Goal: Task Accomplishment & Management: Manage account settings

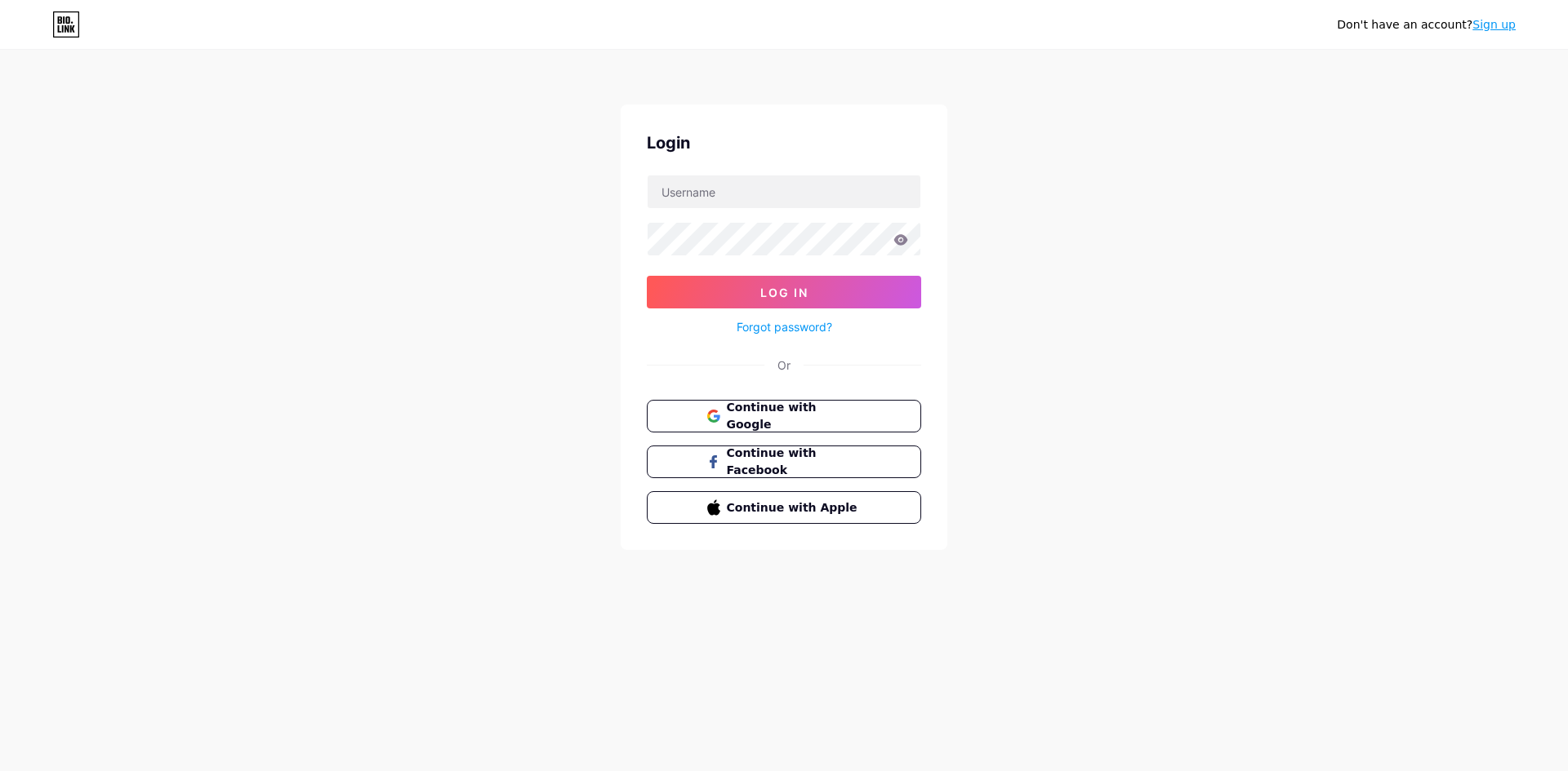
click at [809, 215] on form "Log In Forgot password?" at bounding box center [784, 255] width 274 height 162
click at [803, 200] on input "text" at bounding box center [784, 191] width 273 height 33
click at [1065, 310] on div "Don't have an account? Sign up Login Log In Forgot password? Or Continue with G…" at bounding box center [784, 301] width 1568 height 602
click at [740, 197] on input "text" at bounding box center [784, 191] width 273 height 33
type input "rikirik20001@gmail.com"
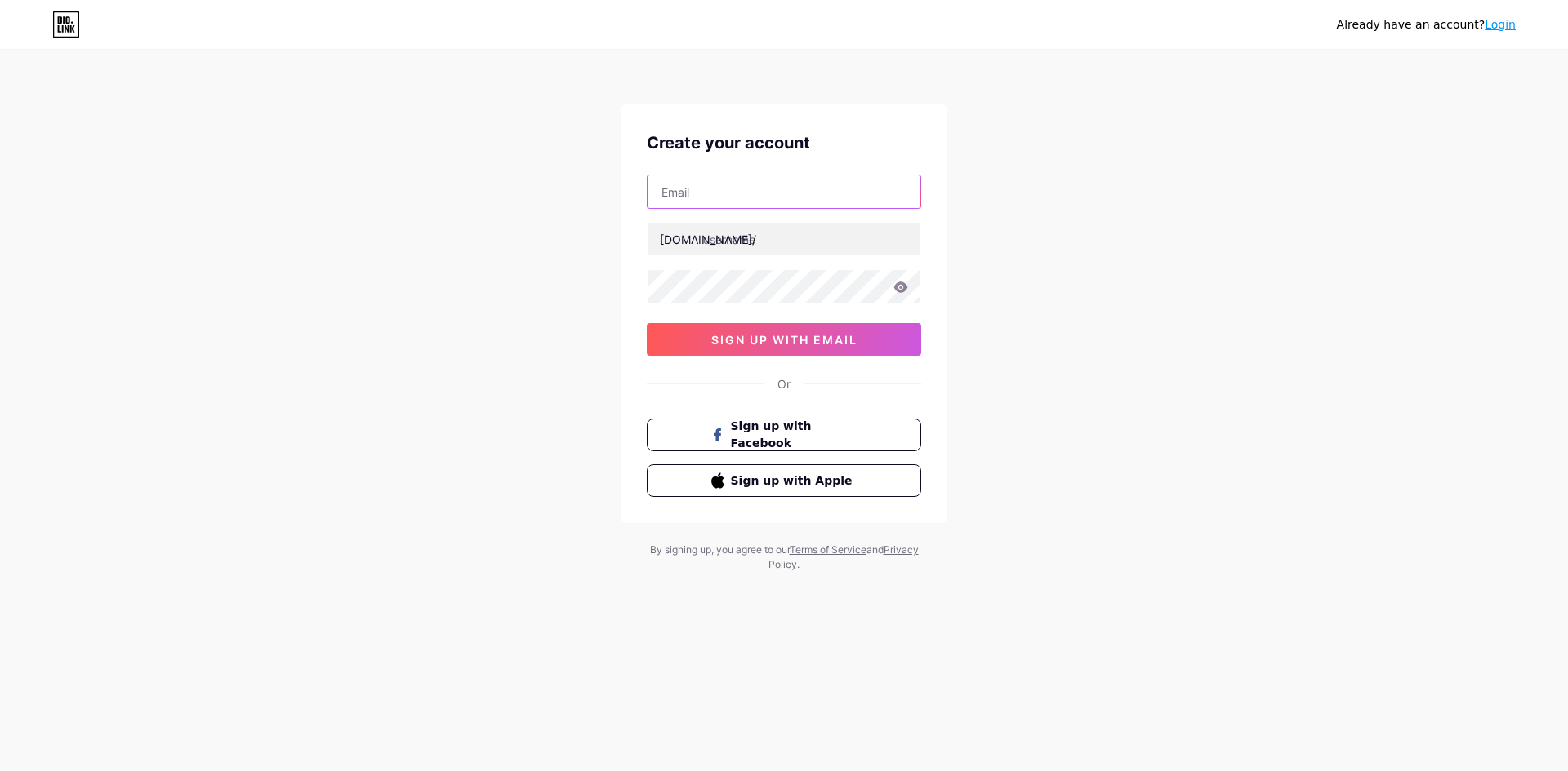
click at [779, 191] on input "text" at bounding box center [784, 191] width 273 height 33
type input "[EMAIL_ADDRESS][DOMAIN_NAME]"
click at [761, 235] on input "text" at bounding box center [784, 239] width 273 height 33
drag, startPoint x: 813, startPoint y: 196, endPoint x: 570, endPoint y: 214, distance: 243.7
click at [570, 214] on div "Already have an account? Login Create your account rikirik20001@gmail.com bio.l…" at bounding box center [784, 312] width 1568 height 624
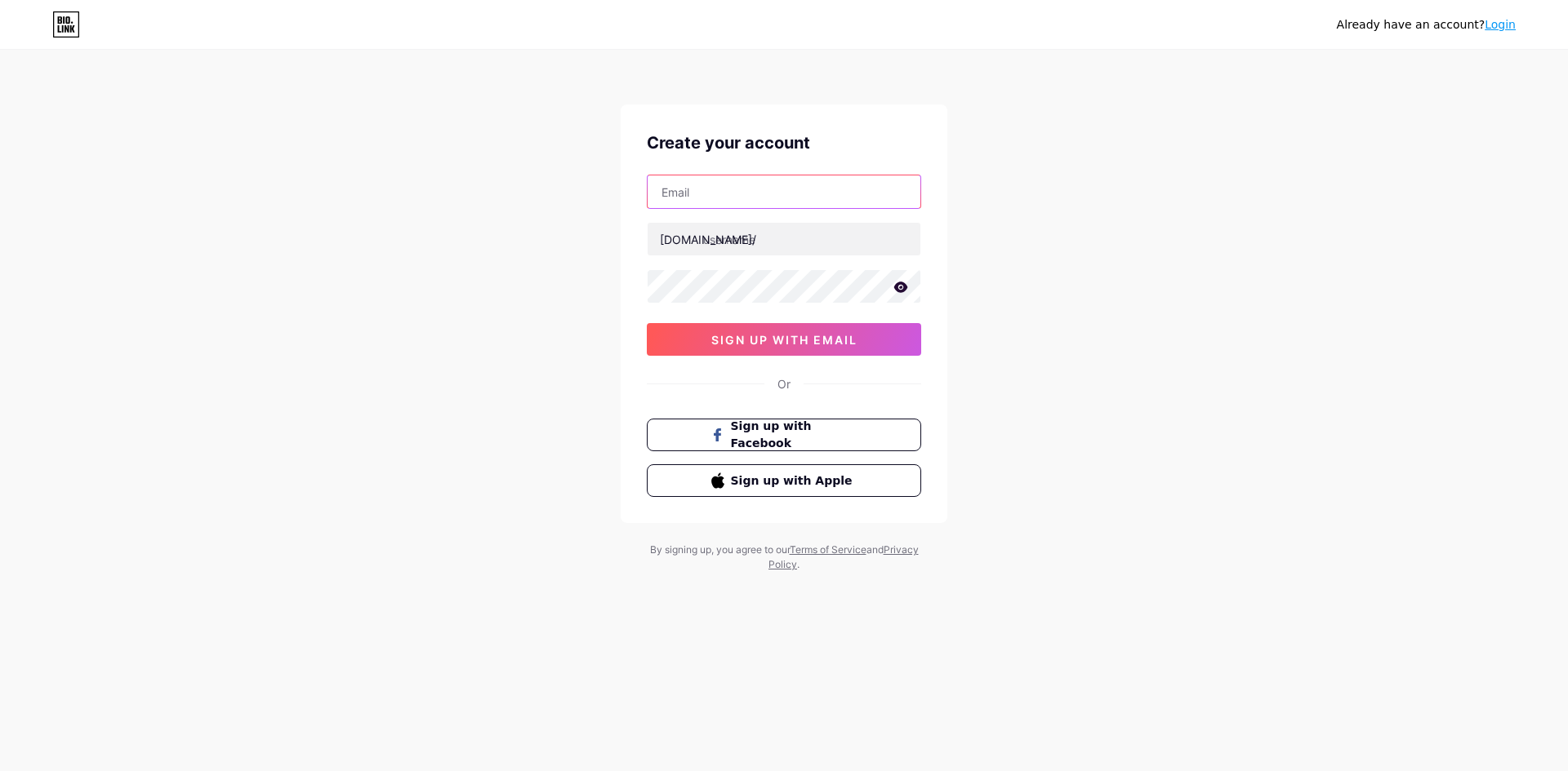
click at [715, 183] on input "text" at bounding box center [784, 191] width 273 height 33
type input "legab6179@gmail.com"
click at [810, 241] on input "text" at bounding box center [784, 239] width 273 height 33
type input "p"
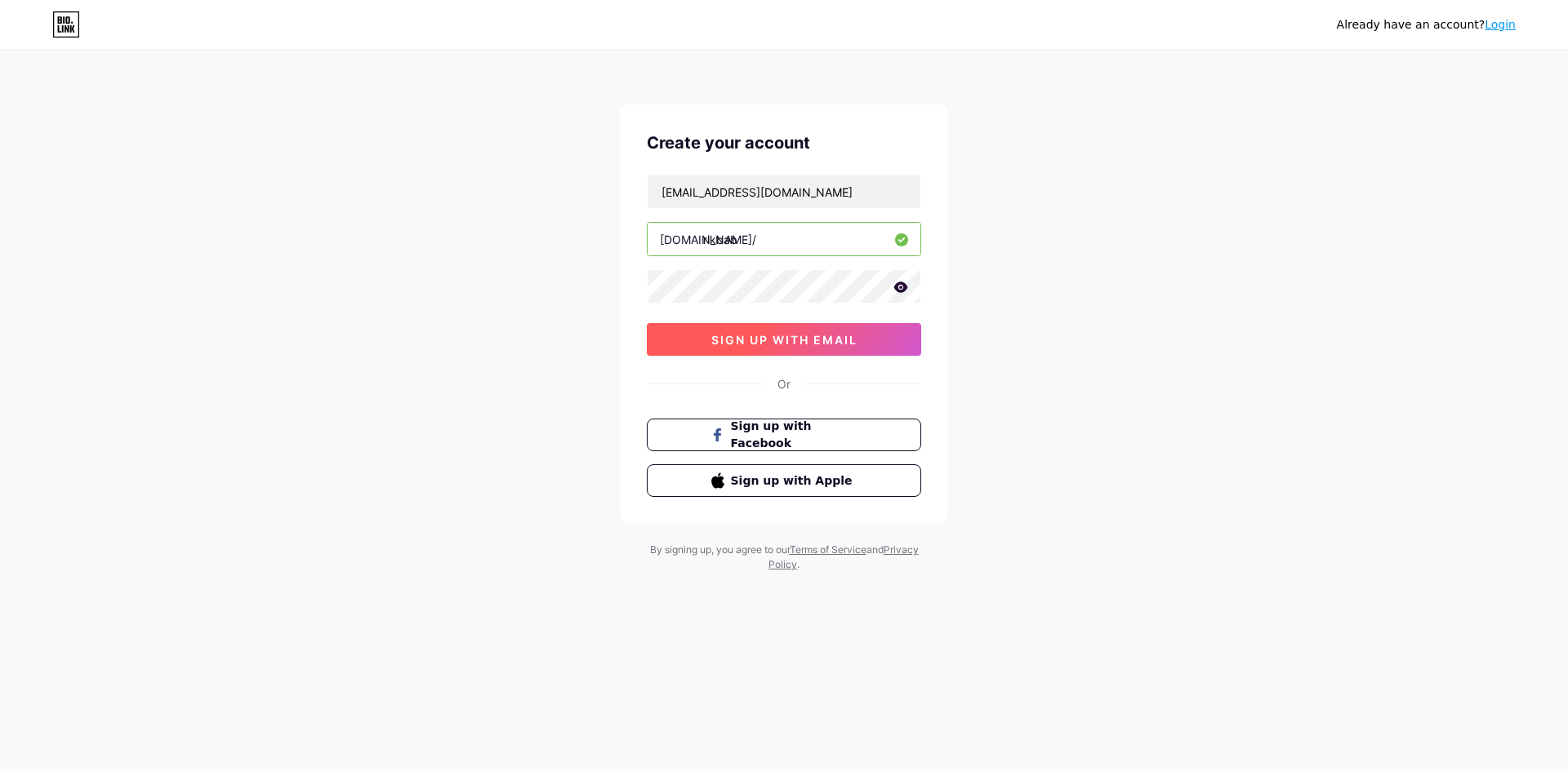
type input "rikbab"
click at [859, 341] on button "sign up with email" at bounding box center [784, 340] width 274 height 33
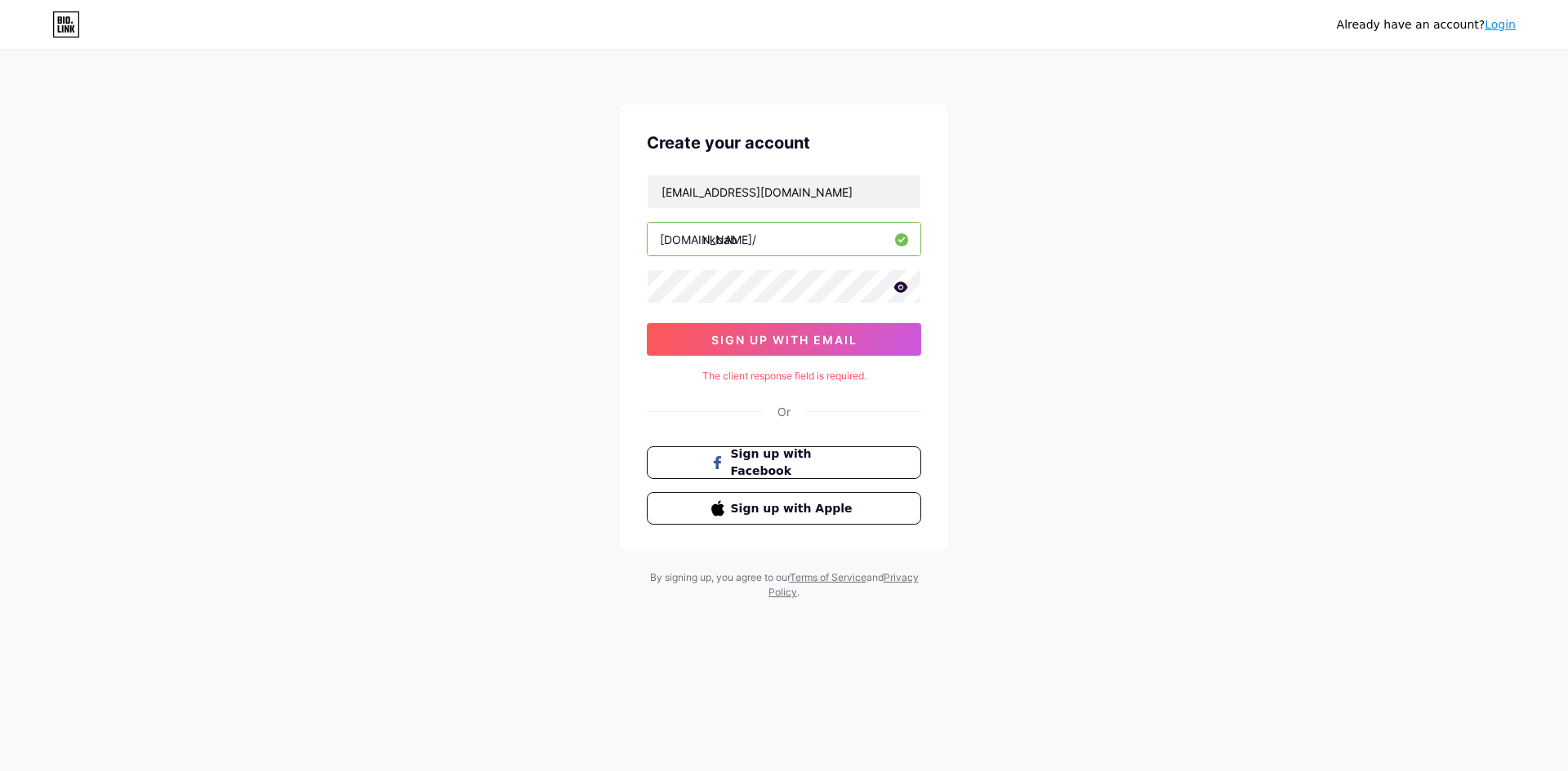
click at [803, 245] on input "rikbab" at bounding box center [784, 239] width 273 height 33
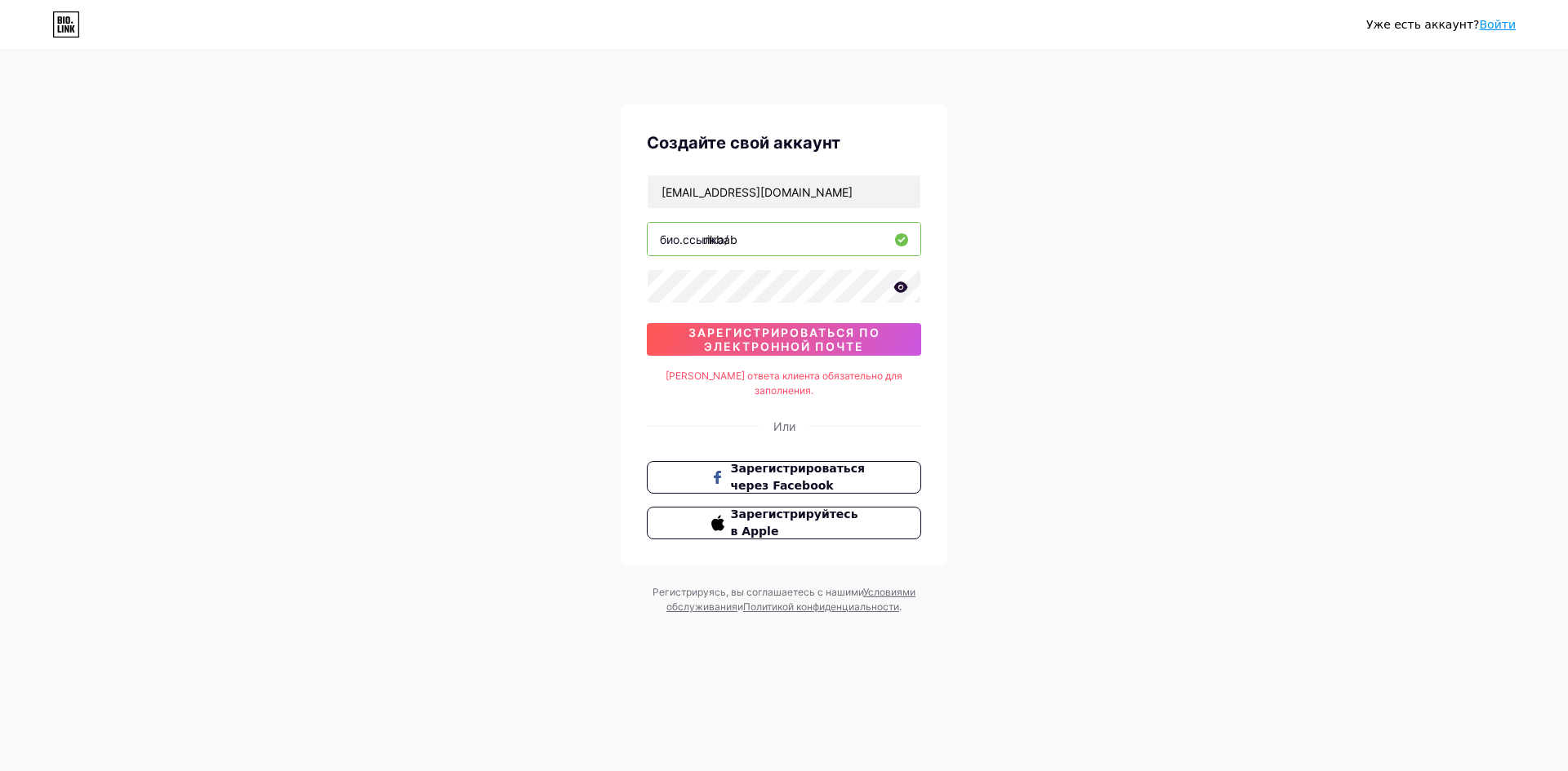
click at [1021, 273] on div "Уже есть аккаунт? Войти Создайте свой аккаунт legab6179@gmail.com био.ссылка/ r…" at bounding box center [784, 333] width 1568 height 667
click at [890, 332] on span "зарегистрироваться по электронной почте" at bounding box center [784, 340] width 274 height 28
click at [771, 333] on font "зарегистрироваться по электронной почте" at bounding box center [784, 340] width 192 height 28
click at [768, 239] on input "rikbab" at bounding box center [784, 239] width 273 height 33
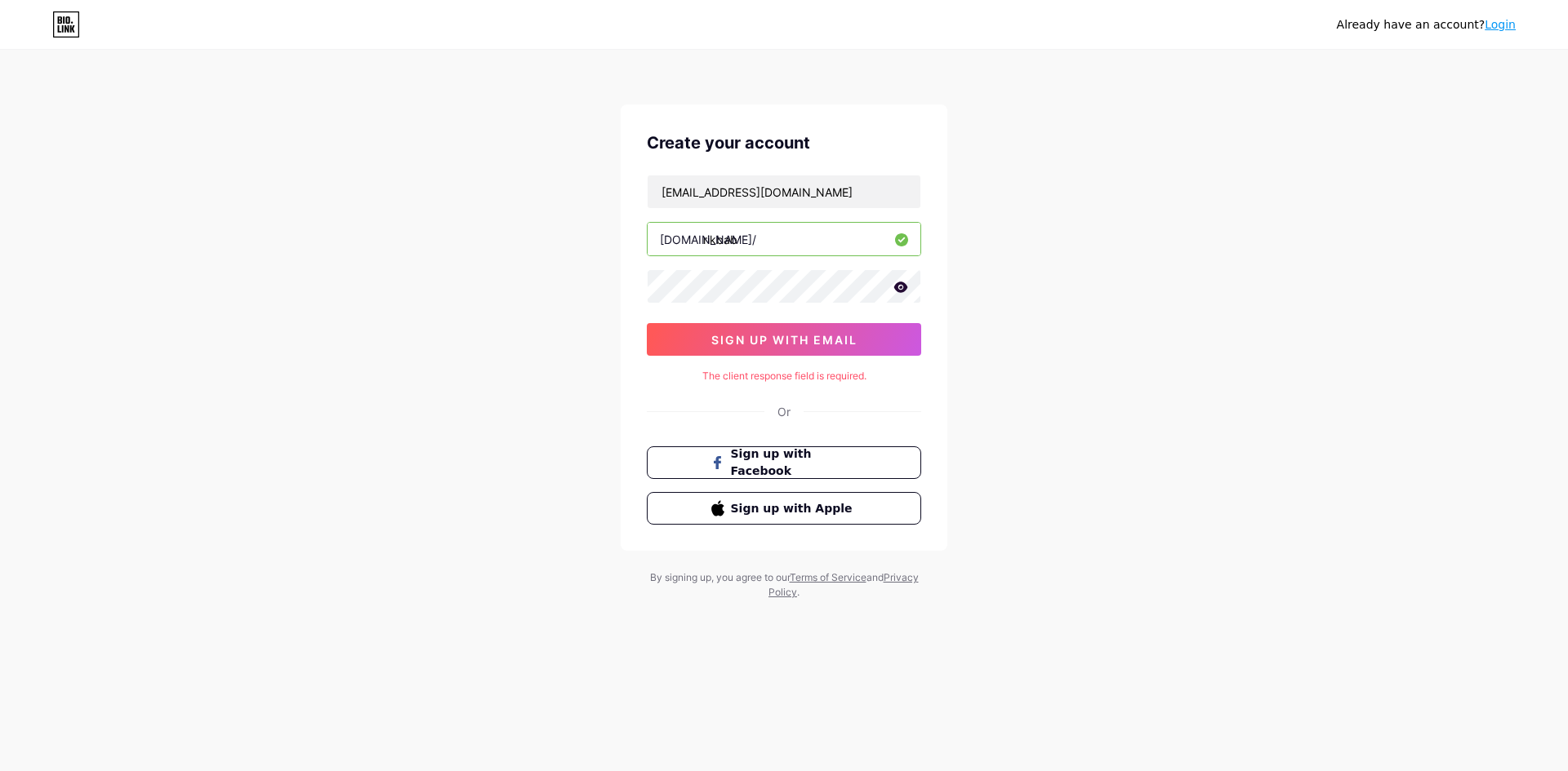
click at [664, 61] on div "Already have an account? Login Create your account legab6179@gmail.com bio.link…" at bounding box center [784, 326] width 1568 height 652
click at [787, 240] on input "rikbab" at bounding box center [784, 239] width 273 height 33
click at [907, 290] on icon at bounding box center [900, 286] width 15 height 11
click at [848, 335] on span "sign up with email" at bounding box center [784, 340] width 146 height 14
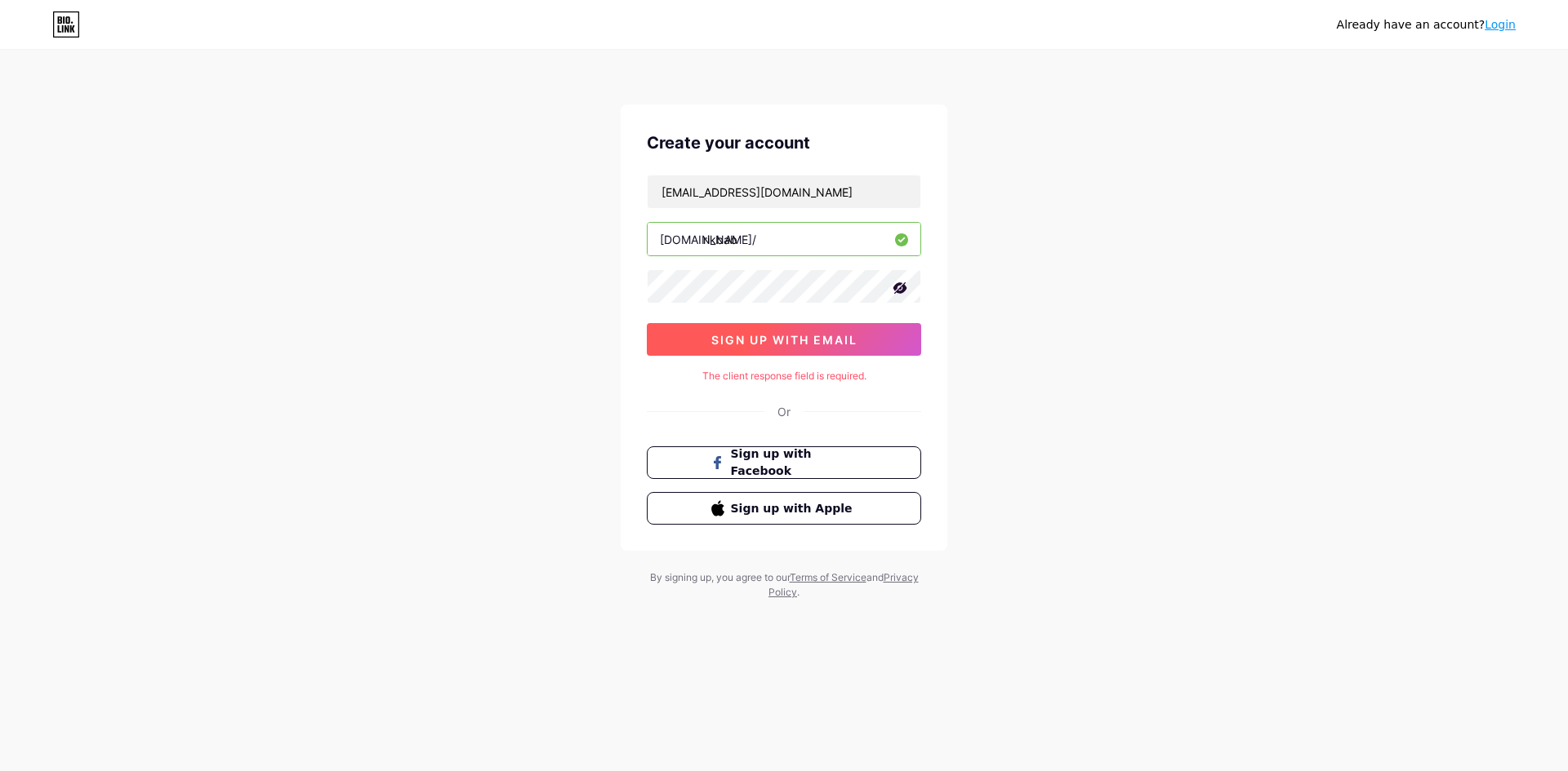
click at [848, 335] on span "sign up with email" at bounding box center [784, 340] width 146 height 14
click at [63, 22] on icon at bounding box center [66, 24] width 28 height 26
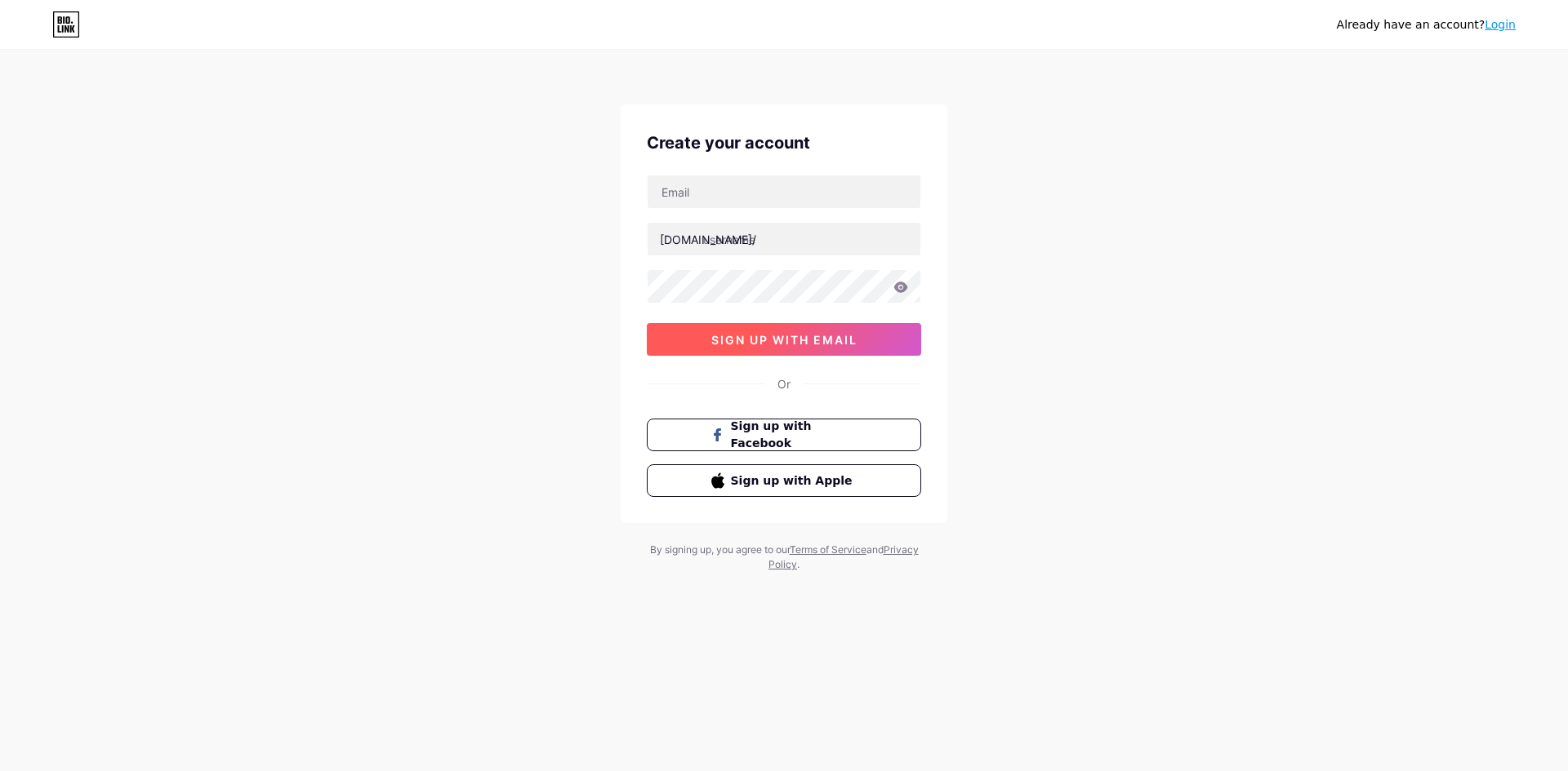
click at [830, 333] on span "sign up with email" at bounding box center [784, 340] width 146 height 14
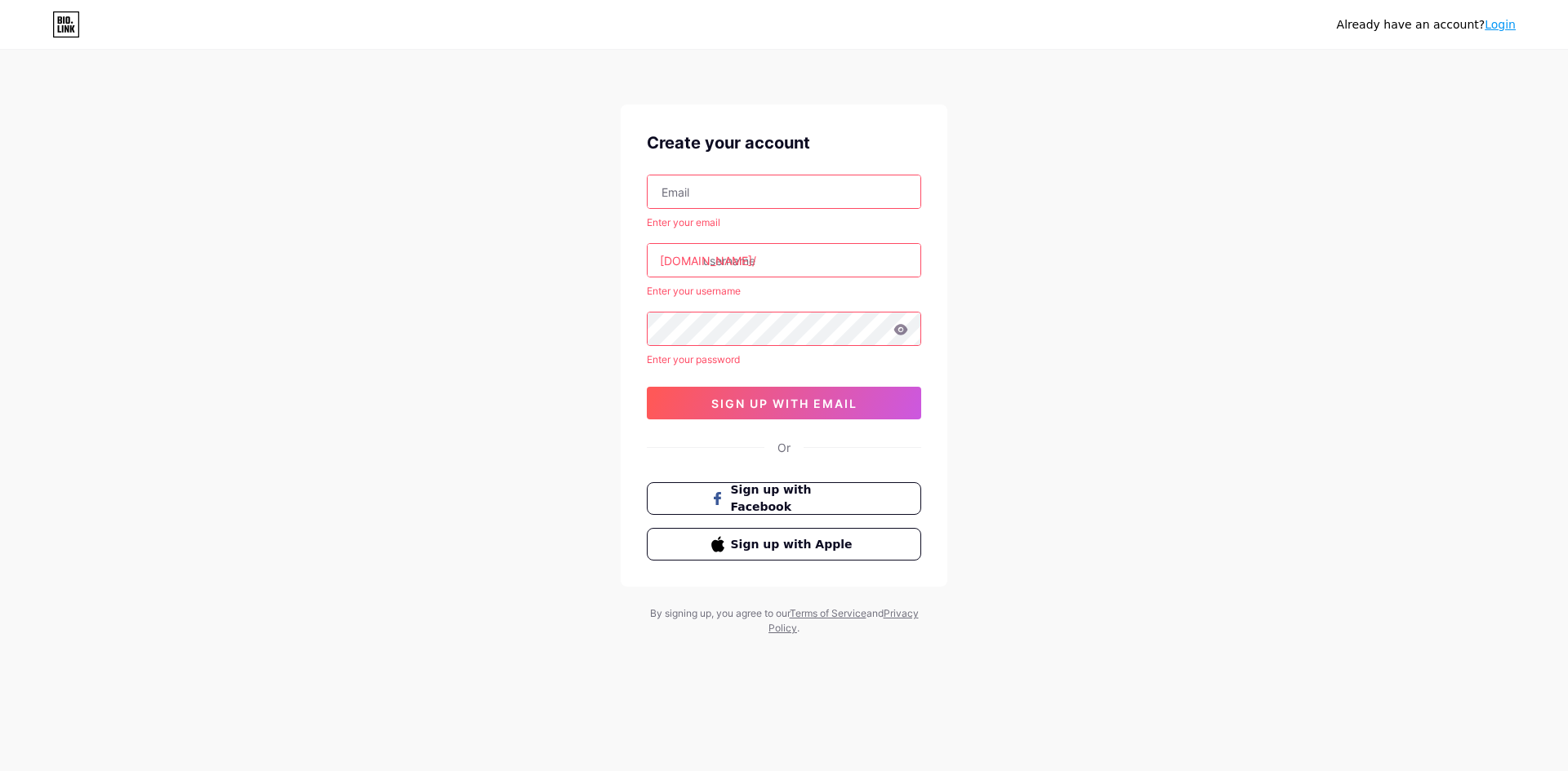
click at [752, 195] on input "text" at bounding box center [784, 191] width 273 height 33
type input "legab6179@gmail.com"
click at [765, 257] on input "text" at bounding box center [784, 260] width 273 height 33
click at [675, 260] on div "bio.link/" at bounding box center [708, 260] width 97 height 17
click at [734, 260] on input "text" at bounding box center [784, 260] width 273 height 33
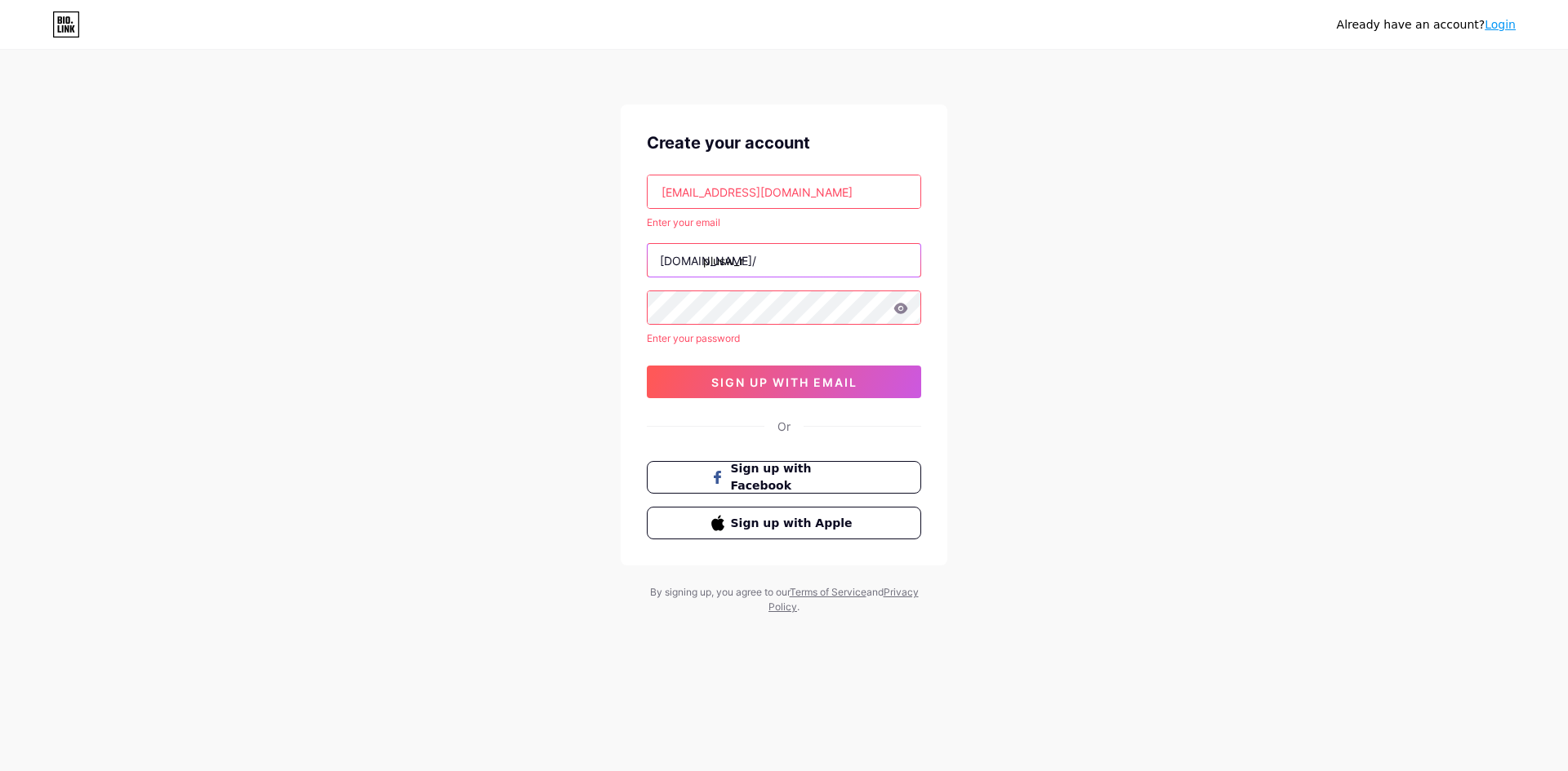
type input "plusw_r"
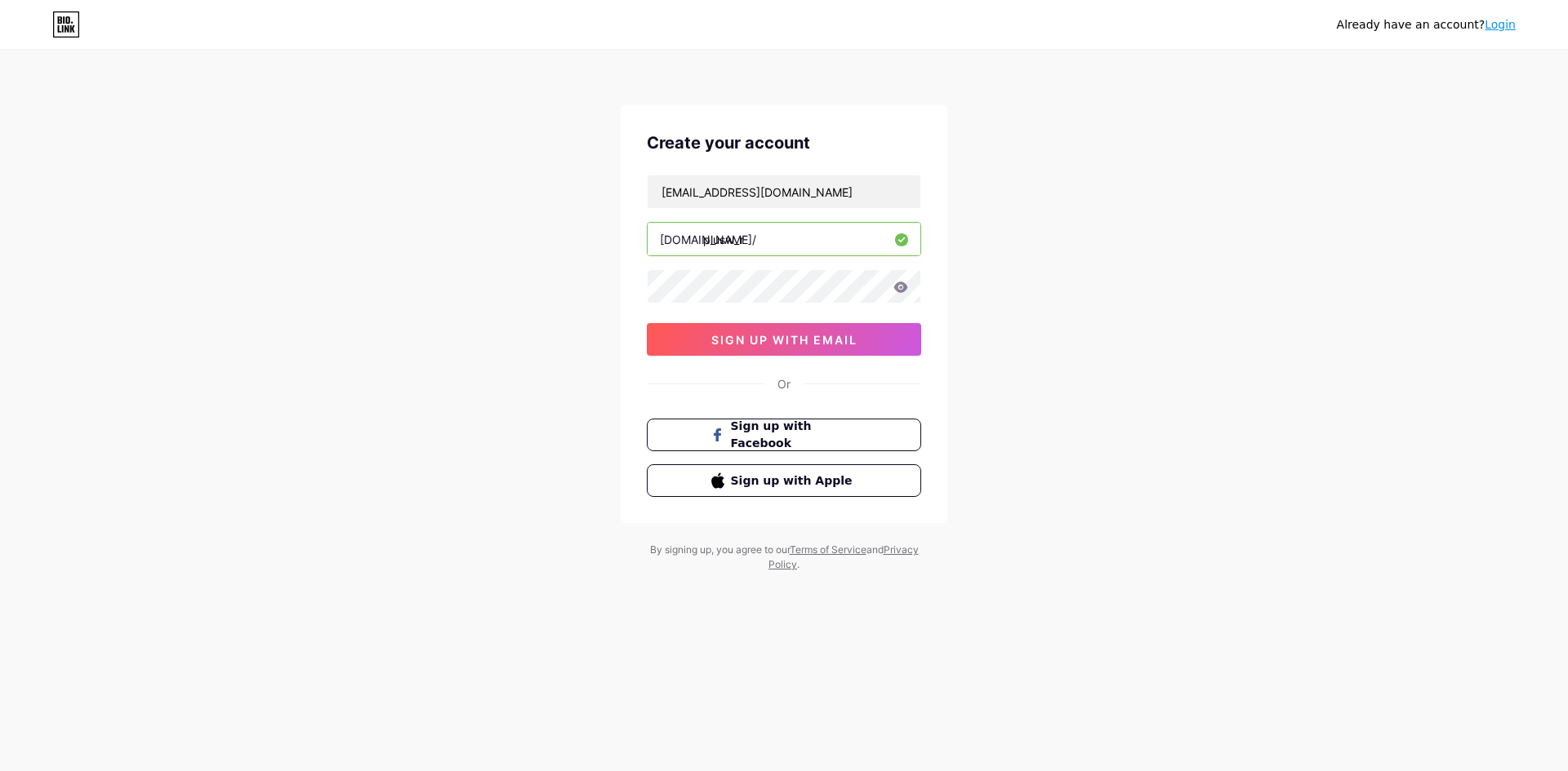
click at [785, 242] on input "plusw_r" at bounding box center [784, 239] width 273 height 33
type input "plusw_rikbab"
click at [781, 346] on span "sign up with email" at bounding box center [784, 340] width 146 height 14
click at [790, 163] on div "Create your account [DOMAIN_NAME]/ sign up with email Or Sign up with Facebook …" at bounding box center [784, 313] width 326 height 418
click at [790, 183] on input "text" at bounding box center [784, 191] width 273 height 33
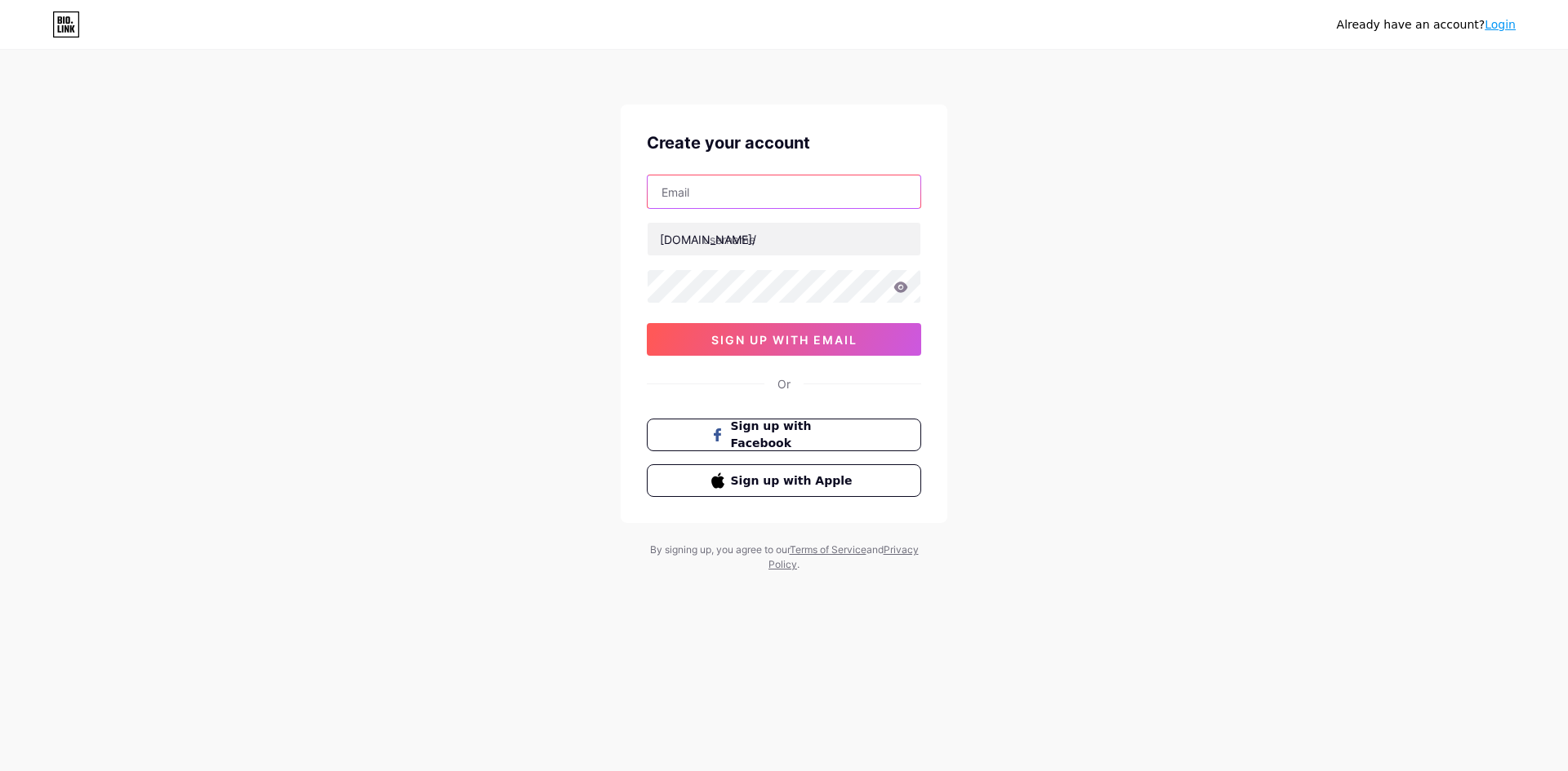
type input "rikirik20001@gmail.com"
click at [768, 237] on input "text" at bounding box center [784, 239] width 273 height 33
type input "rikbab"
click at [907, 286] on icon at bounding box center [900, 286] width 15 height 11
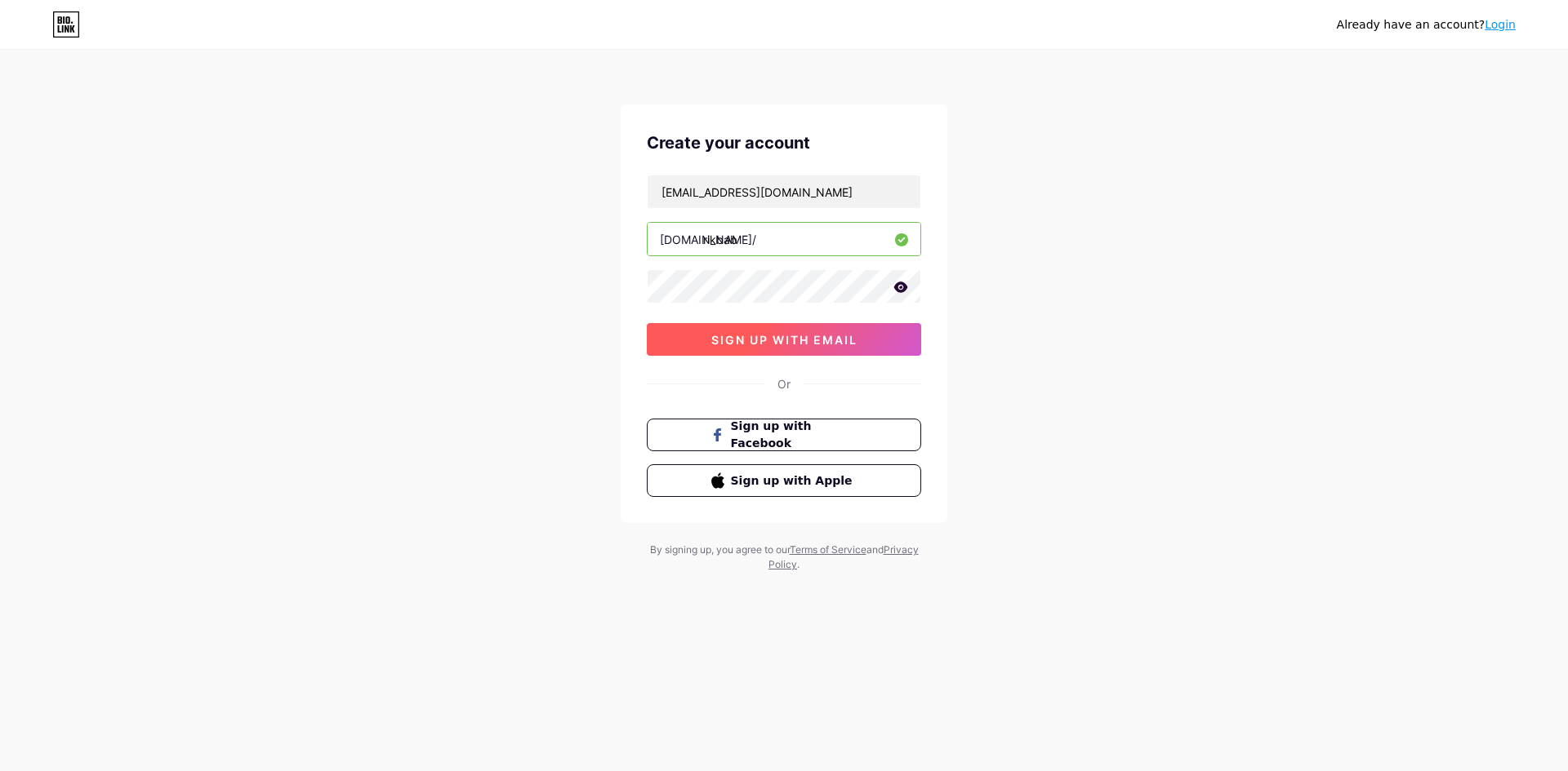
click at [796, 344] on span "sign up with email" at bounding box center [784, 340] width 146 height 14
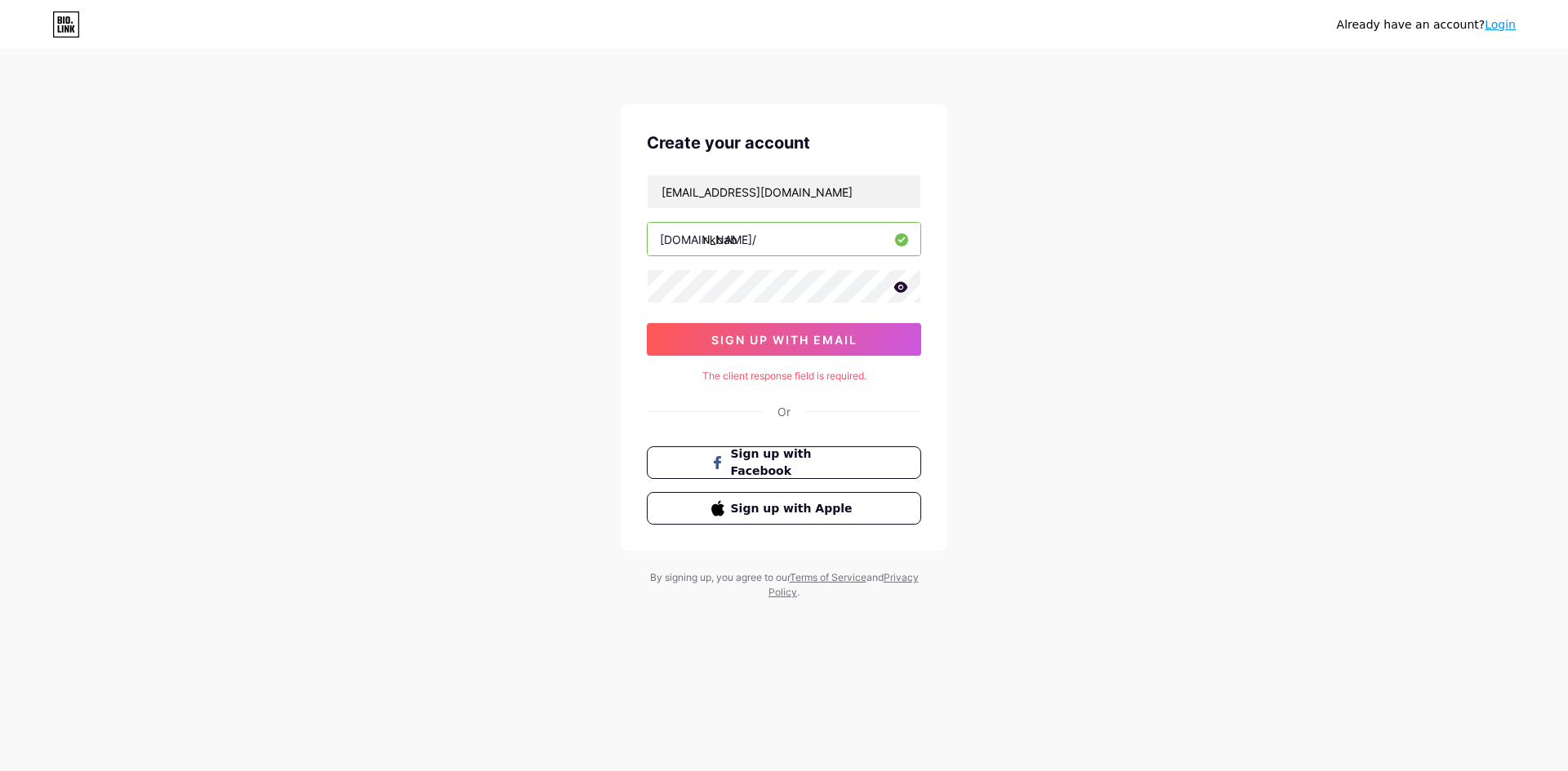
click at [907, 287] on icon at bounding box center [901, 286] width 14 height 10
click at [817, 237] on input "rikbab" at bounding box center [784, 239] width 273 height 33
click at [814, 185] on input "rikirik20001@gmail.com" at bounding box center [784, 191] width 273 height 33
click at [1514, 24] on link "Login" at bounding box center [1500, 24] width 31 height 13
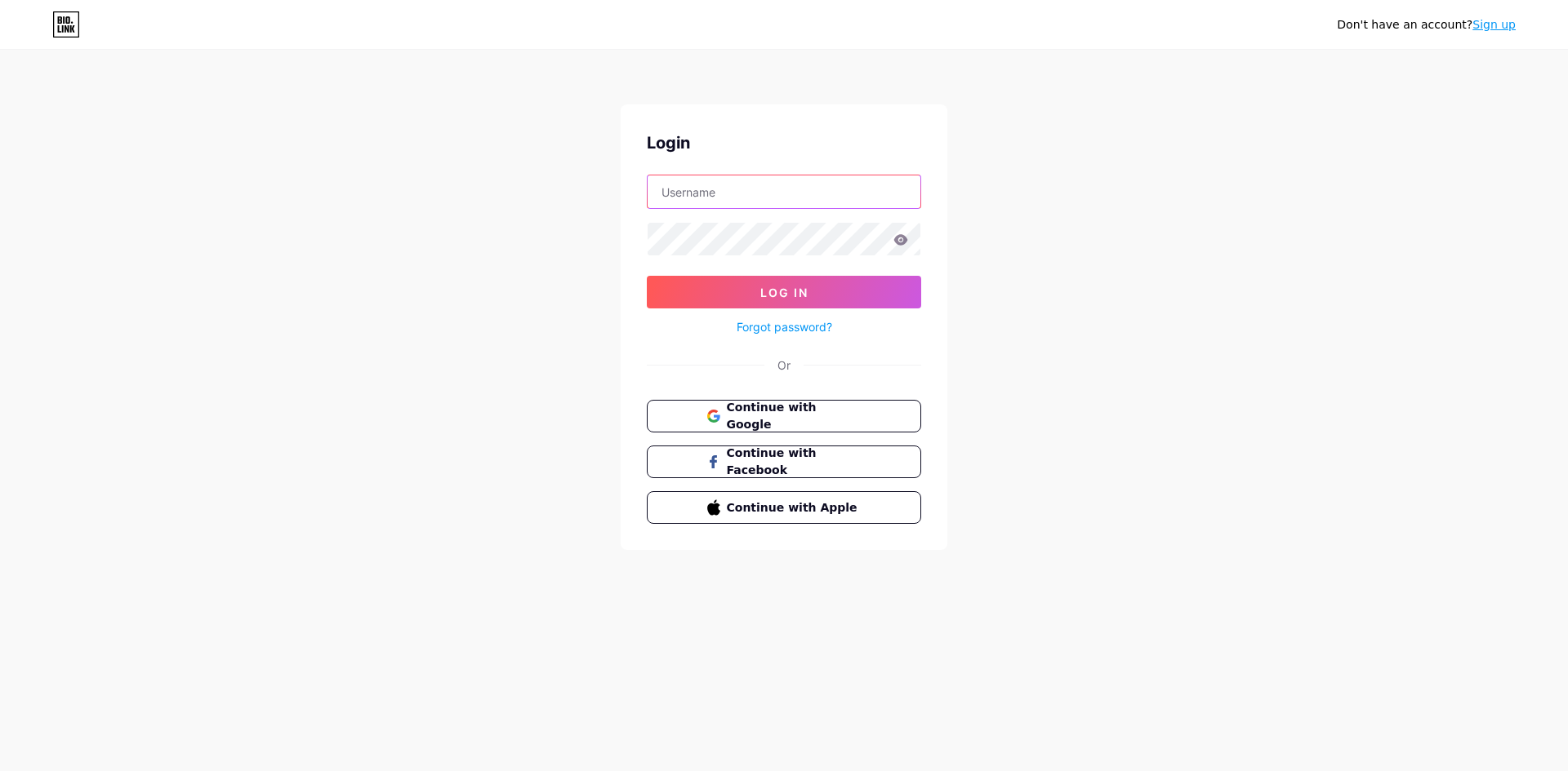
click at [825, 196] on input "text" at bounding box center [784, 191] width 273 height 33
click at [497, 190] on div "Don't have an account? Sign up Login Log In Forgot password? Or Continue with G…" at bounding box center [784, 301] width 1568 height 602
click at [845, 418] on span "Continue with Google" at bounding box center [793, 417] width 136 height 35
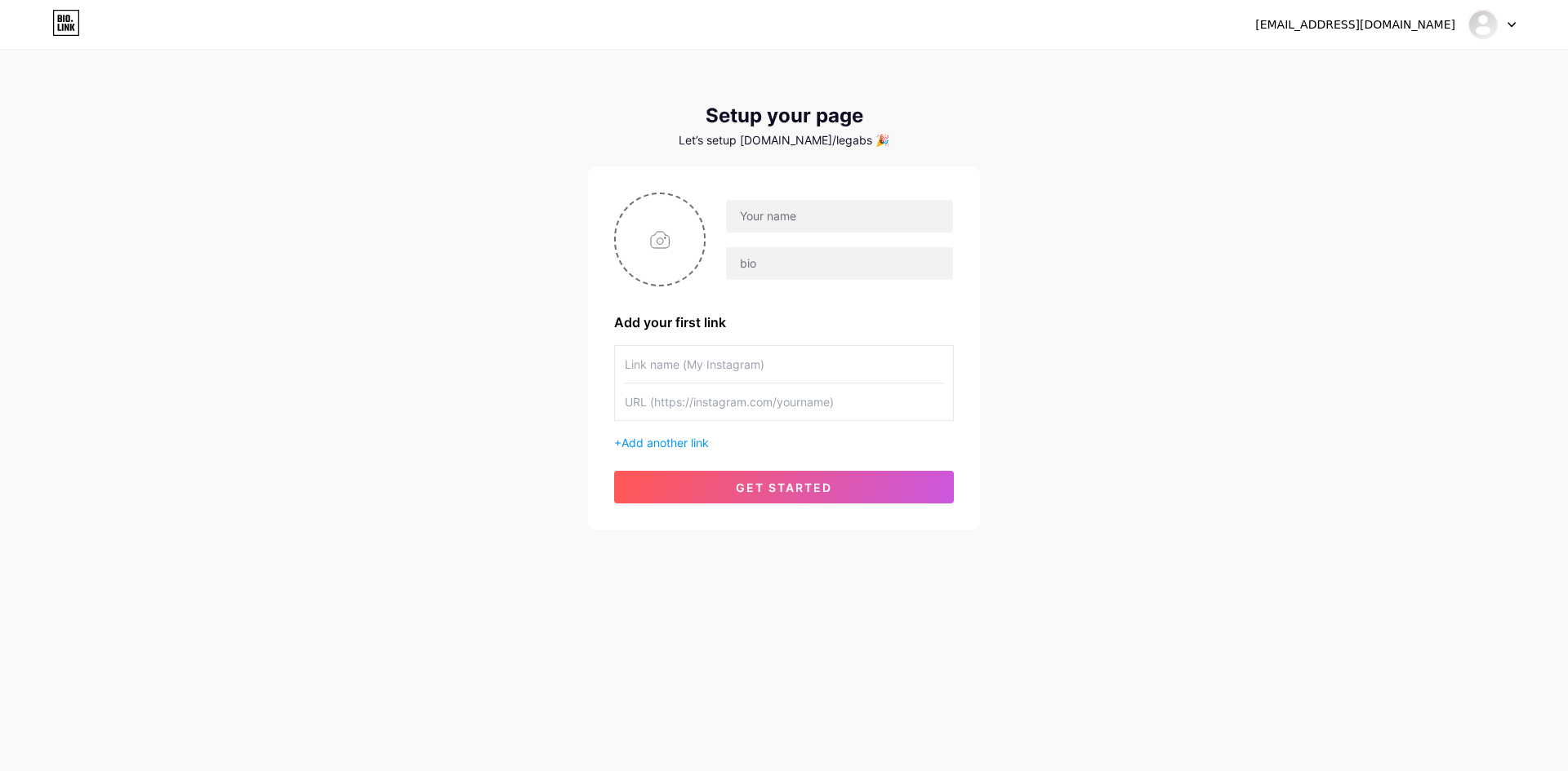
click at [799, 233] on div at bounding box center [839, 216] width 229 height 34
click at [809, 222] on input "text" at bounding box center [839, 216] width 227 height 33
type input "rikbab"
click at [750, 364] on input "text" at bounding box center [784, 364] width 318 height 37
click at [773, 248] on input "text" at bounding box center [839, 264] width 227 height 33
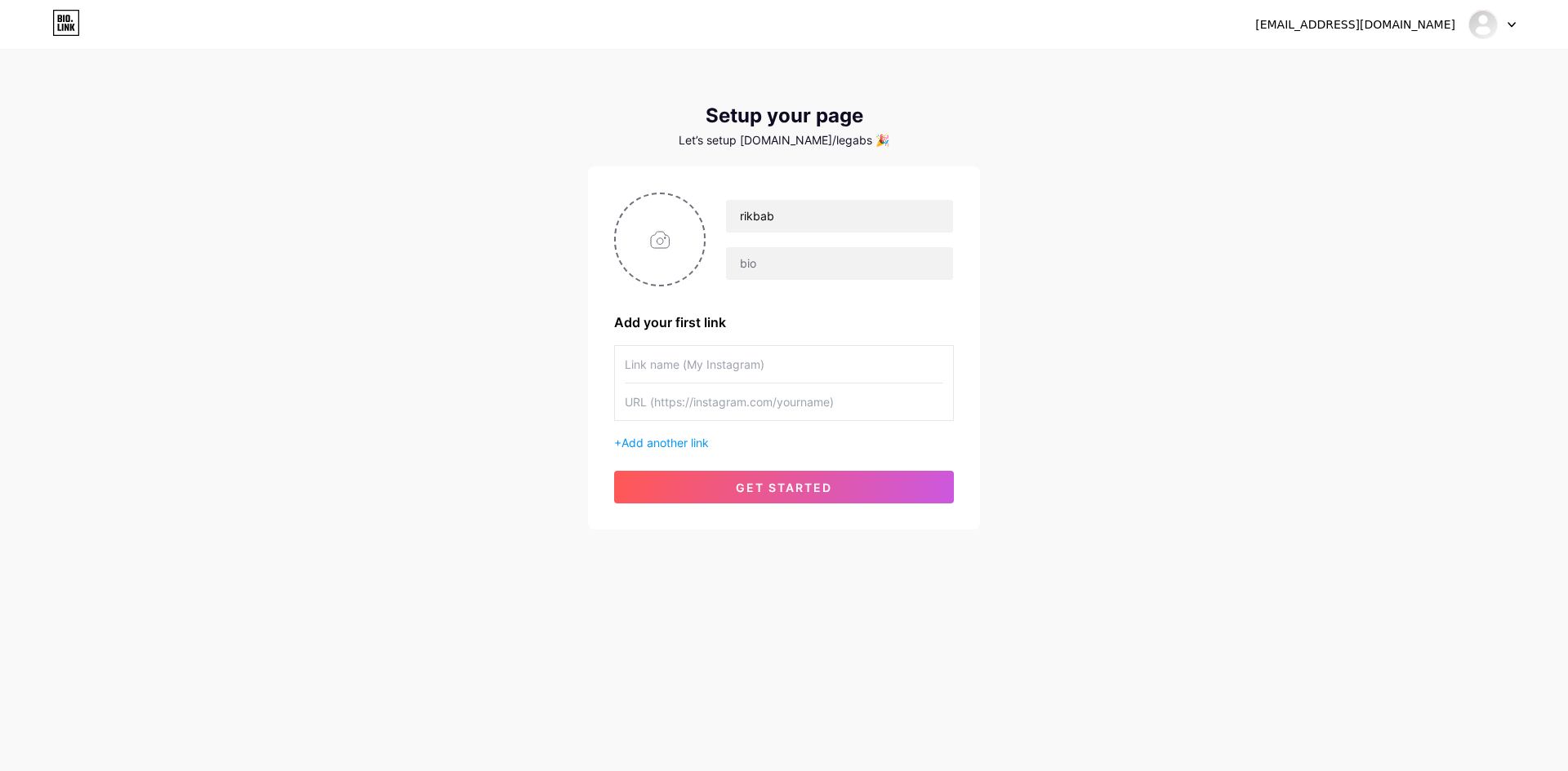
click at [957, 155] on div "Setup your page Let’s setup [DOMAIN_NAME]/legabs 🎉 rikbab Add your first link +…" at bounding box center [784, 317] width 392 height 425
click at [826, 250] on input "text" at bounding box center [839, 264] width 227 height 33
type input "[DOMAIN_NAME]/rikbab"
click at [750, 380] on input "text" at bounding box center [784, 364] width 318 height 37
click at [754, 401] on input "text" at bounding box center [784, 402] width 318 height 37
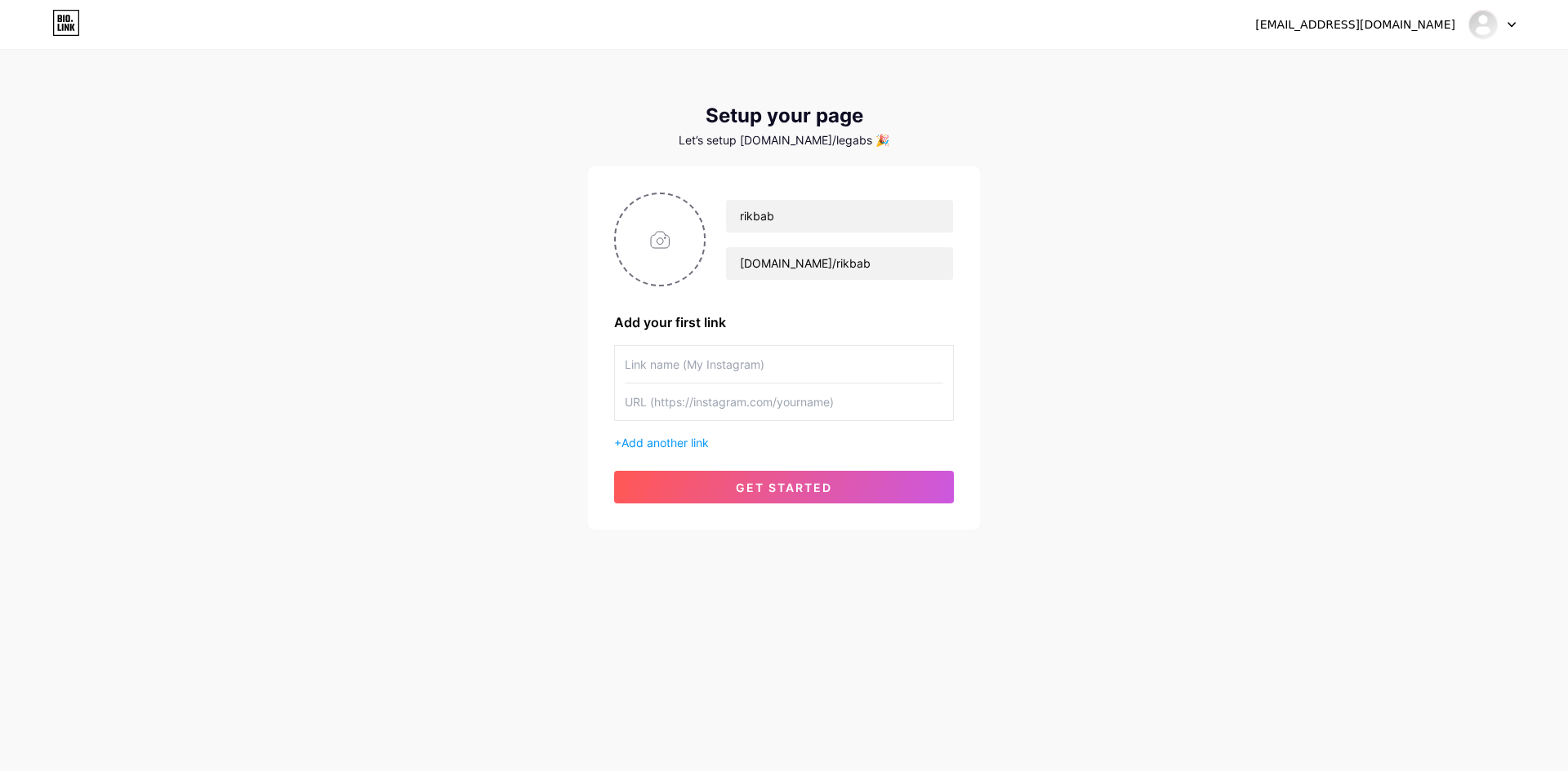
click at [674, 351] on input "text" at bounding box center [784, 364] width 318 height 37
type input "Trade link"
click at [675, 402] on input "text" at bounding box center [784, 402] width 318 height 37
click at [710, 358] on input "Trade link" at bounding box center [784, 364] width 318 height 37
drag, startPoint x: 710, startPoint y: 358, endPoint x: 461, endPoint y: 344, distance: 249.4
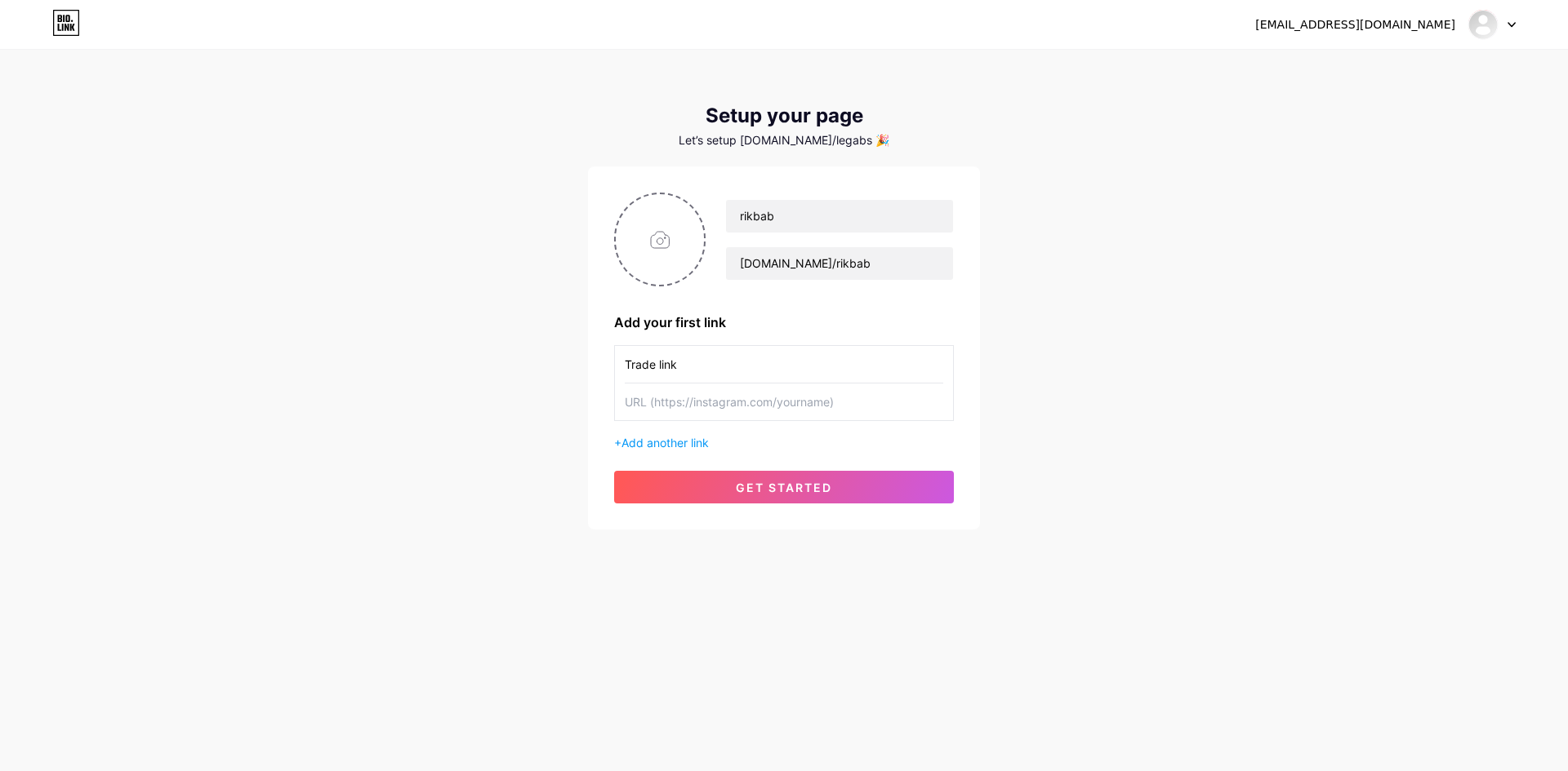
click at [461, 344] on div "[EMAIL_ADDRESS][DOMAIN_NAME] Dashboard Logout Setup your page Let’s setup [DOMA…" at bounding box center [784, 291] width 1568 height 582
type input "Trade link"
click at [675, 406] on input "text" at bounding box center [784, 402] width 318 height 37
paste input "[URL][DOMAIN_NAME]"
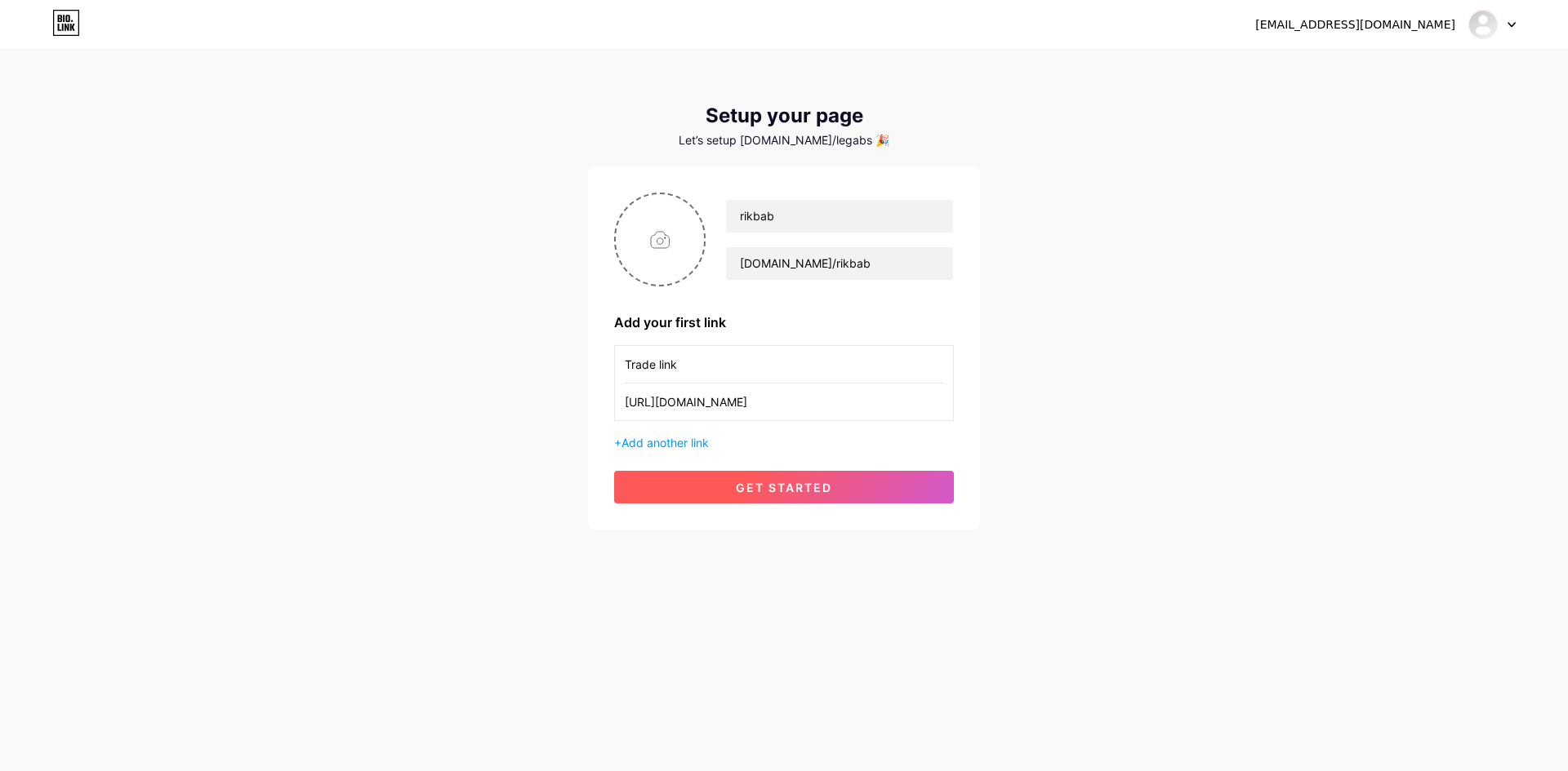
type input "[URL][DOMAIN_NAME]"
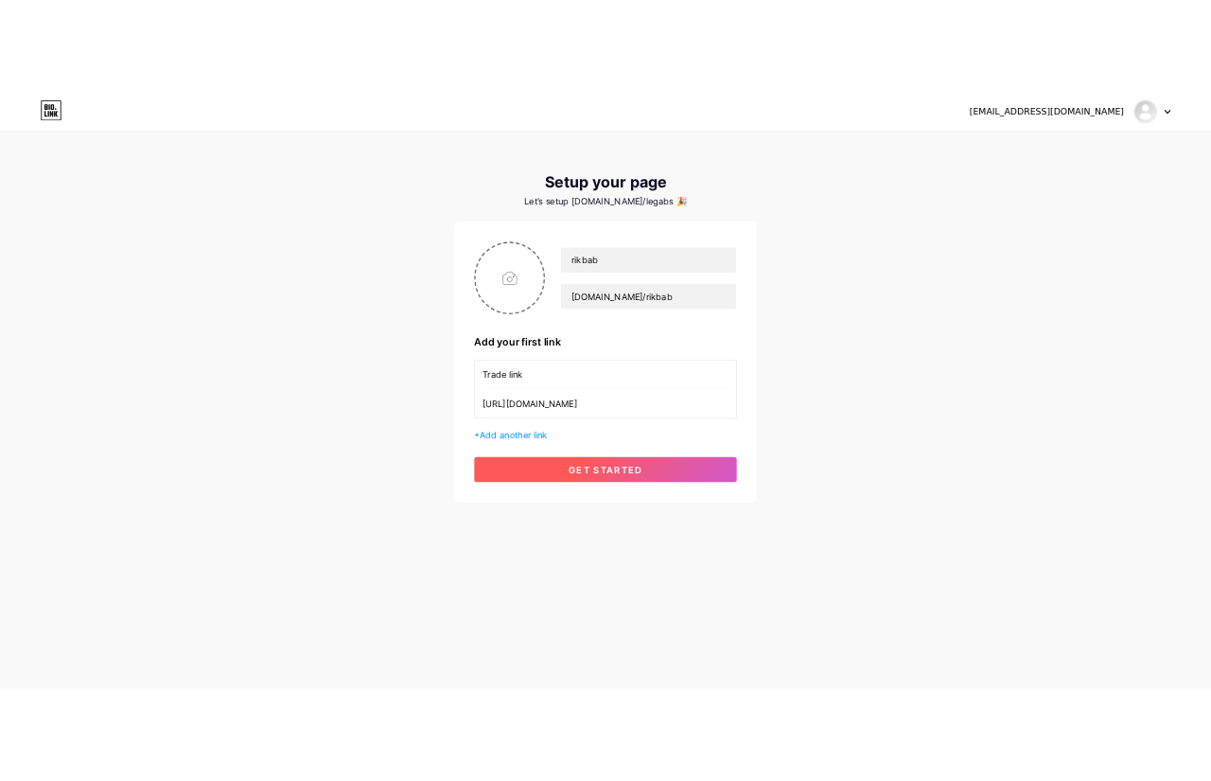
scroll to position [0, 0]
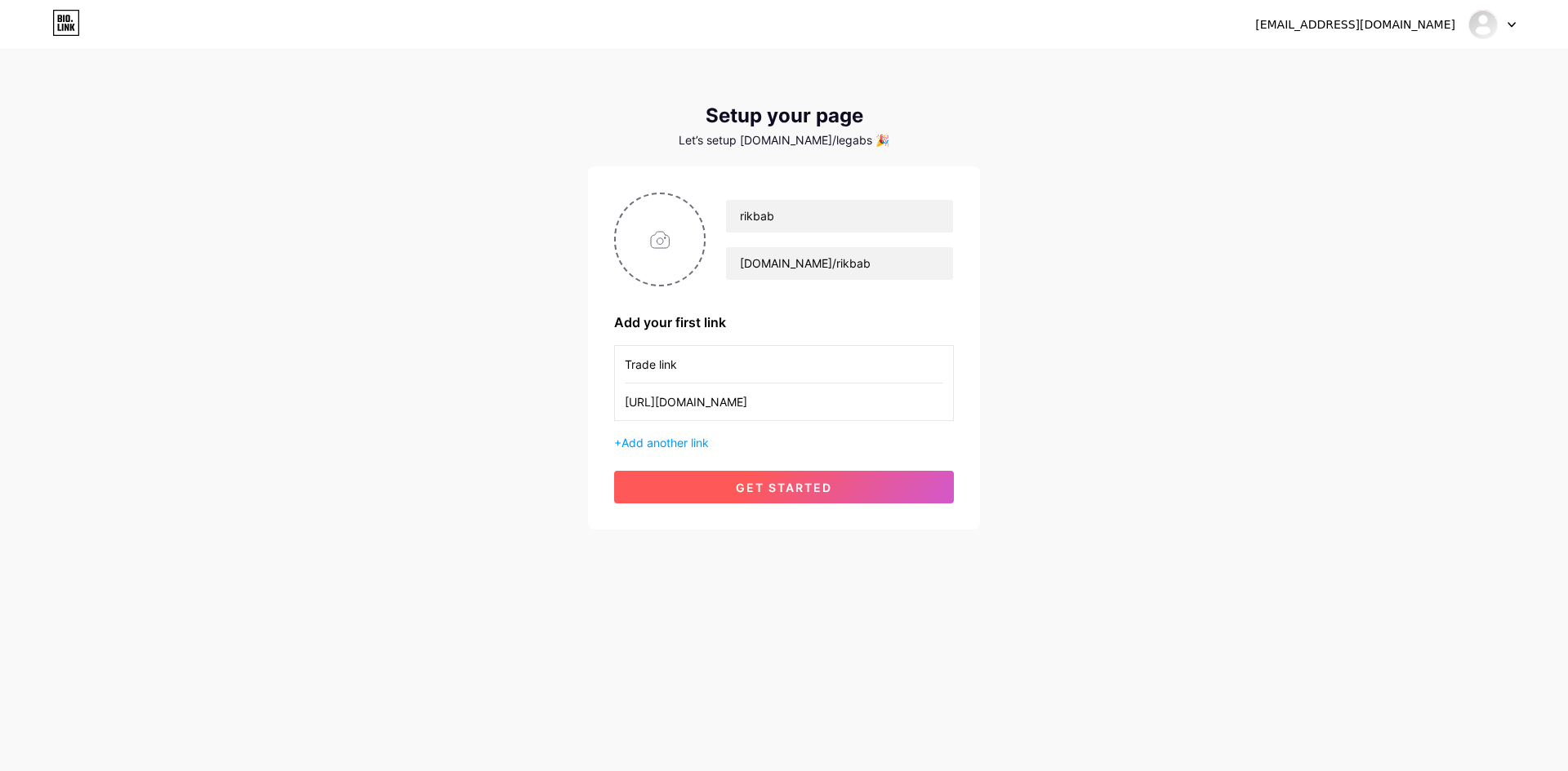
click at [772, 479] on button "get started" at bounding box center [784, 487] width 340 height 33
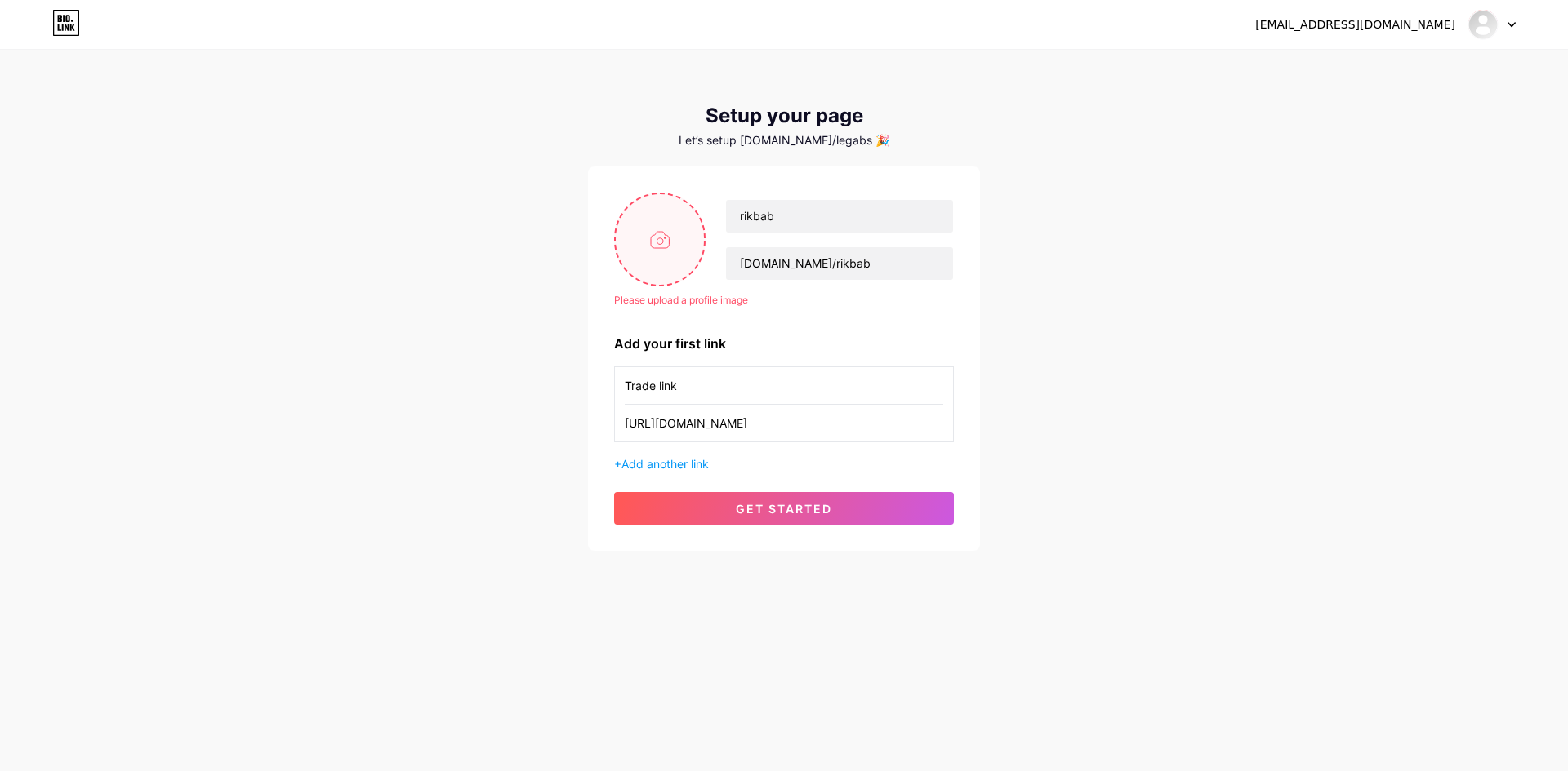
click at [639, 243] on input "file" at bounding box center [659, 239] width 88 height 91
click at [641, 260] on input "file" at bounding box center [659, 239] width 88 height 91
type input "C:\fakepath\Без названия.jpg"
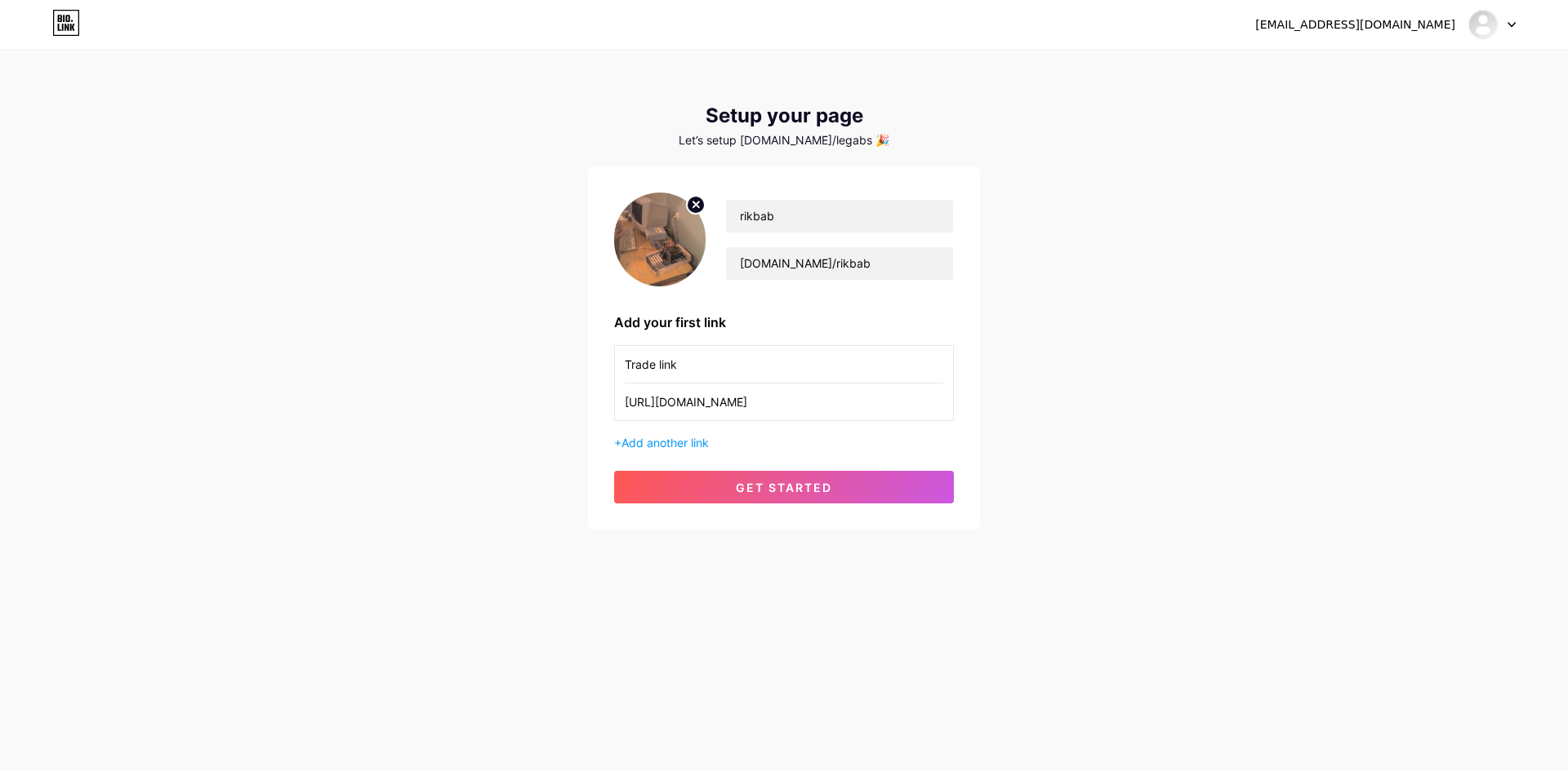
click at [697, 204] on icon at bounding box center [696, 204] width 6 height 6
click at [666, 247] on input "file" at bounding box center [659, 239] width 88 height 91
type input "C:\fakepath\photo_2025-07-26_19-14-21.jpg"
click at [697, 199] on circle at bounding box center [696, 204] width 18 height 18
click at [658, 250] on input "file" at bounding box center [659, 239] width 88 height 91
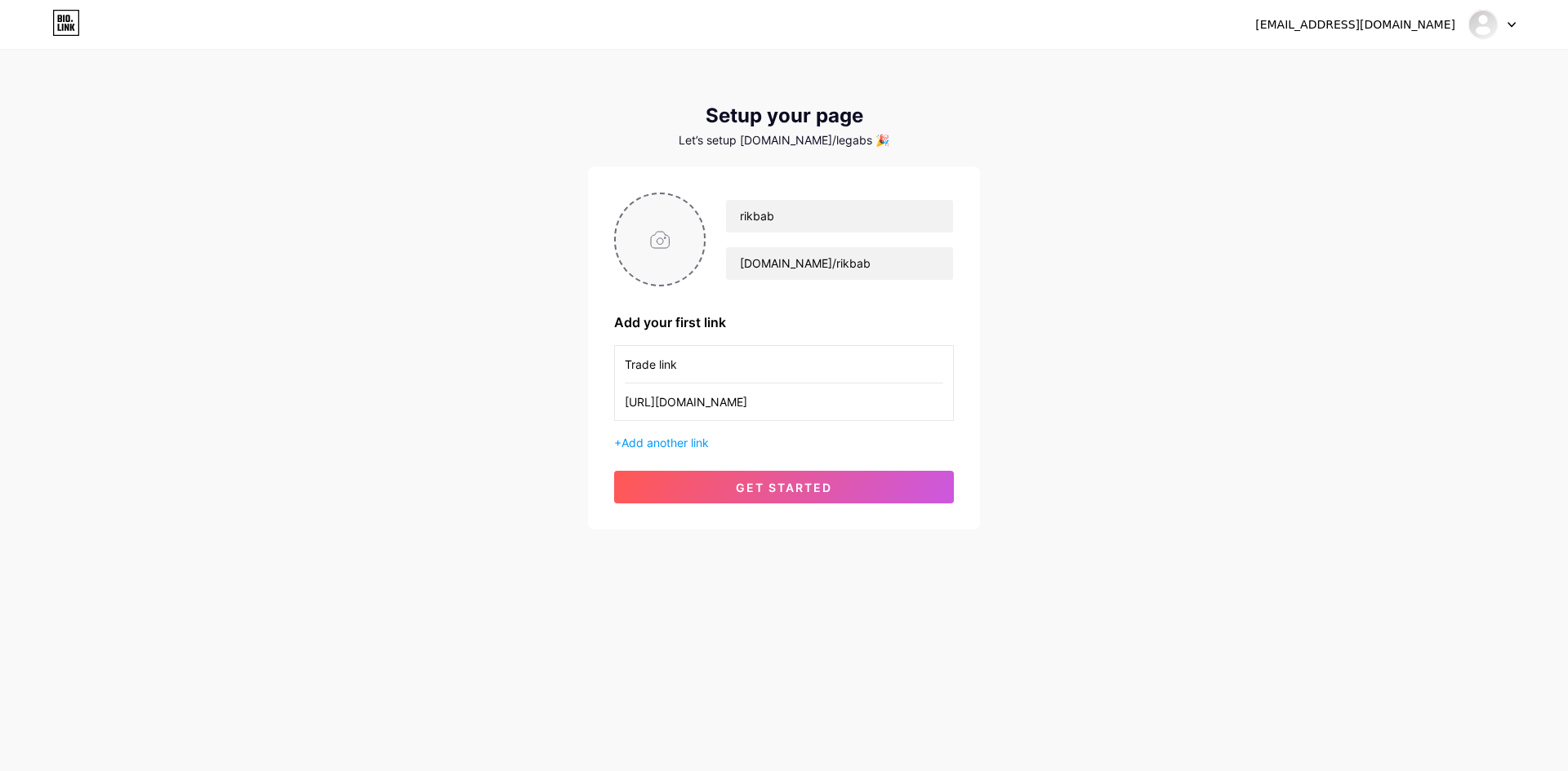
type input "C:\fakepath\photo_2025-07-23_19-06-37.jpg"
click at [654, 240] on img at bounding box center [659, 239] width 91 height 94
click at [702, 203] on circle at bounding box center [696, 204] width 18 height 18
click at [659, 243] on input "file" at bounding box center [659, 239] width 88 height 91
type input "C:\fakepath\zastavki-gas-kvas-com-t30n-p-zastavki-strimer-otoshel-5.jpg"
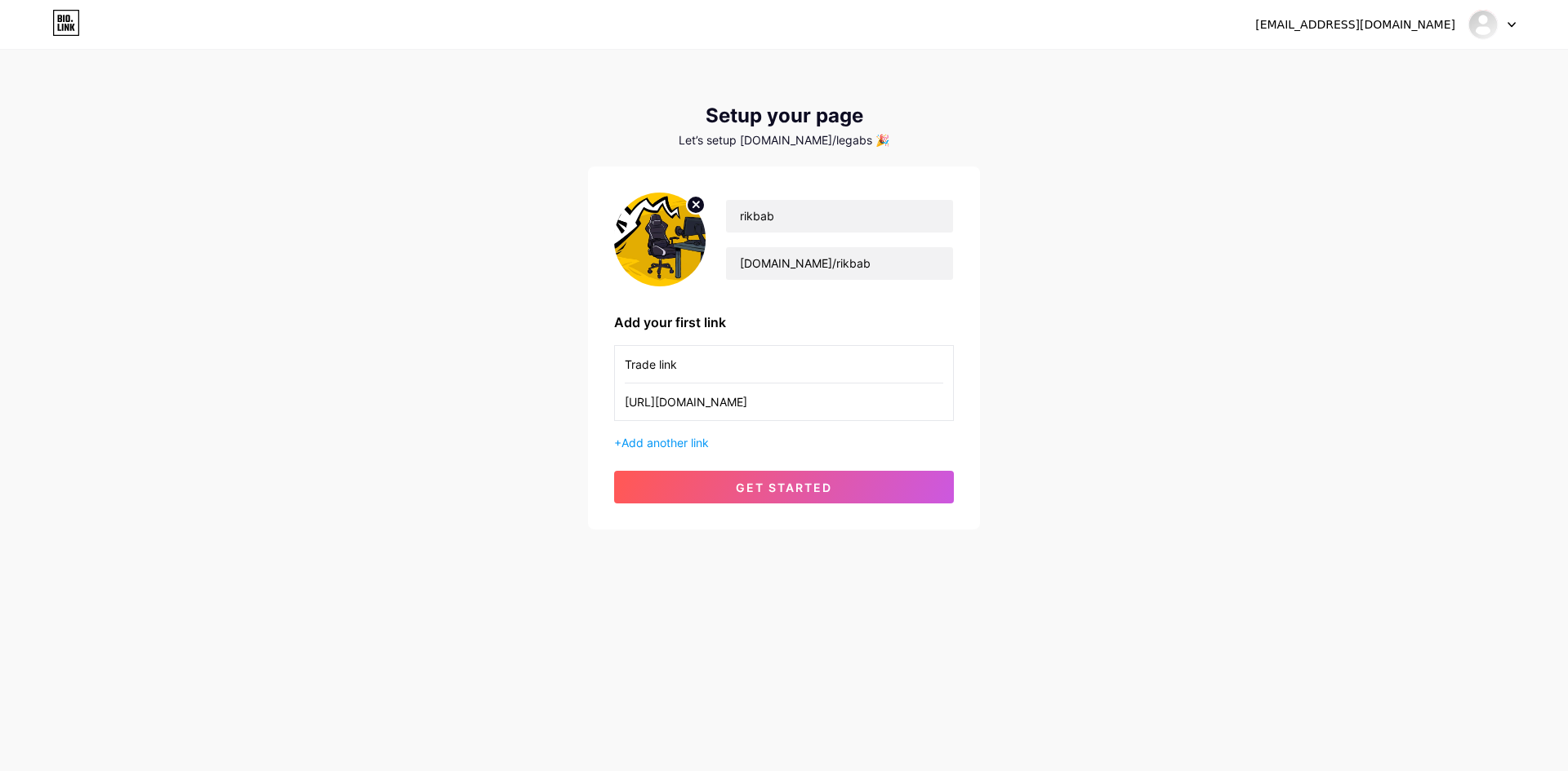
click at [704, 202] on circle at bounding box center [696, 204] width 18 height 18
click at [663, 241] on input "file" at bounding box center [659, 239] width 88 height 91
type input "C:\fakepath\Без названия.jpg"
click at [661, 247] on span at bounding box center [659, 239] width 22 height 22
click at [697, 207] on circle at bounding box center [696, 204] width 18 height 18
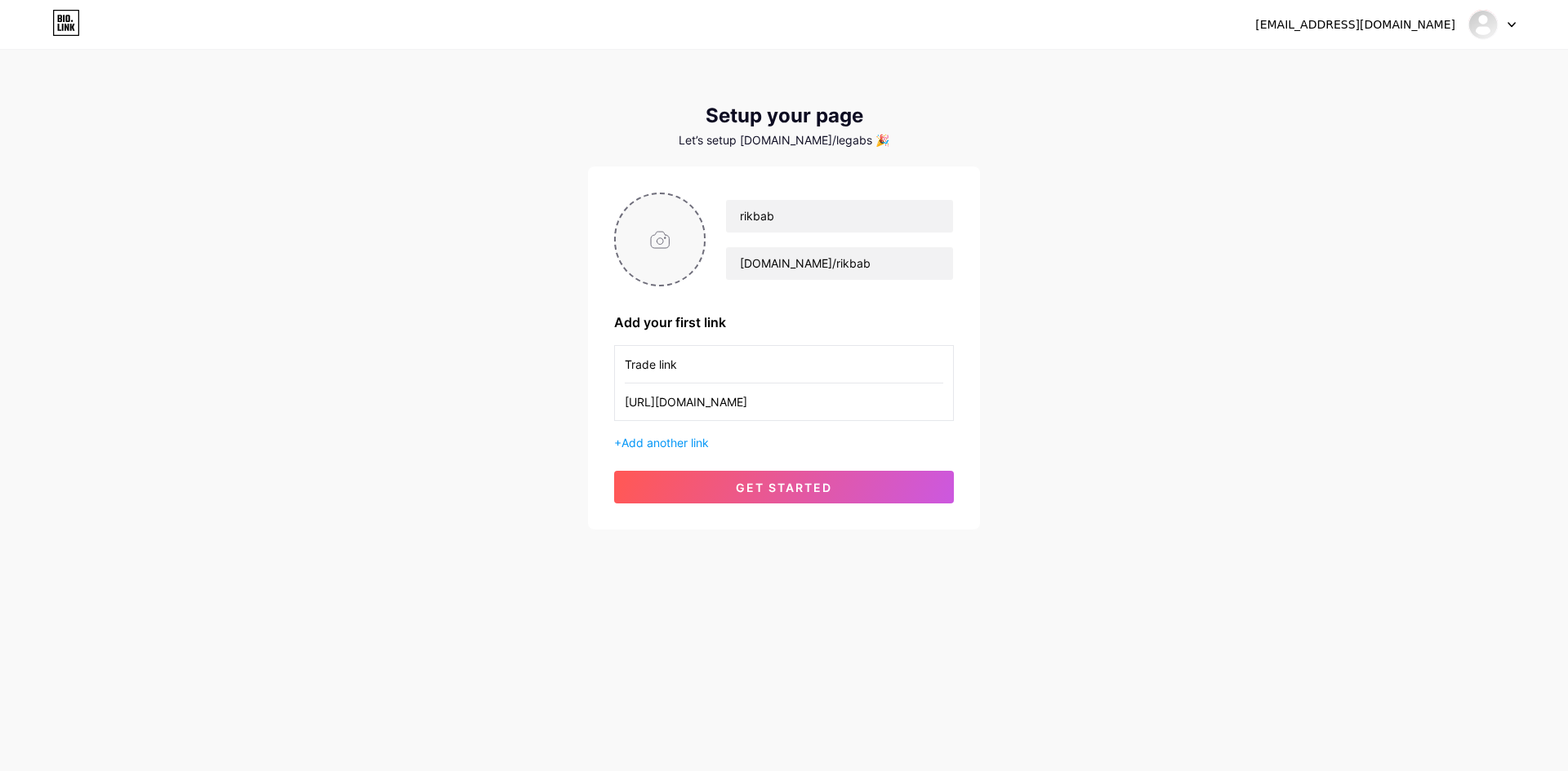
click at [662, 225] on input "file" at bounding box center [659, 239] width 88 height 91
type input "C:\fakepath\1.jpg"
click at [695, 204] on icon at bounding box center [696, 204] width 6 height 6
click at [652, 226] on input "file" at bounding box center [659, 239] width 88 height 91
type input "C:\fakepath\photo_2025-07-26_19-14-21.jpg"
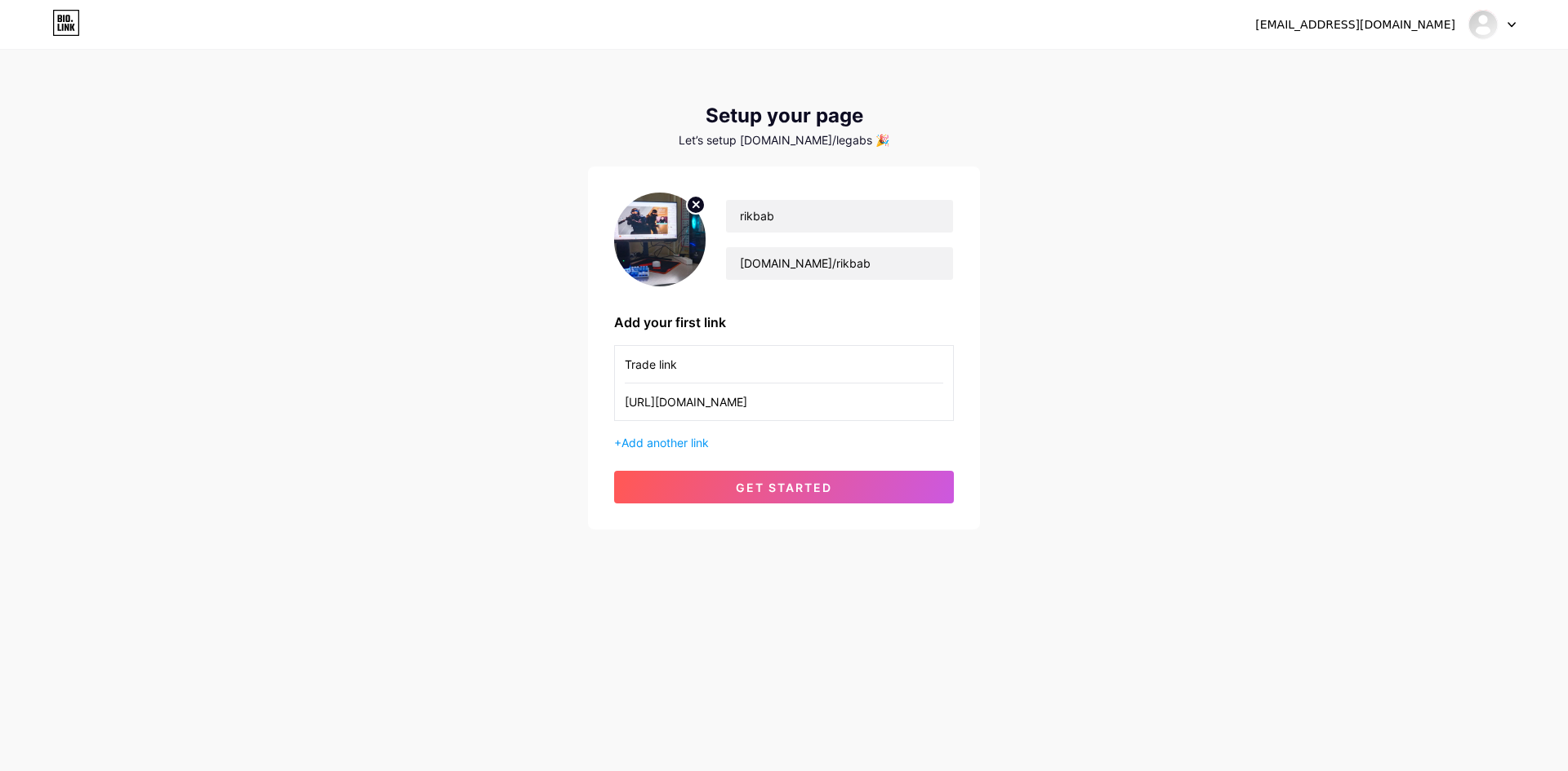
click at [688, 206] on circle at bounding box center [696, 204] width 18 height 18
click at [1516, 25] on div "[EMAIL_ADDRESS][DOMAIN_NAME] Dashboard Logout" at bounding box center [784, 24] width 1568 height 29
click at [1512, 23] on div "[EMAIL_ADDRESS][DOMAIN_NAME] Dashboard Logout" at bounding box center [784, 24] width 1568 height 29
click at [1512, 23] on icon at bounding box center [1511, 25] width 8 height 6
click at [1195, 241] on div "[EMAIL_ADDRESS][DOMAIN_NAME] Dashboard Logout Setup your page Let’s setup [DOMA…" at bounding box center [784, 291] width 1568 height 582
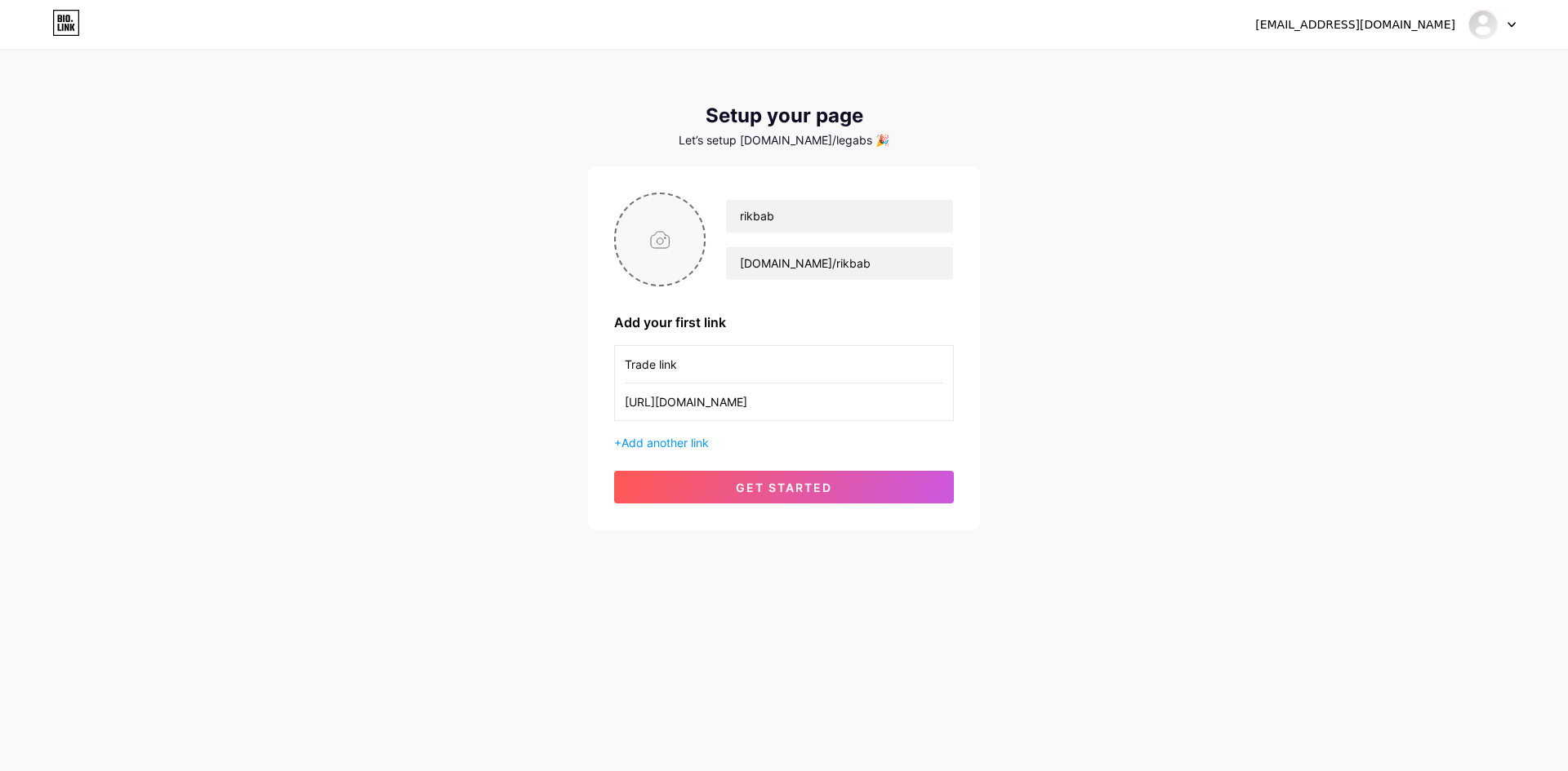
click at [1195, 241] on div "[EMAIL_ADDRESS][DOMAIN_NAME] Dashboard Logout Setup your page Let’s setup [DOMA…" at bounding box center [784, 291] width 1568 height 582
click at [666, 238] on input "file" at bounding box center [659, 239] width 88 height 91
type input "C:\fakepath\Снимок экрана [DATE] 144013.png"
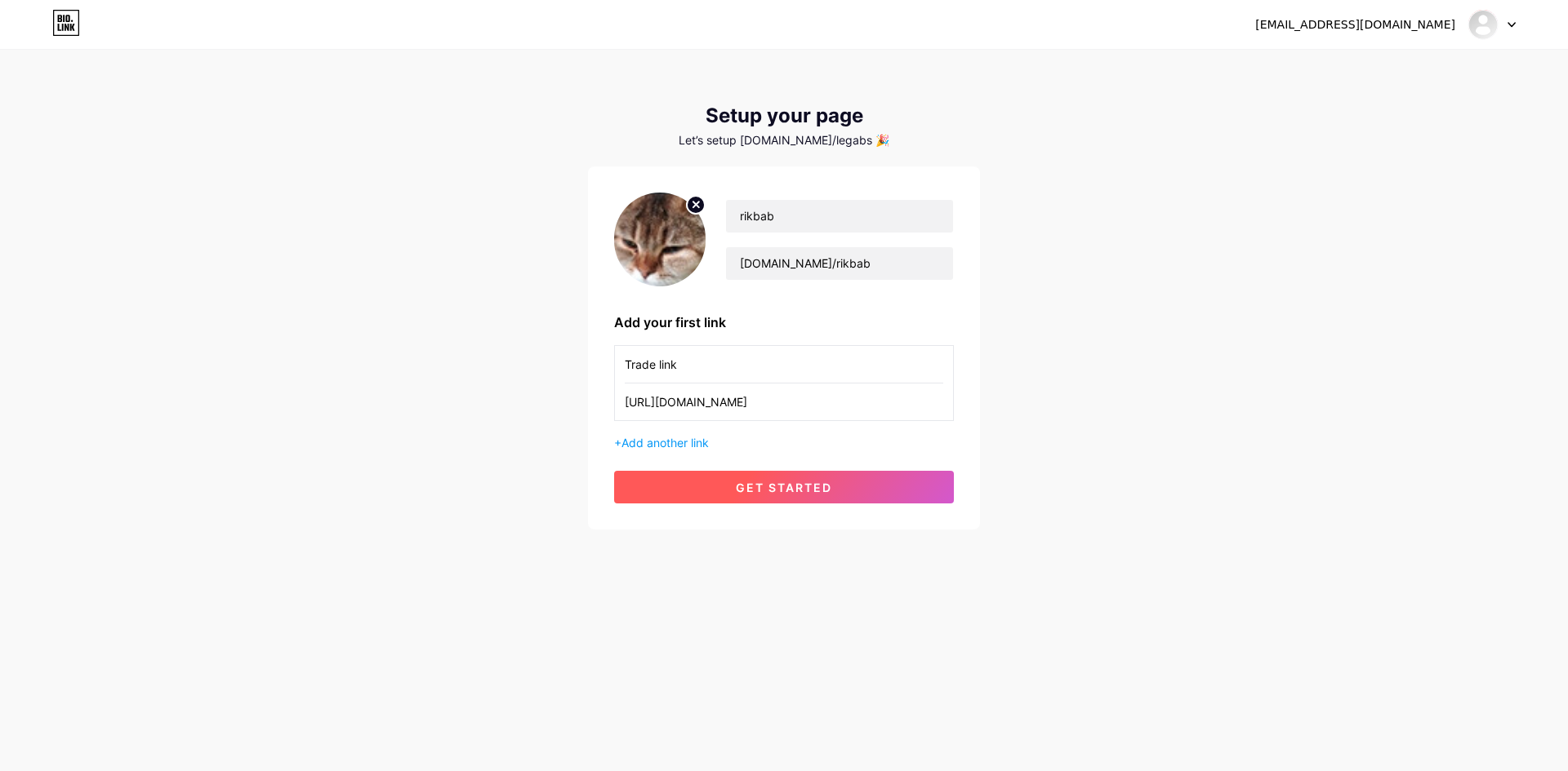
click at [796, 484] on span "get started" at bounding box center [784, 487] width 97 height 14
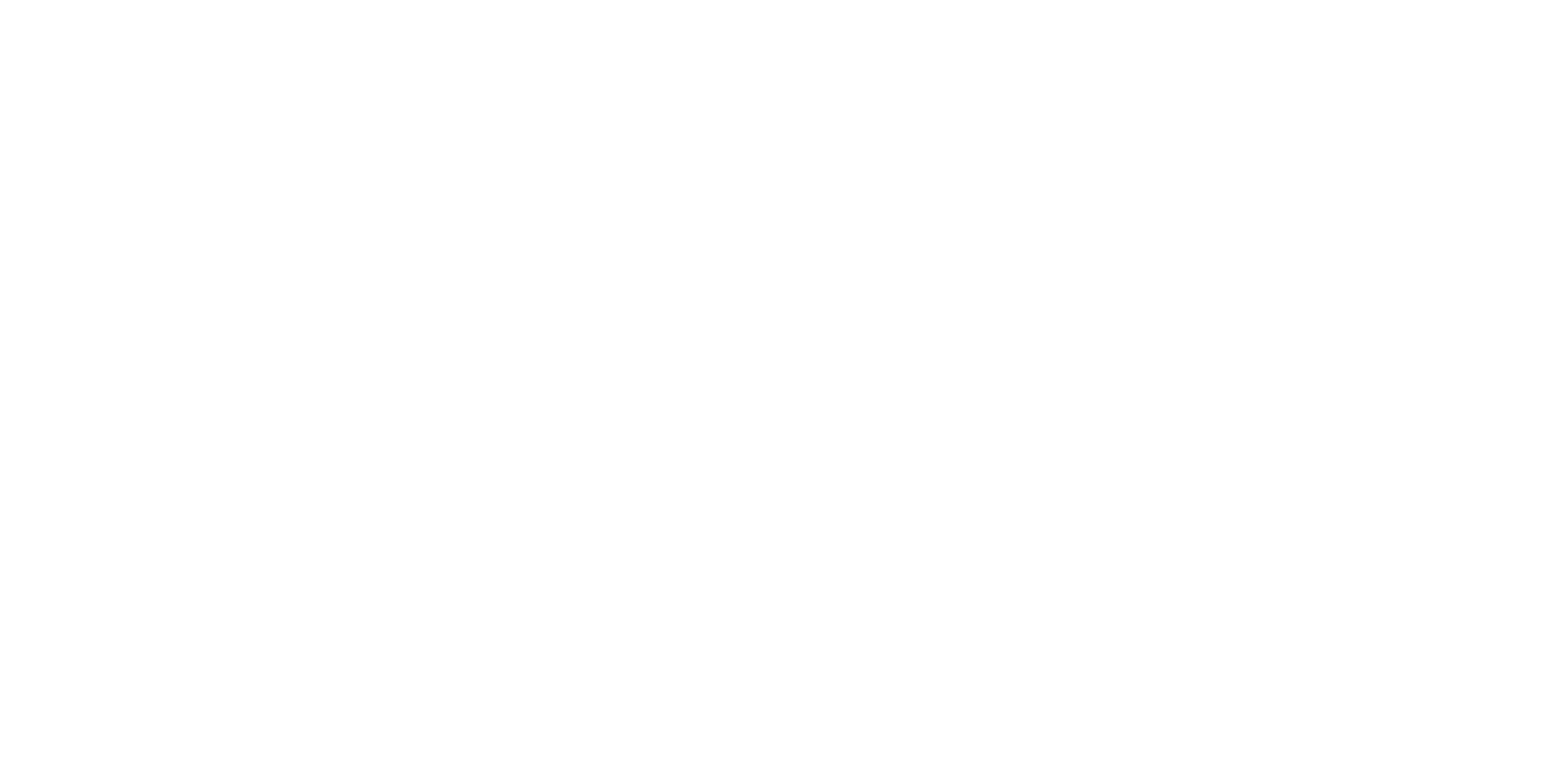
click at [652, 0] on html at bounding box center [784, 0] width 1568 height 0
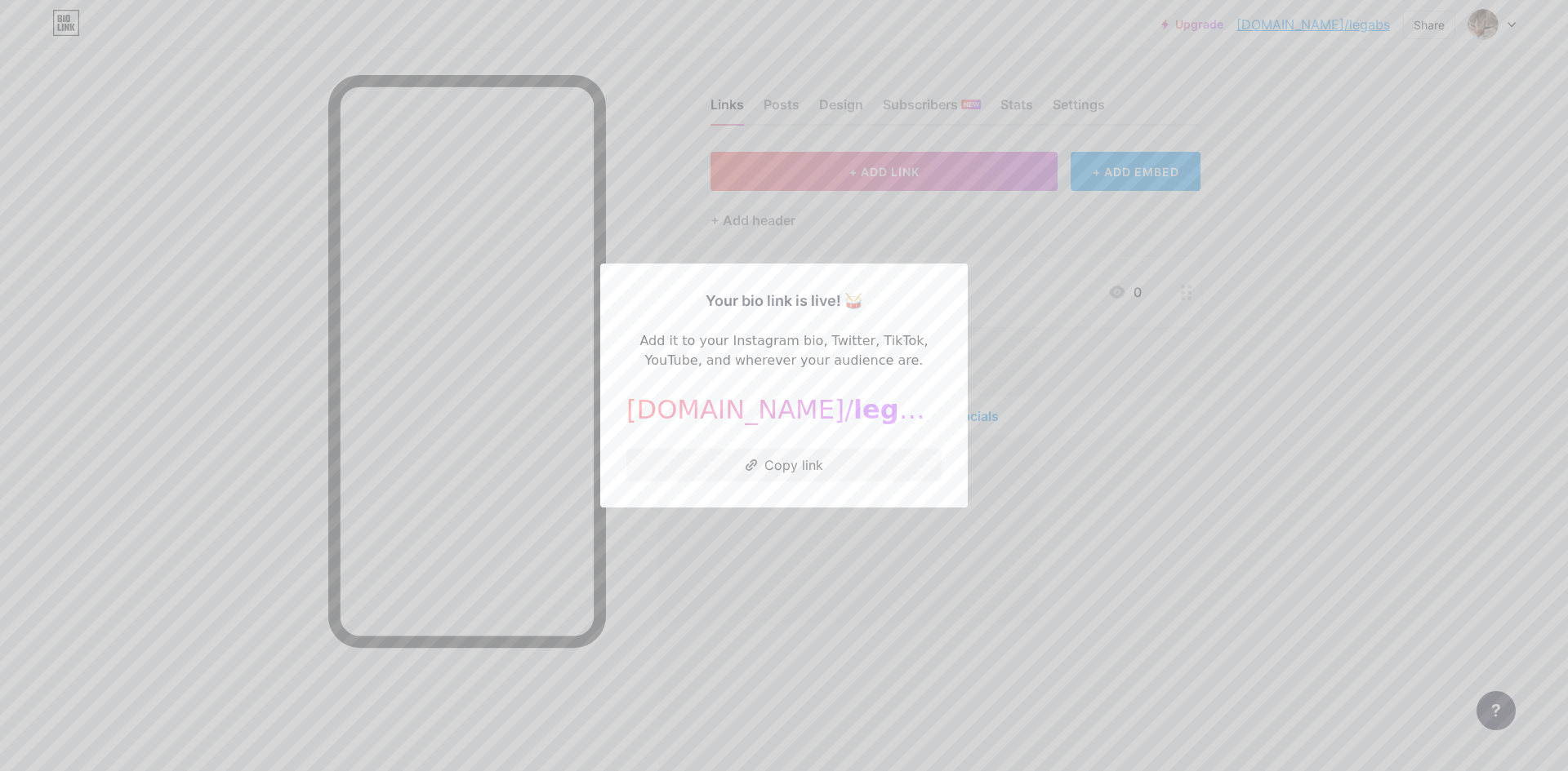
click at [1187, 507] on div at bounding box center [784, 386] width 1568 height 771
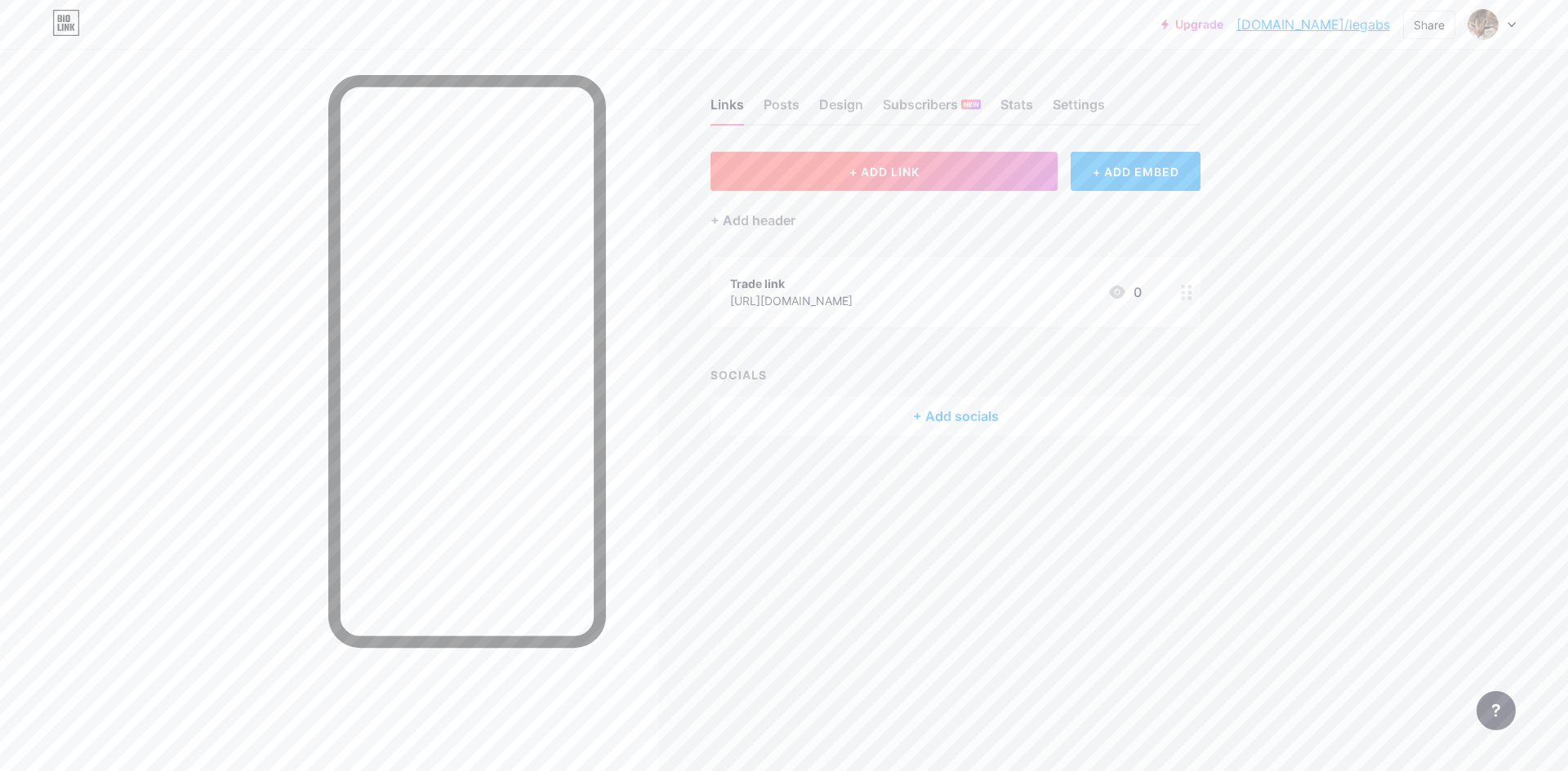
click at [967, 163] on button "+ ADD LINK" at bounding box center [884, 171] width 347 height 39
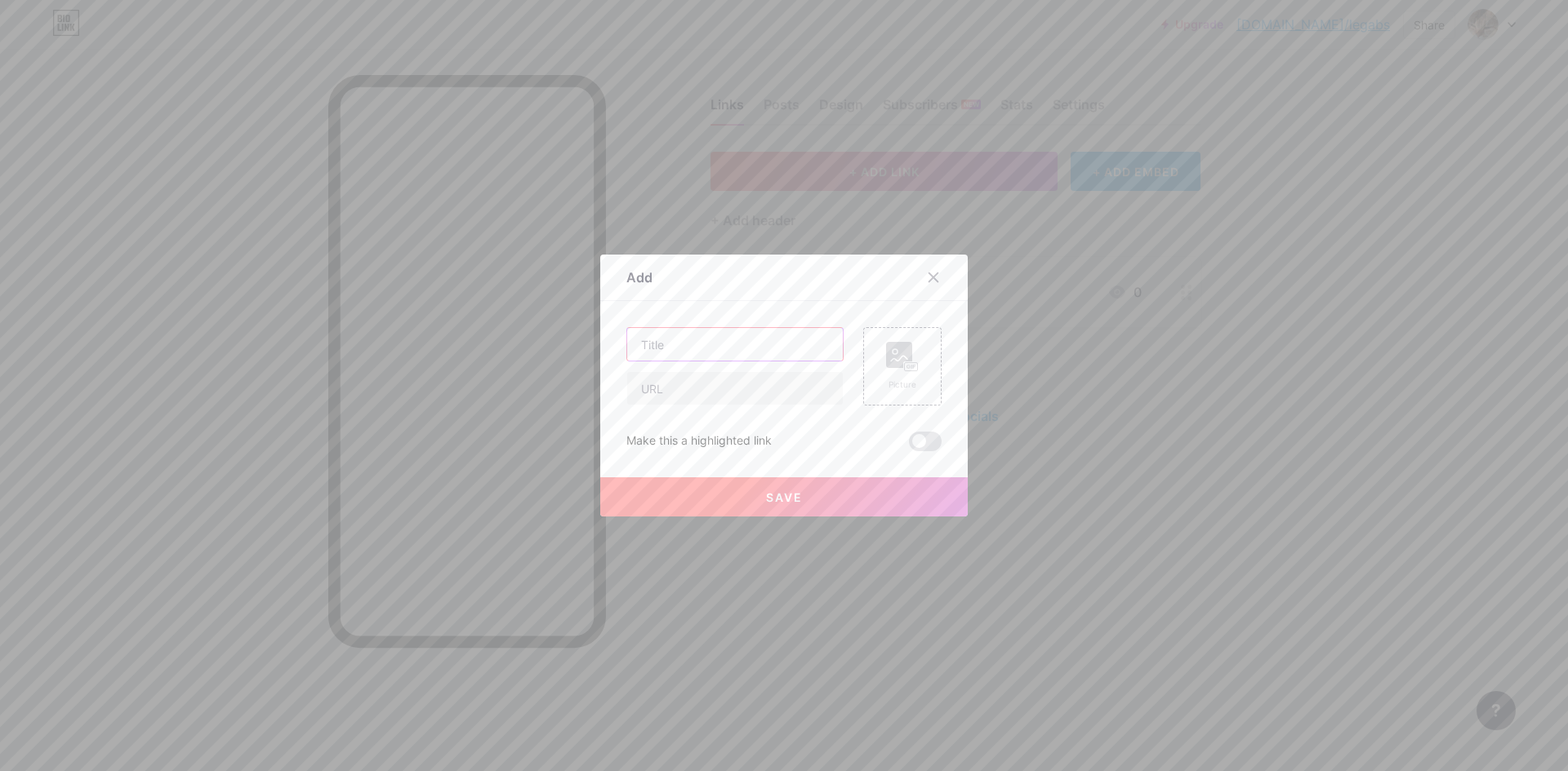
click at [724, 343] on input "text" at bounding box center [735, 344] width 216 height 33
click at [928, 272] on icon at bounding box center [933, 277] width 13 height 13
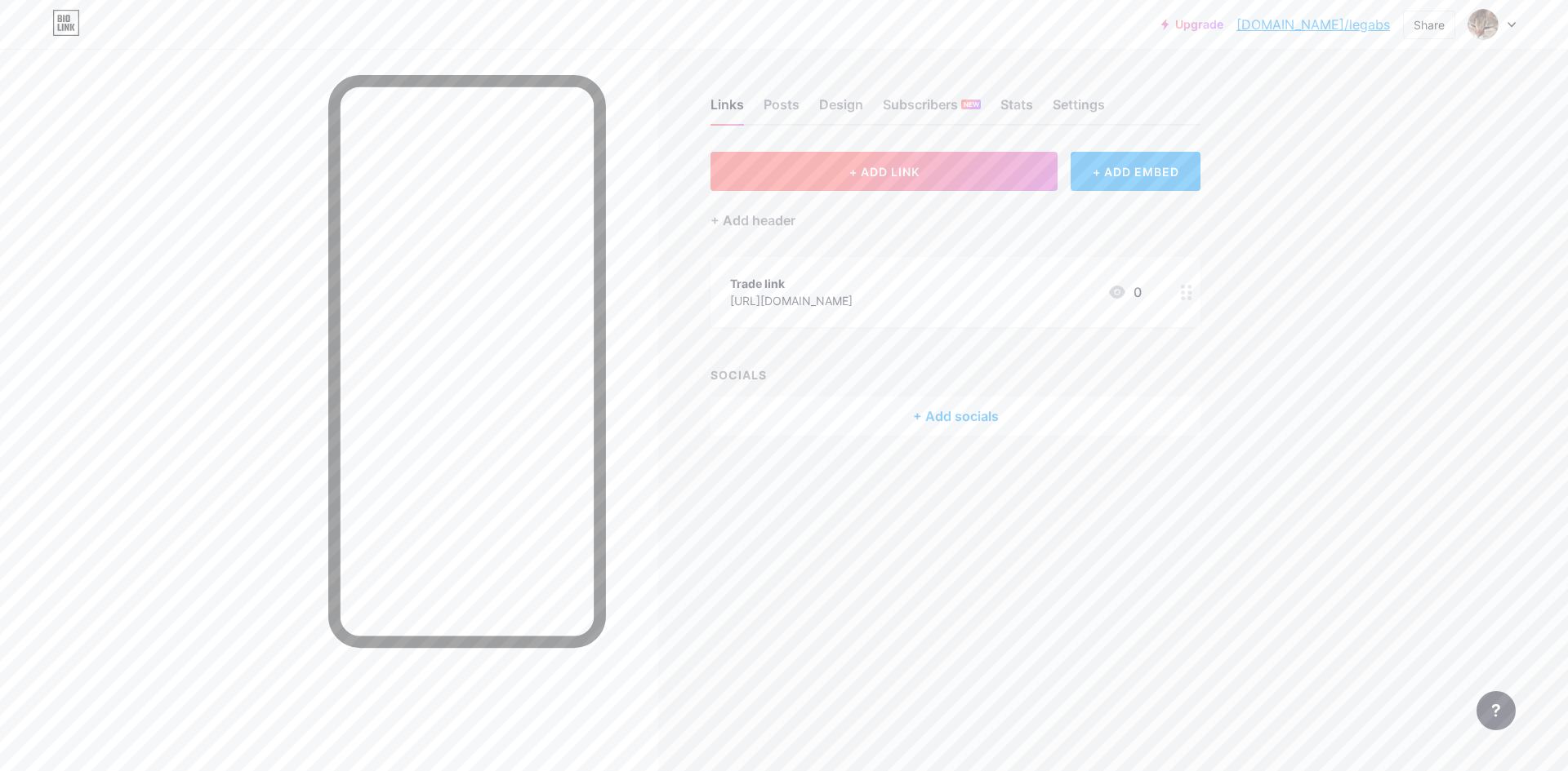
click at [862, 172] on span "+ ADD LINK" at bounding box center [884, 172] width 70 height 14
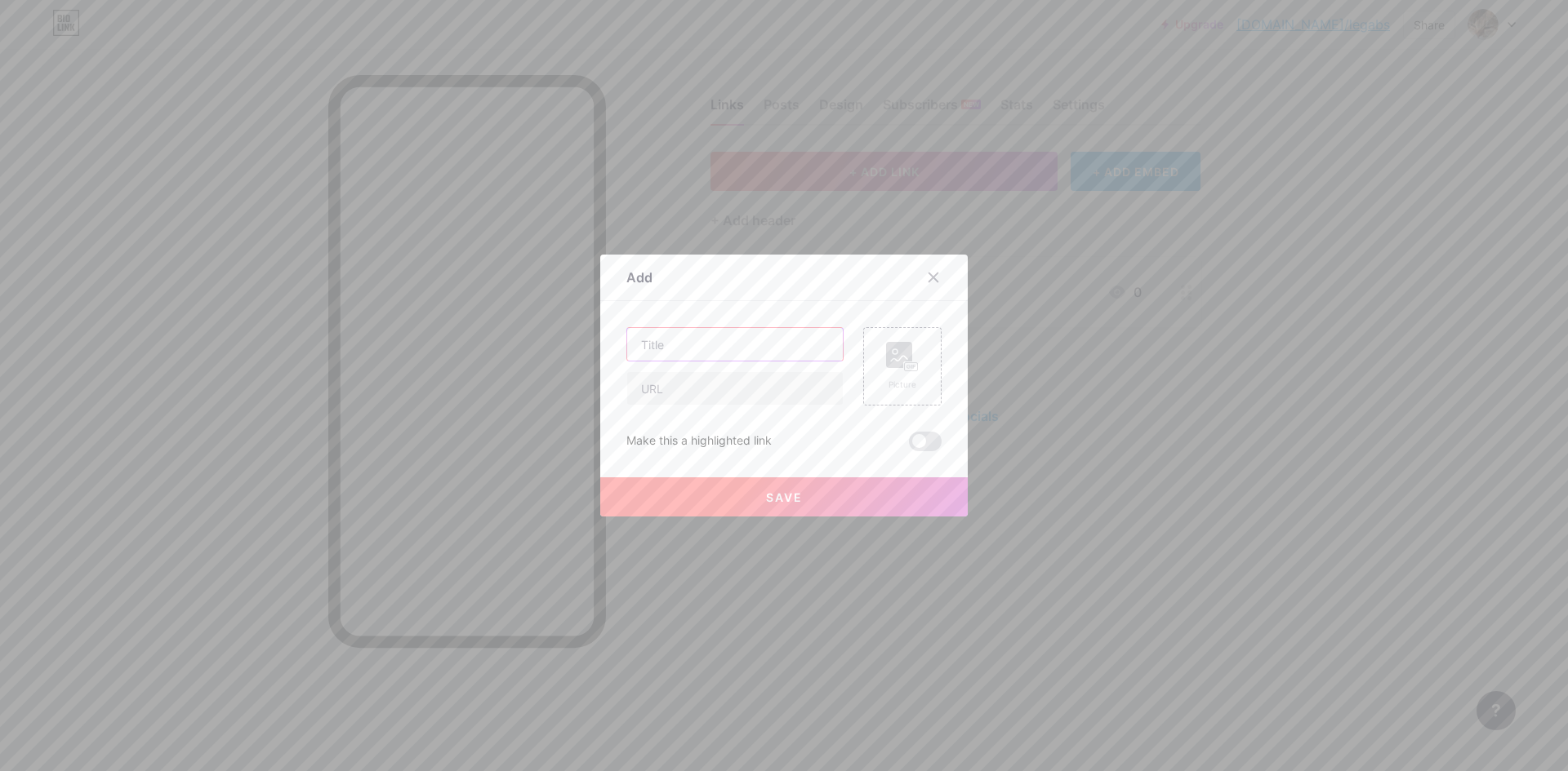
click at [730, 337] on input "text" at bounding box center [735, 344] width 216 height 33
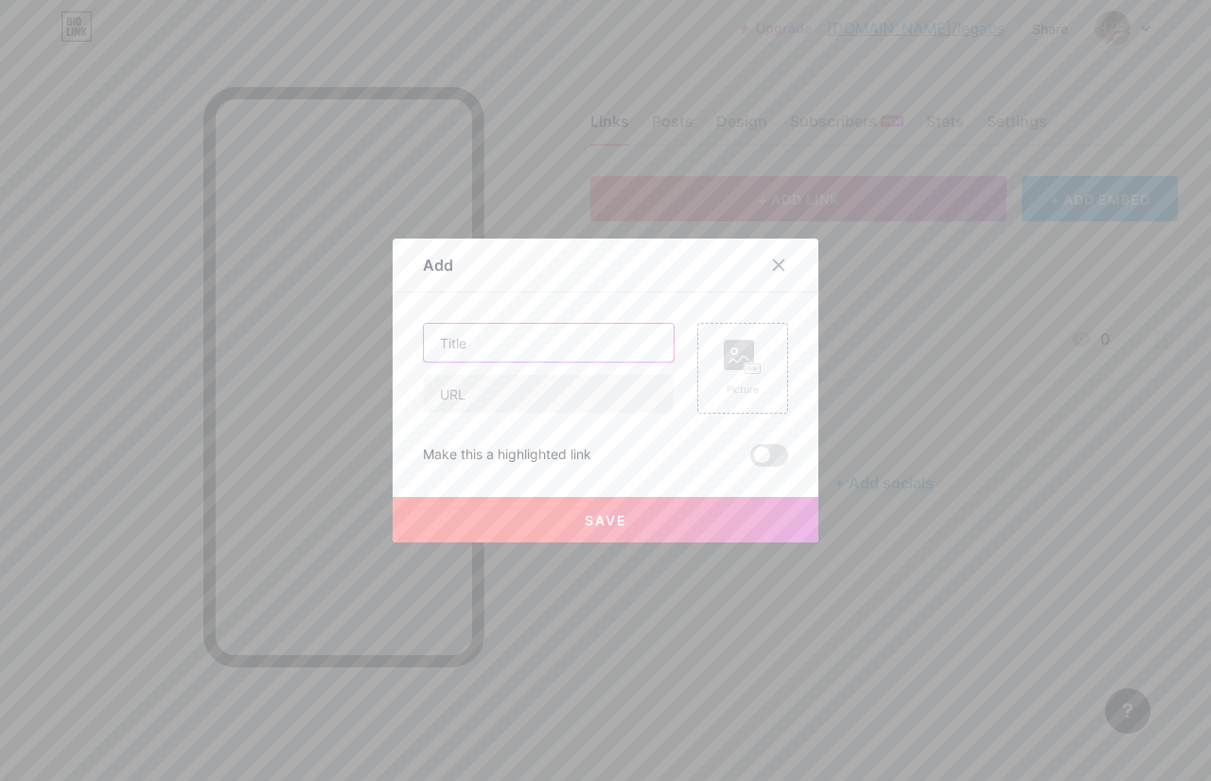
click at [594, 338] on input "text" at bounding box center [549, 343] width 250 height 38
type input "[PERSON_NAME]"
type input "telegramm"
click at [500, 395] on input "text" at bounding box center [549, 394] width 250 height 38
paste input "[URL][DOMAIN_NAME]"
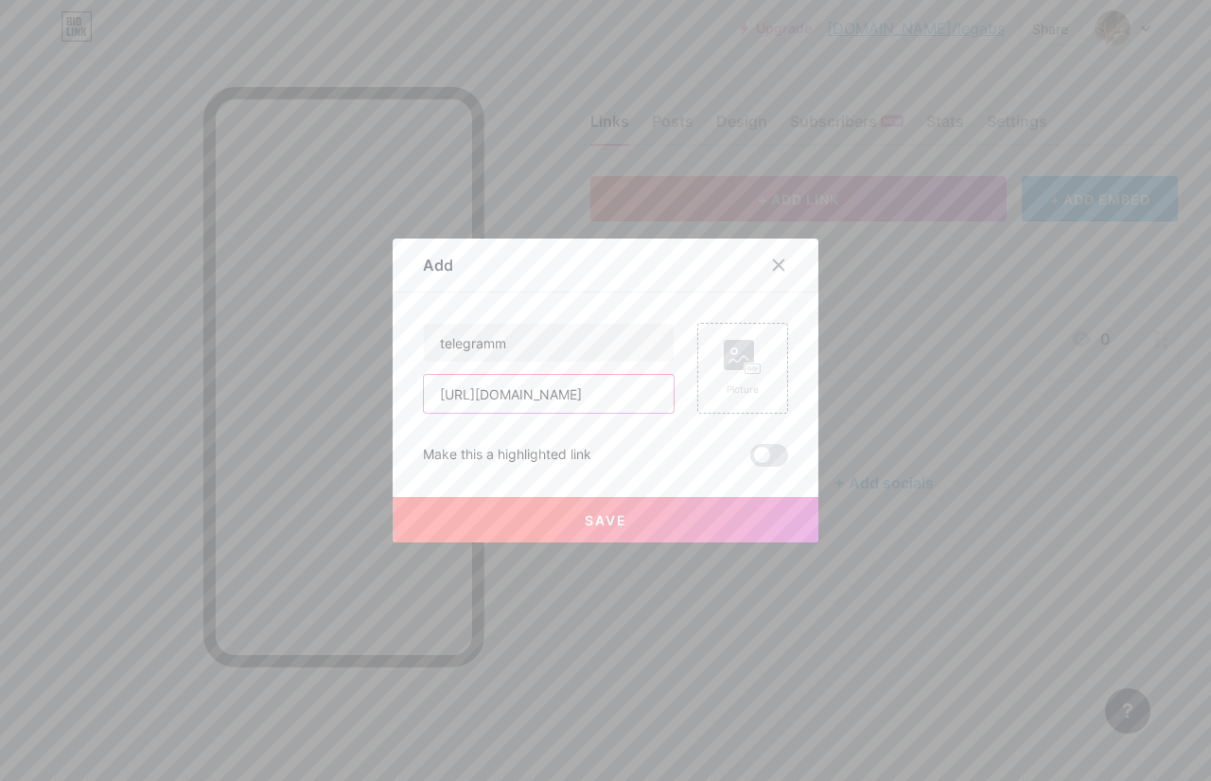
type input "[URL][DOMAIN_NAME]"
click at [602, 508] on button "Save" at bounding box center [606, 519] width 426 height 45
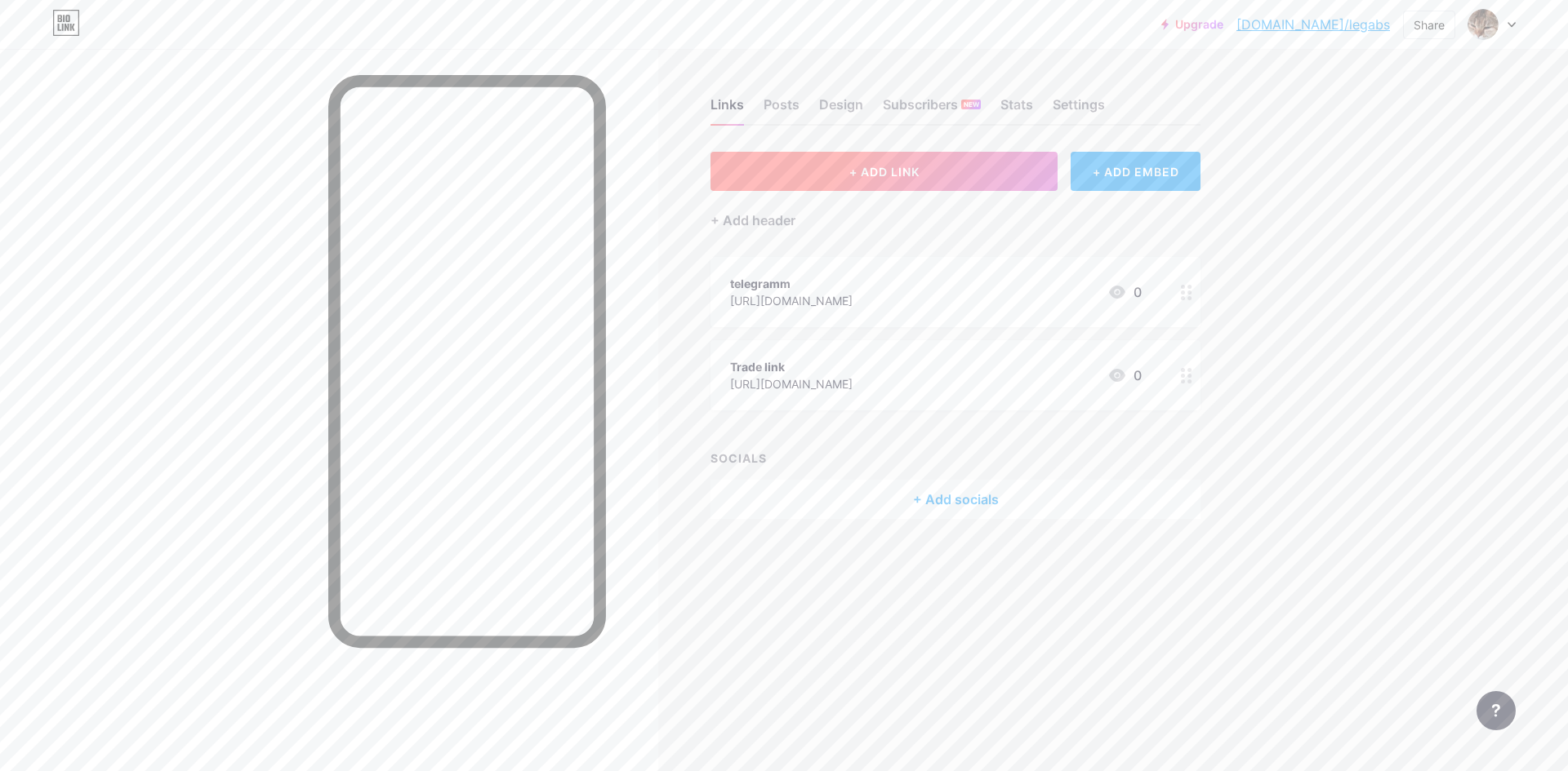
click at [897, 175] on span "+ ADD LINK" at bounding box center [884, 172] width 70 height 14
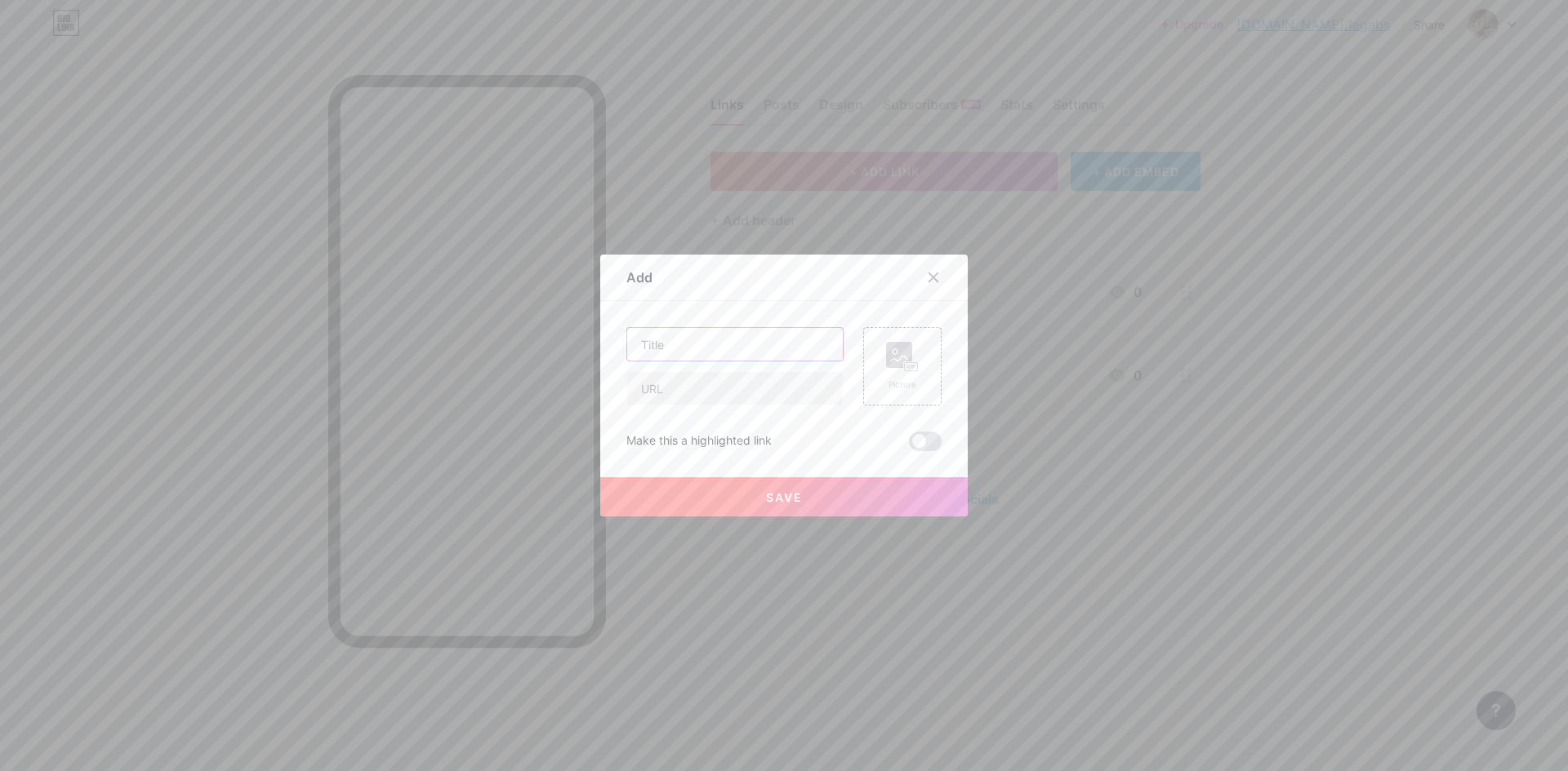
click at [734, 342] on input "text" at bounding box center [735, 344] width 216 height 33
type input "discord"
click at [690, 394] on input "text" at bounding box center [735, 388] width 216 height 33
paste input "[URL][DOMAIN_NAME]"
type input "[URL][DOMAIN_NAME]"
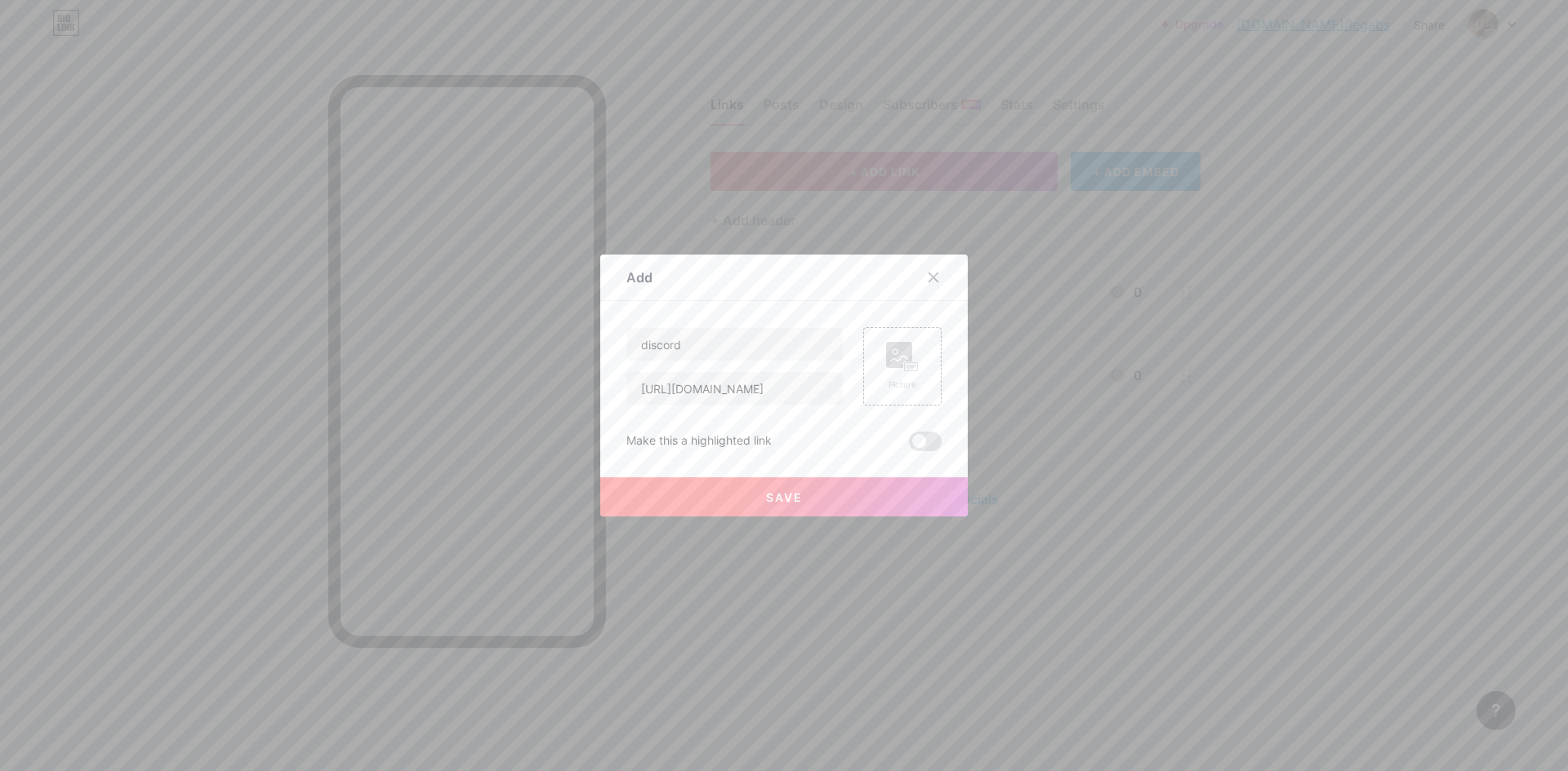
click at [767, 492] on span "Save" at bounding box center [784, 498] width 37 height 14
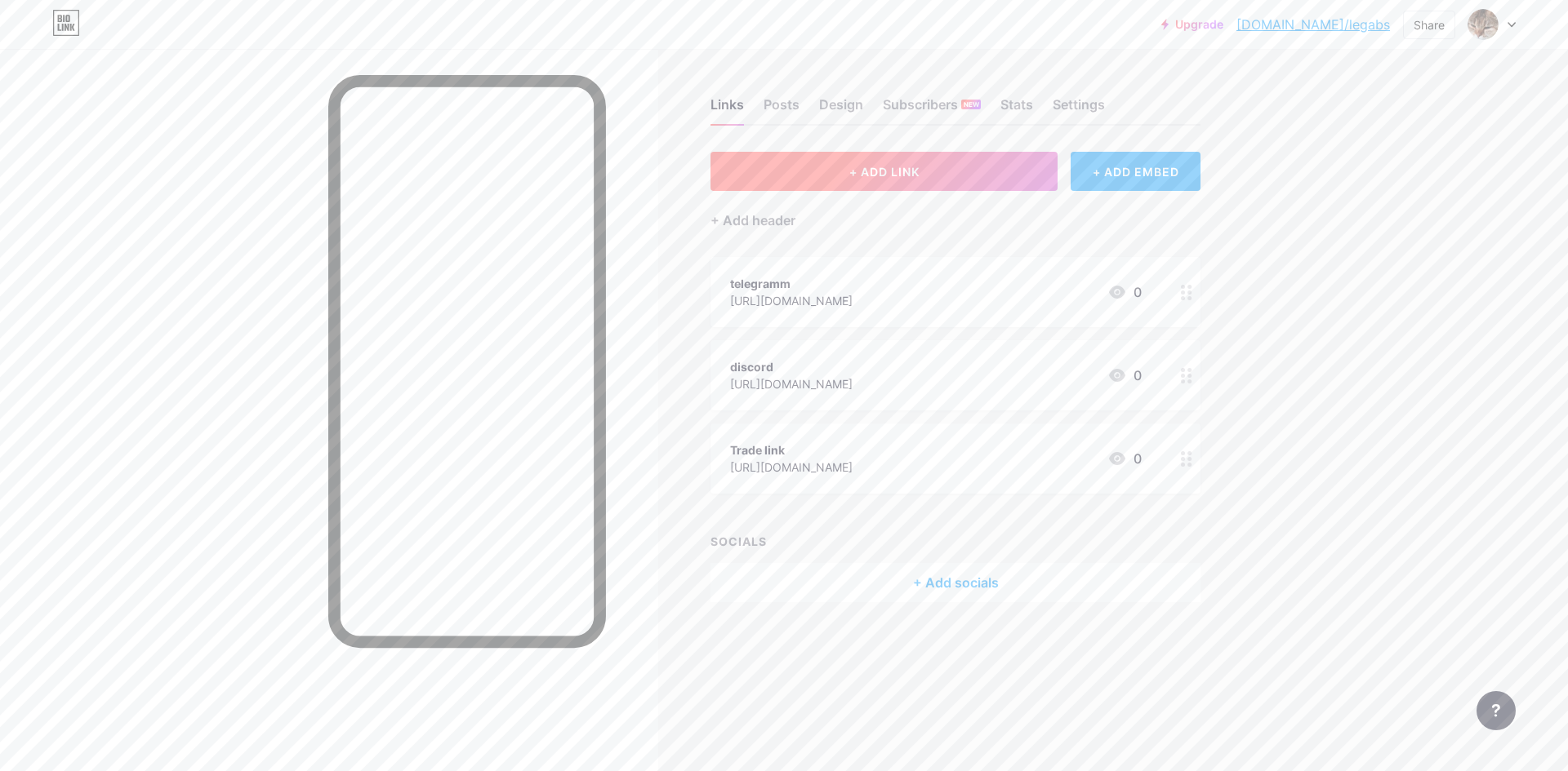
click at [957, 159] on button "+ ADD LINK" at bounding box center [884, 171] width 347 height 39
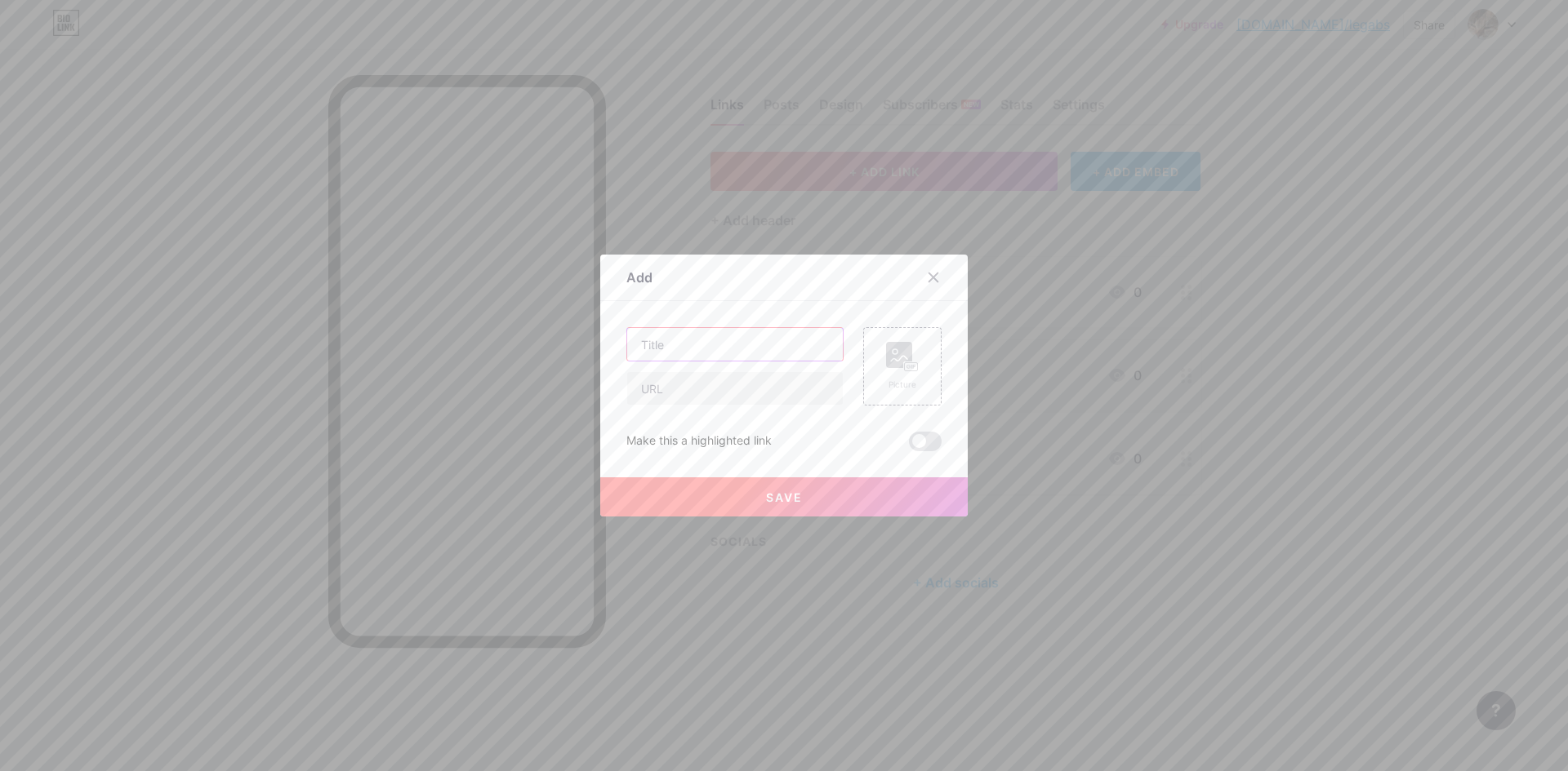
click at [707, 350] on input "text" at bounding box center [735, 344] width 216 height 33
type input "Steam"
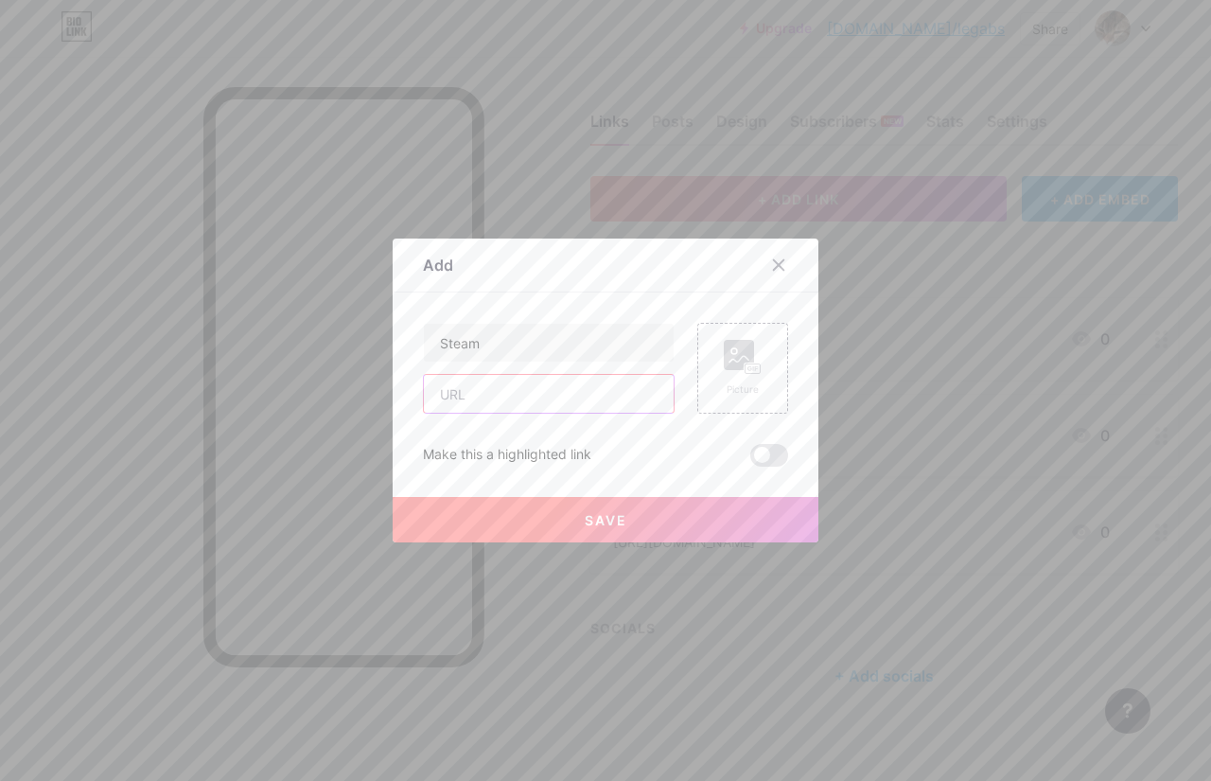
click at [516, 408] on input "text" at bounding box center [549, 394] width 250 height 38
paste input "[URL][DOMAIN_NAME]"
type input "[URL][DOMAIN_NAME]"
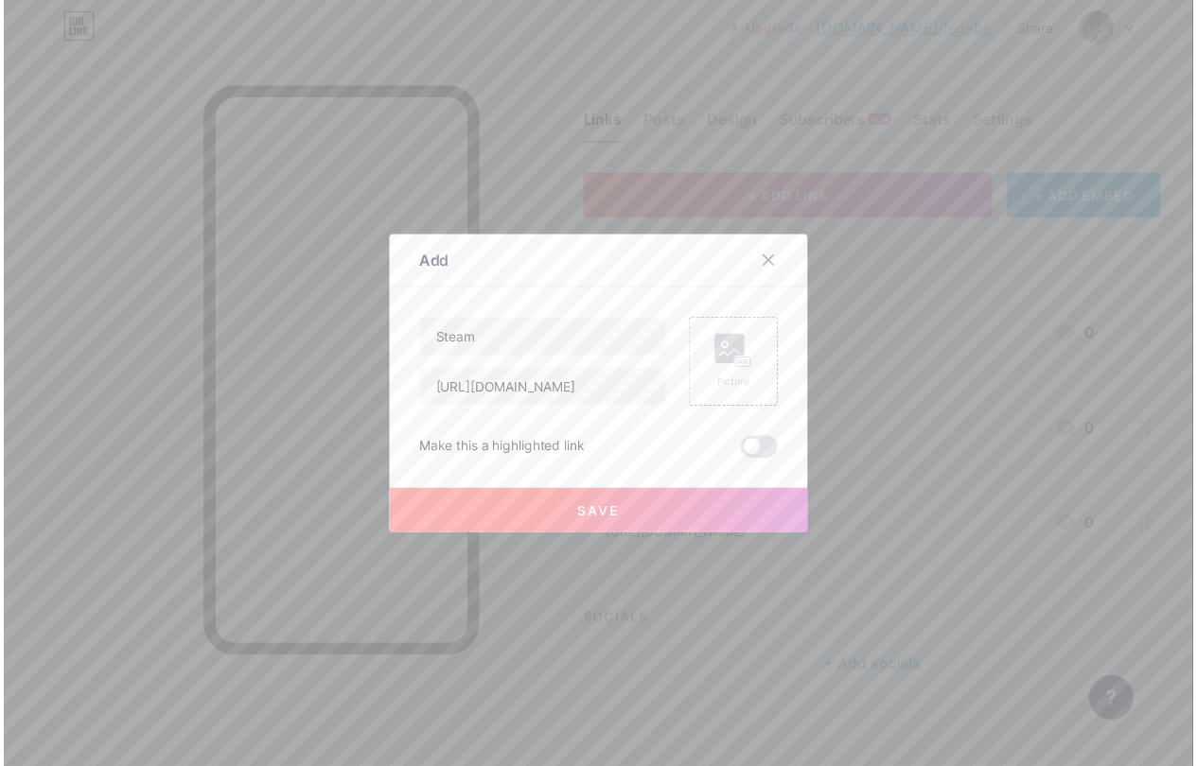
scroll to position [0, 0]
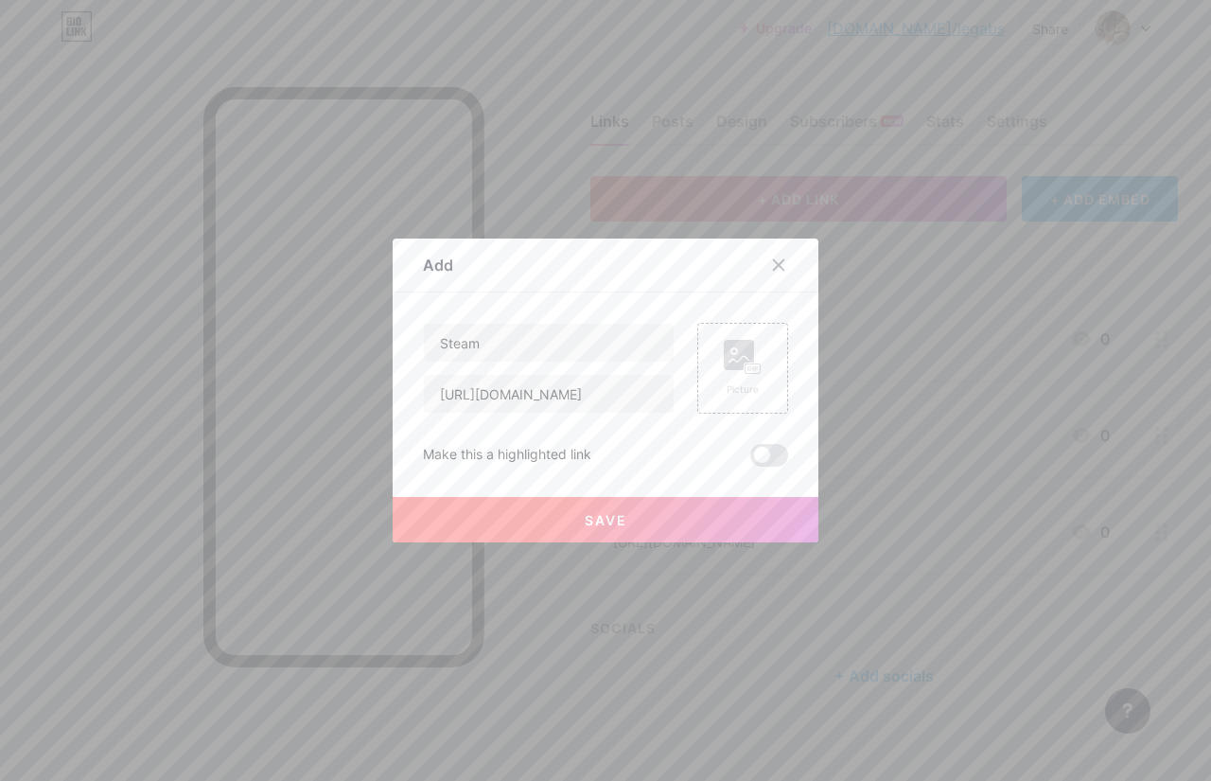
click at [563, 522] on button "Save" at bounding box center [606, 519] width 426 height 45
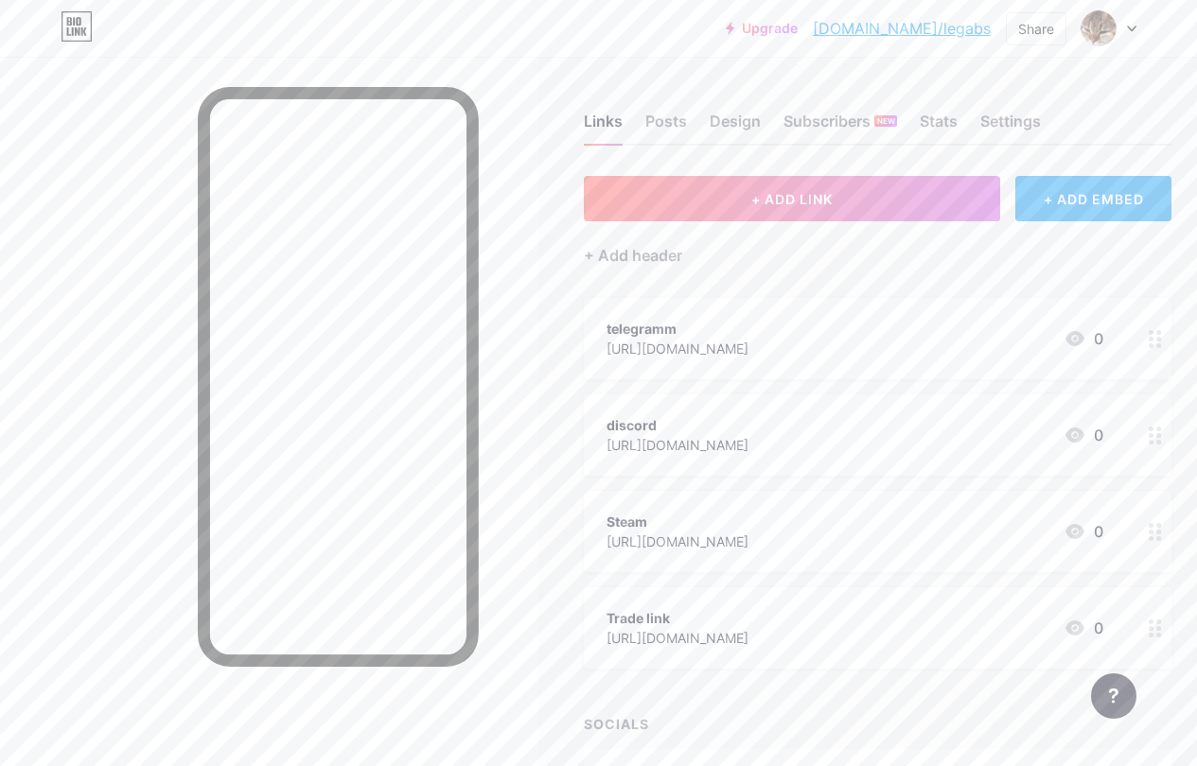
click at [21, 81] on div at bounding box center [269, 440] width 538 height 766
click at [1096, 36] on img at bounding box center [1098, 28] width 30 height 30
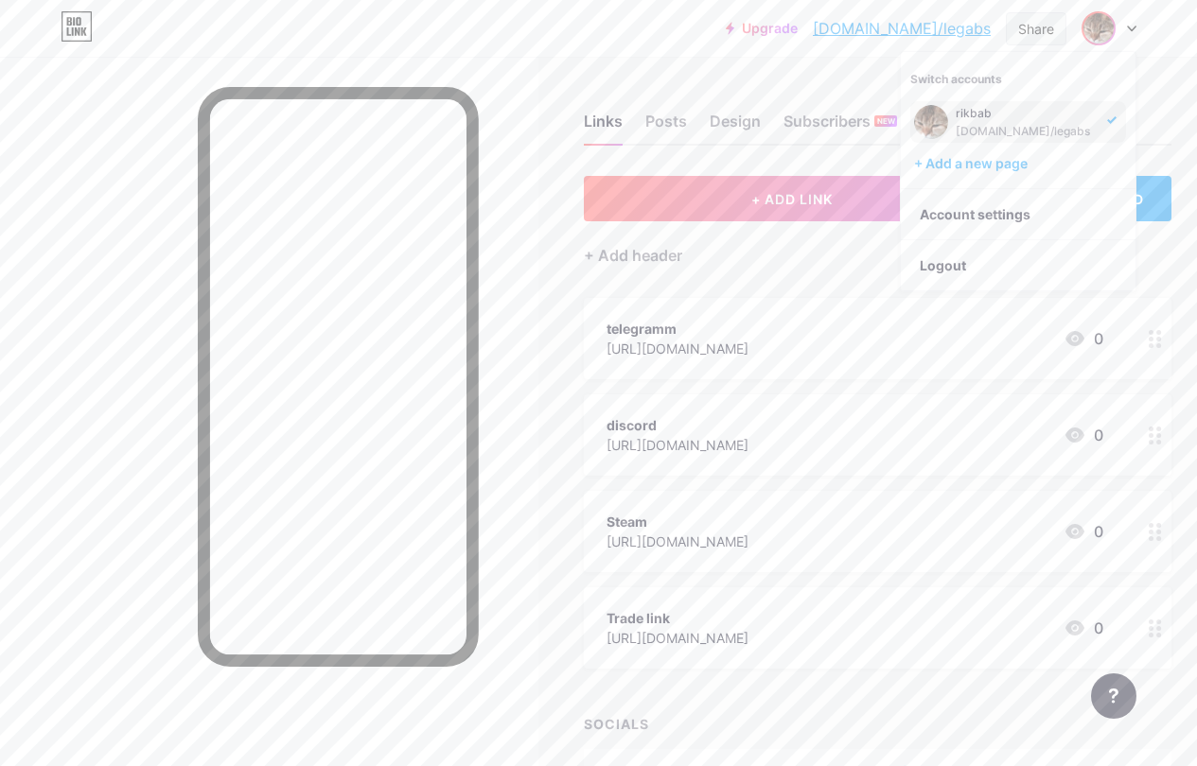
click at [1006, 26] on div "Share" at bounding box center [1036, 28] width 61 height 33
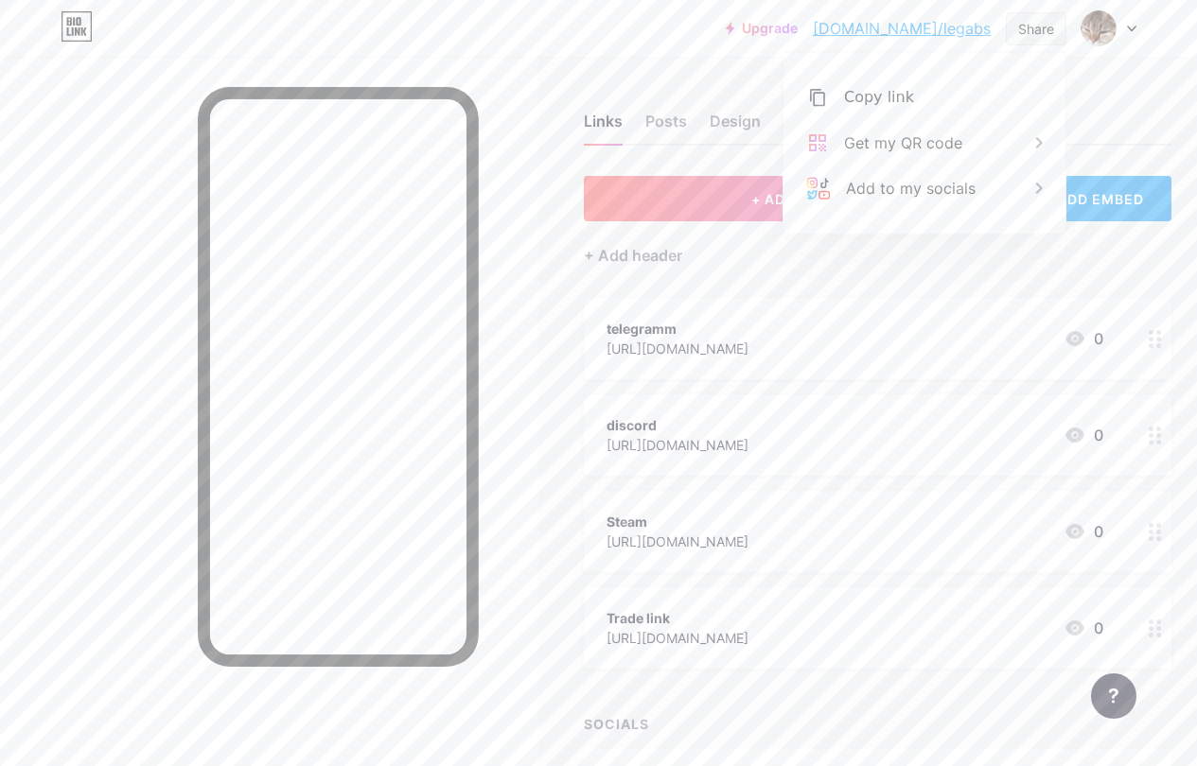
click at [1019, 29] on div "Share" at bounding box center [1036, 29] width 36 height 20
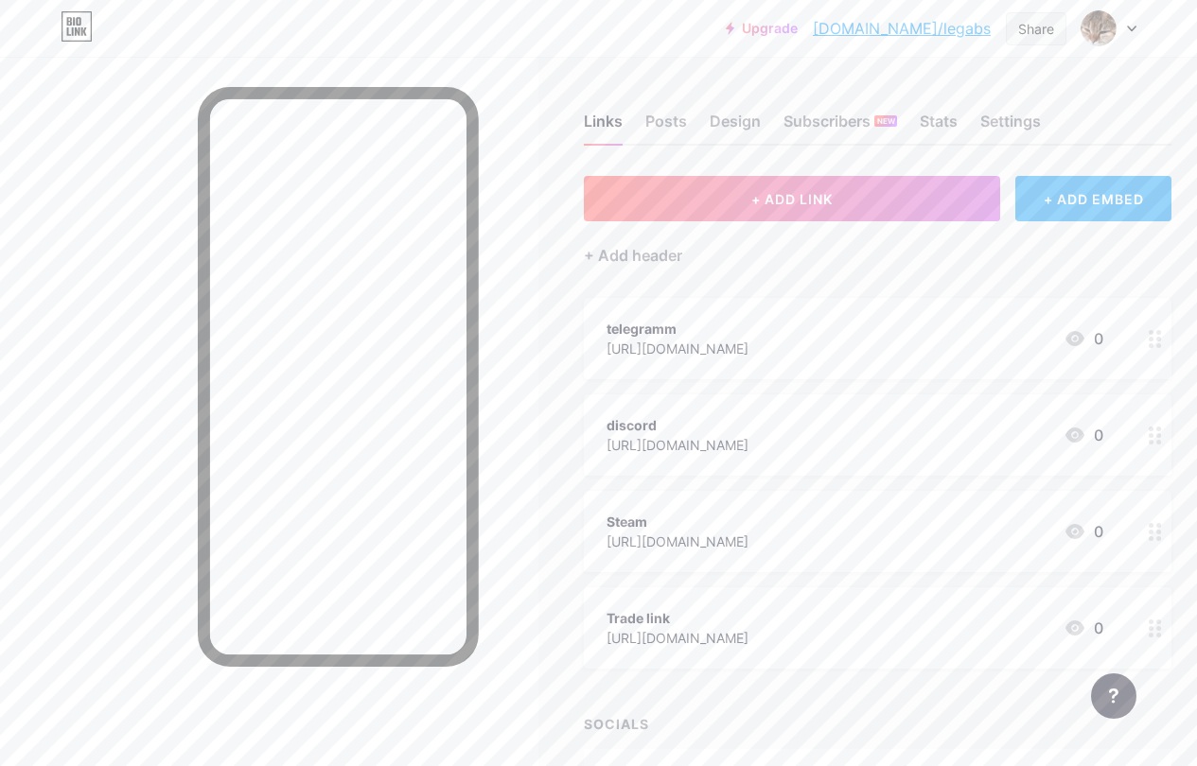
click at [1026, 19] on div "Share" at bounding box center [1036, 29] width 36 height 20
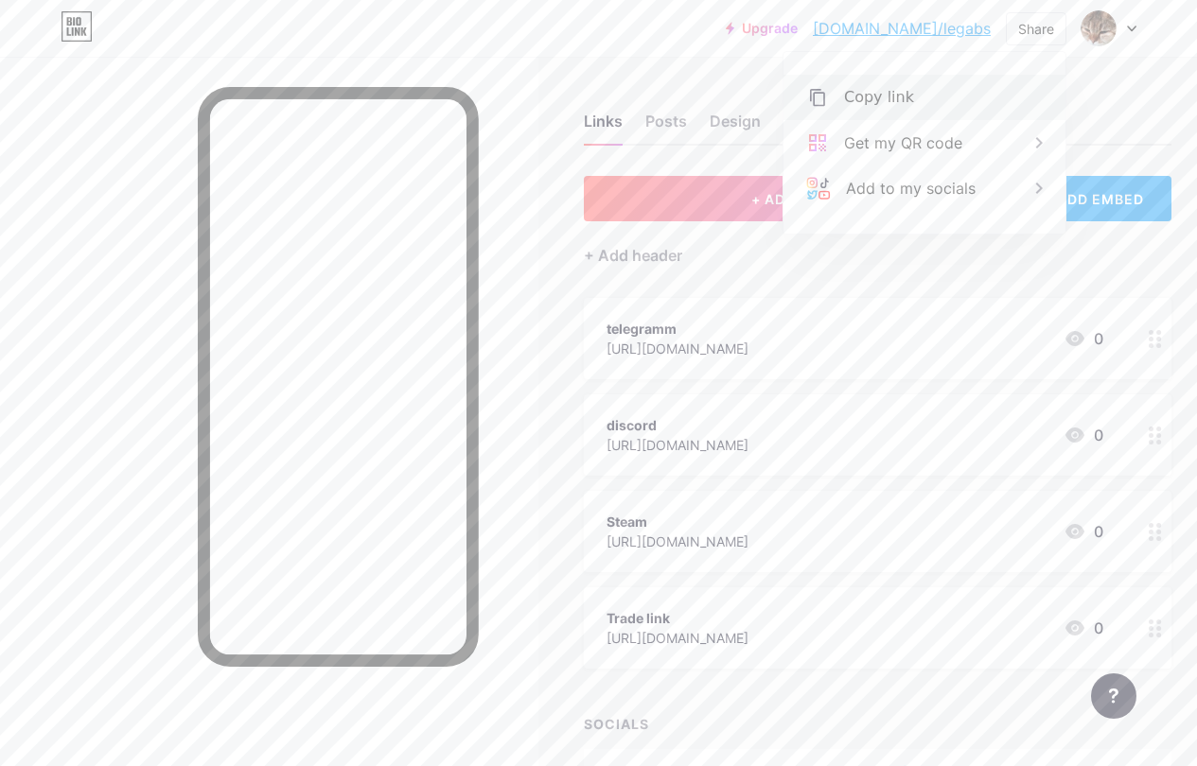
drag, startPoint x: 941, startPoint y: 90, endPoint x: 913, endPoint y: 82, distance: 29.4
click at [941, 90] on div "Copy link" at bounding box center [924, 97] width 282 height 45
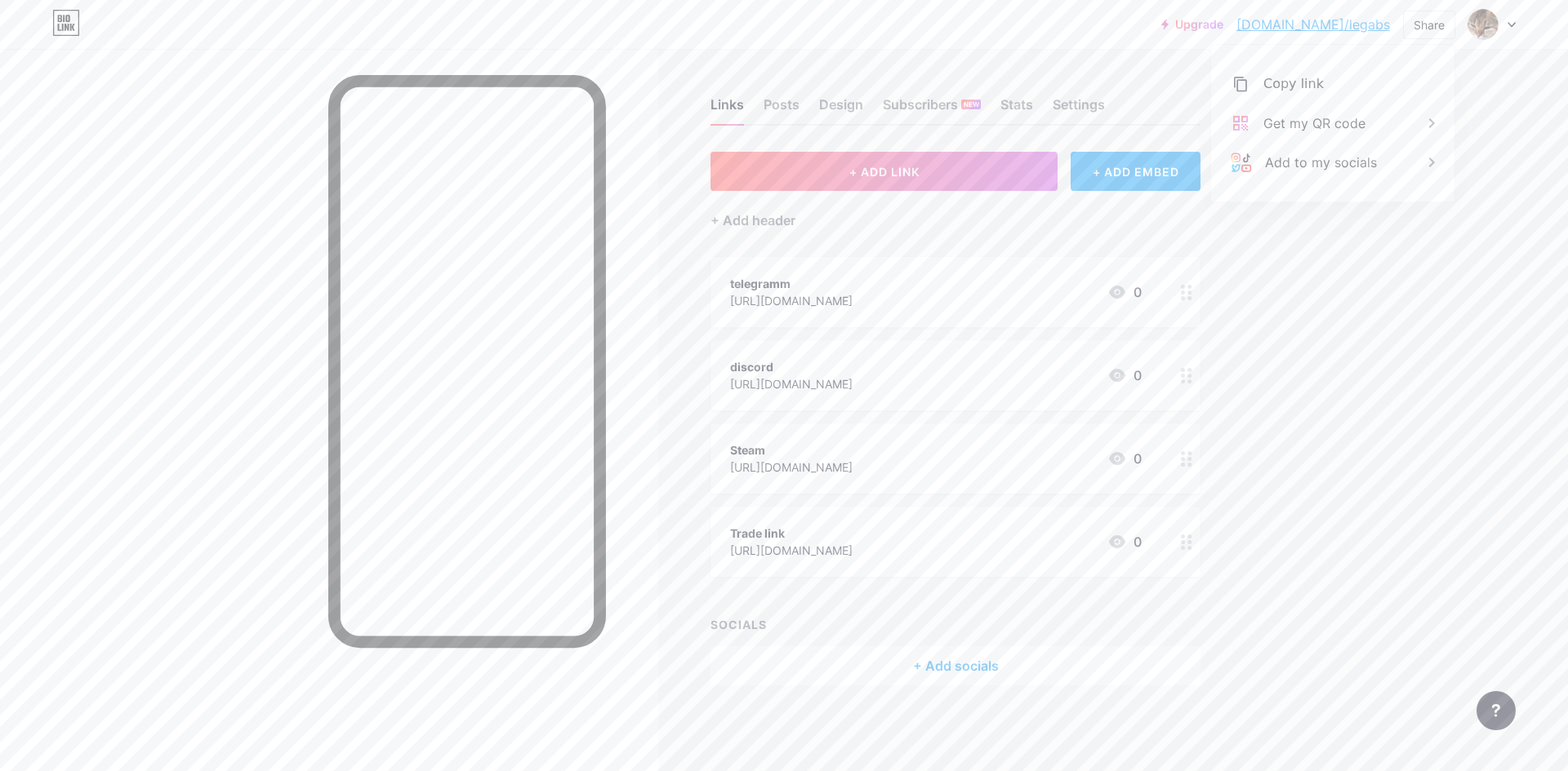
click at [161, 159] on div at bounding box center [329, 435] width 658 height 771
click at [785, 121] on div "Posts" at bounding box center [782, 110] width 36 height 29
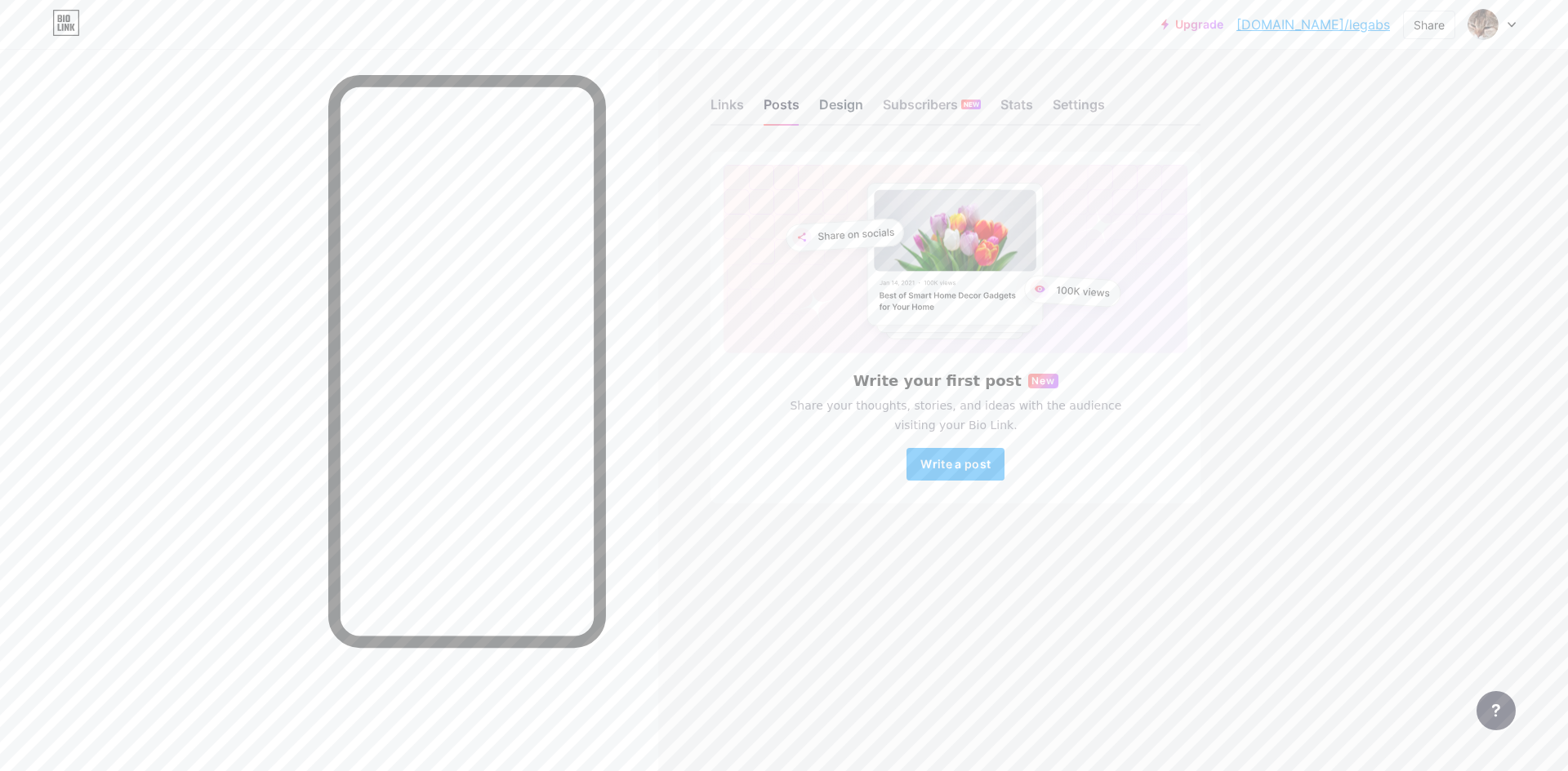
click at [844, 103] on div "Design" at bounding box center [841, 110] width 44 height 29
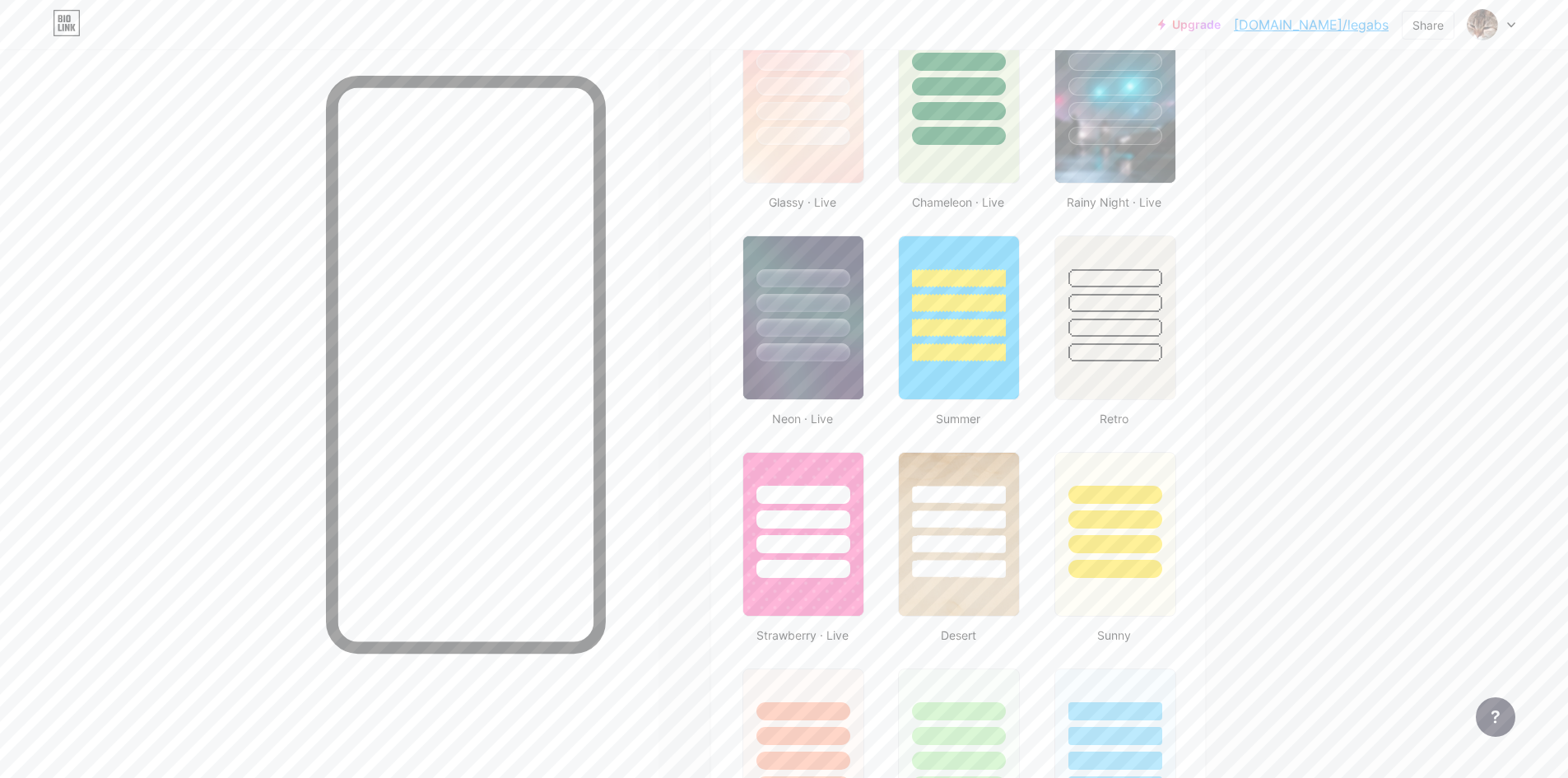
scroll to position [988, 0]
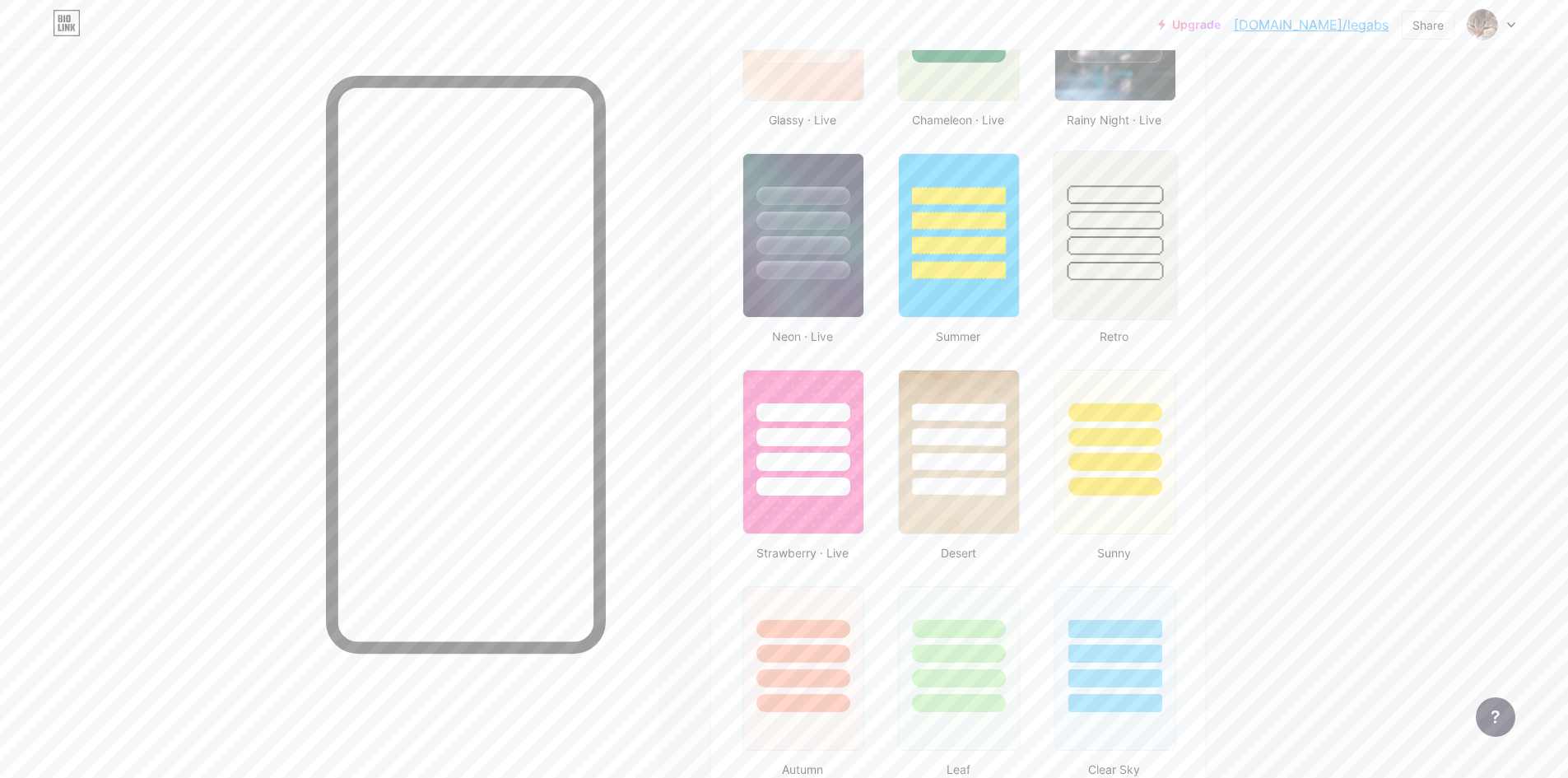
click at [1112, 277] on div at bounding box center [1115, 272] width 97 height 19
click at [1139, 434] on div at bounding box center [1115, 437] width 97 height 19
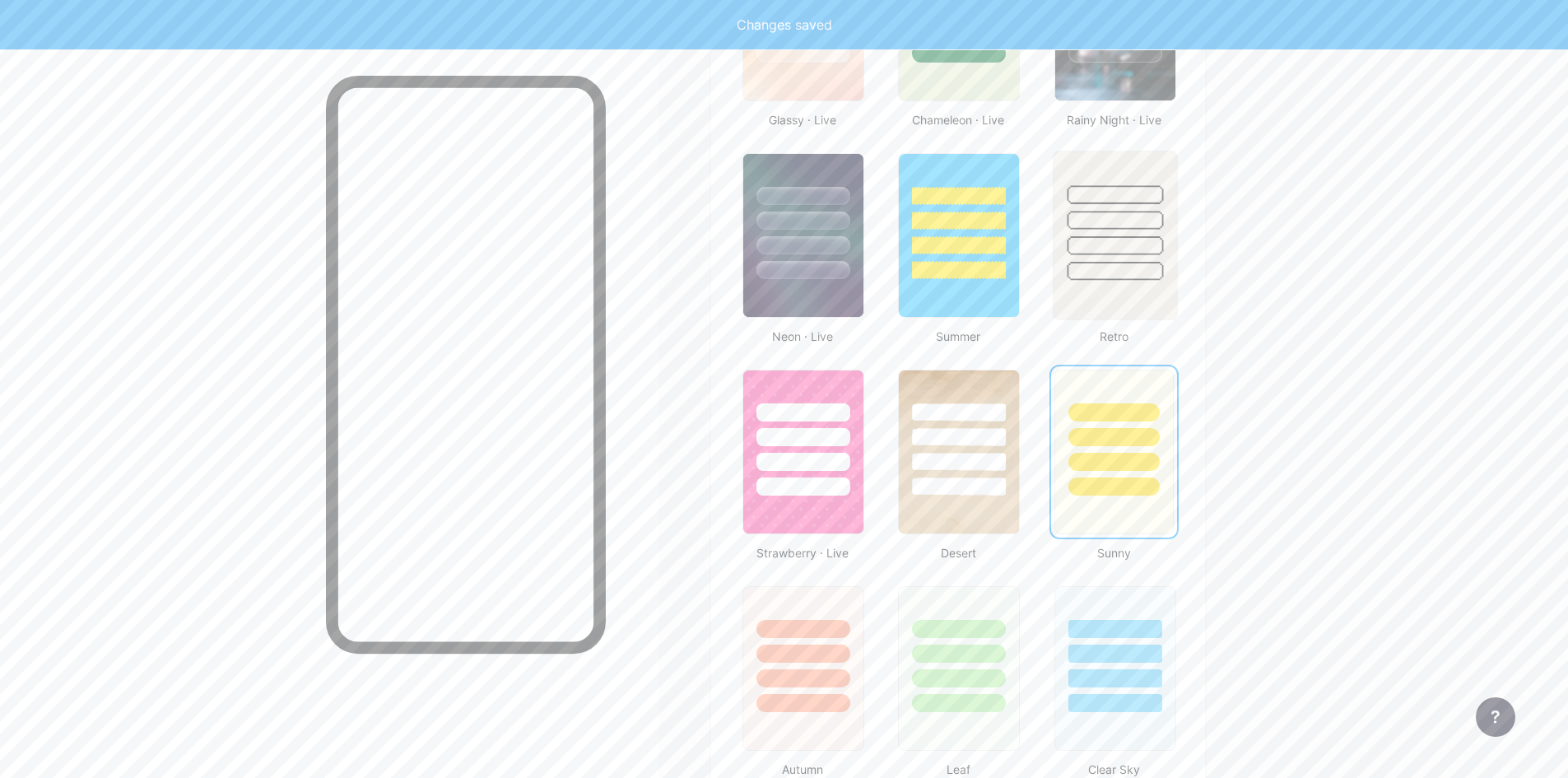
click at [1131, 265] on div at bounding box center [1115, 272] width 97 height 19
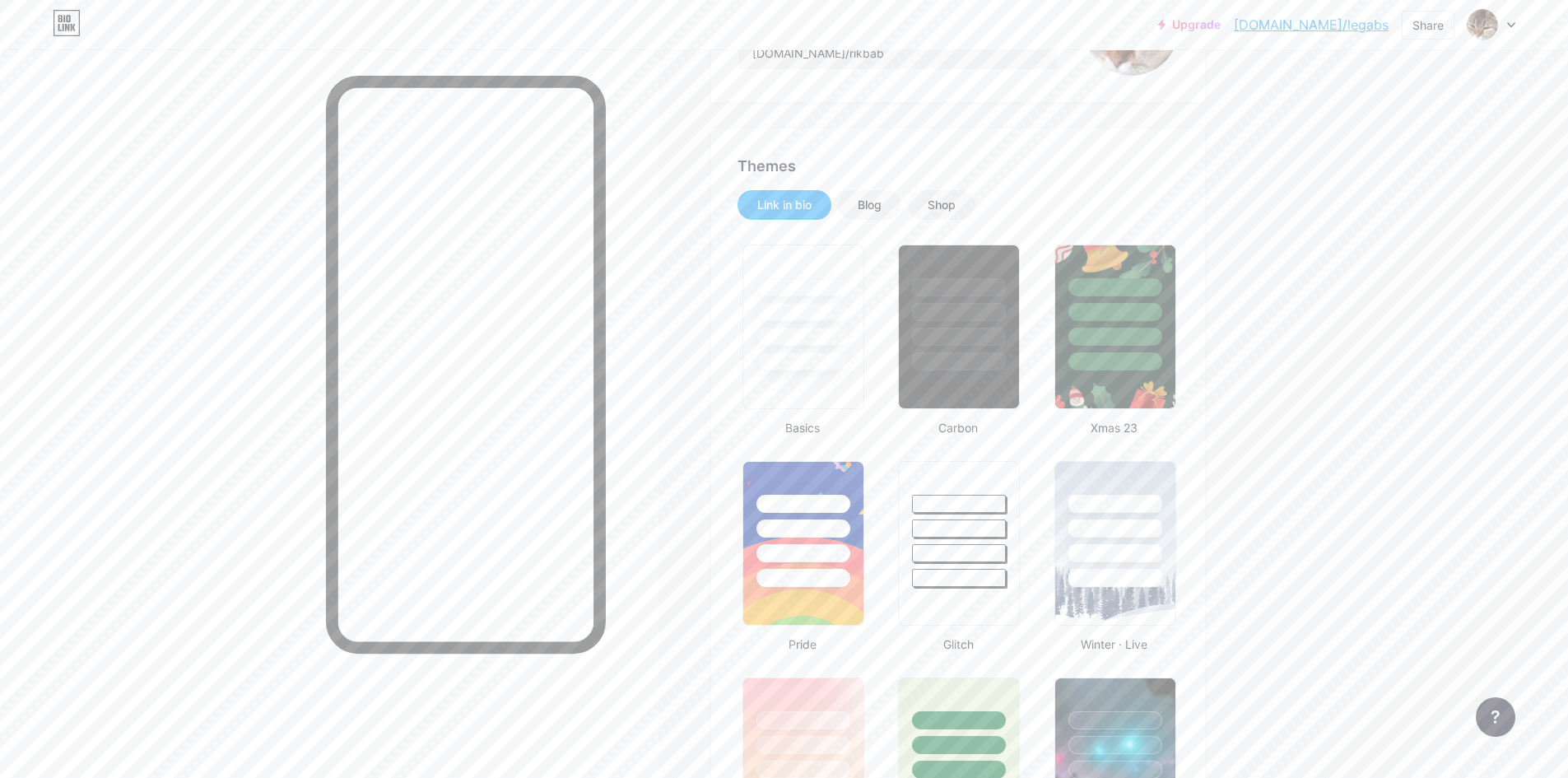
scroll to position [83, 0]
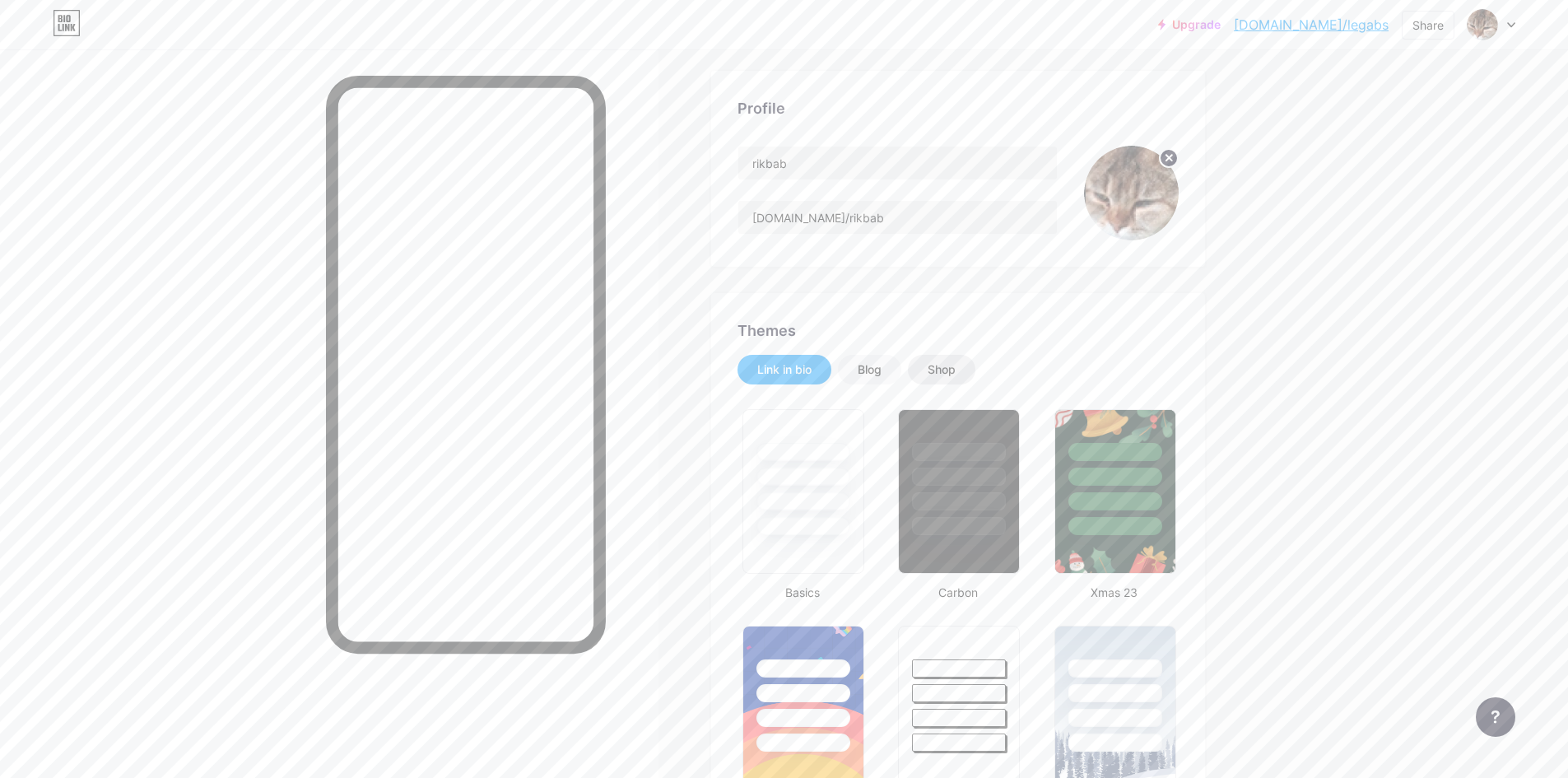
click at [933, 377] on div "Shop" at bounding box center [942, 370] width 68 height 30
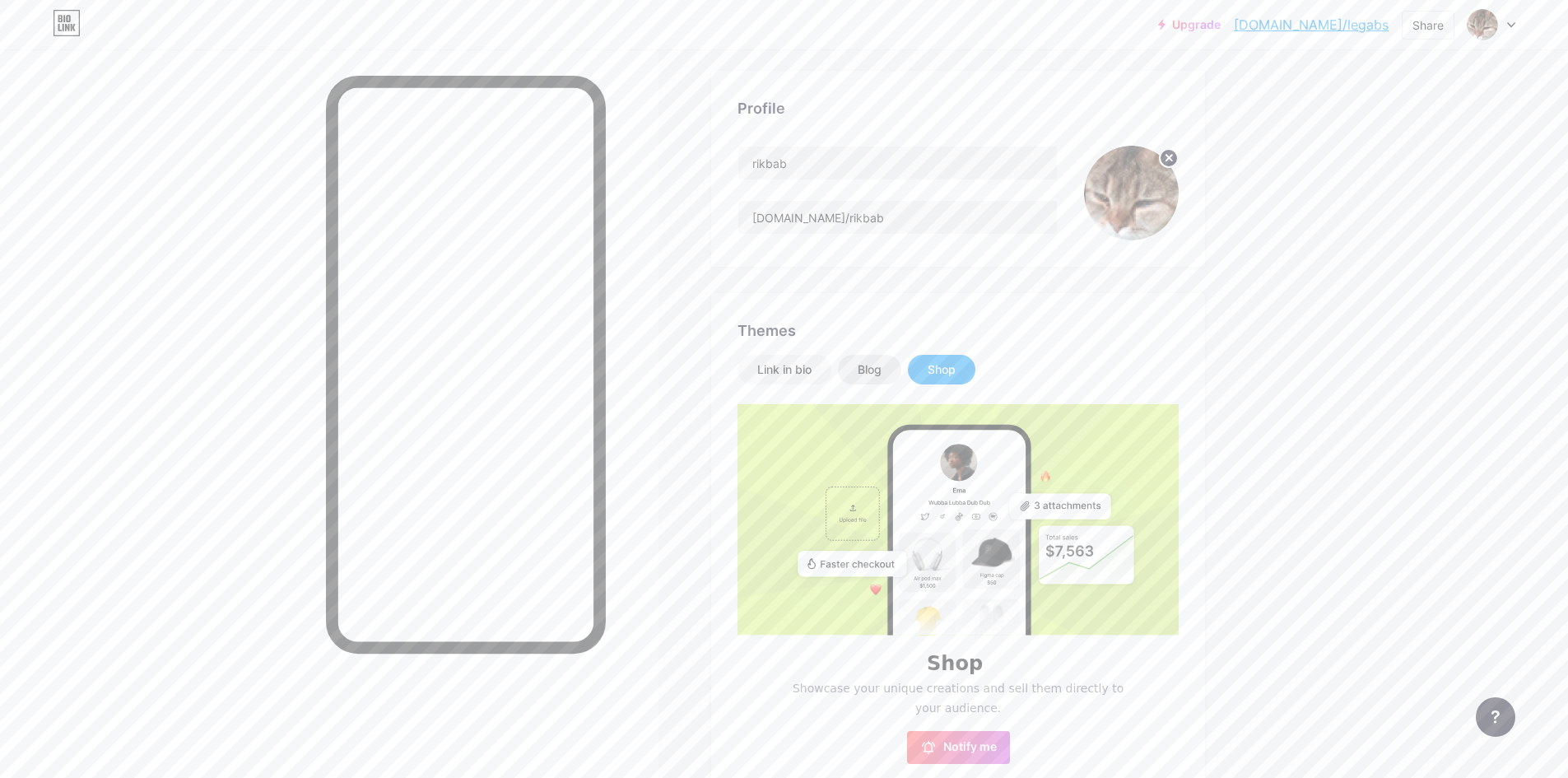
click at [879, 370] on div "Blog" at bounding box center [869, 369] width 23 height 17
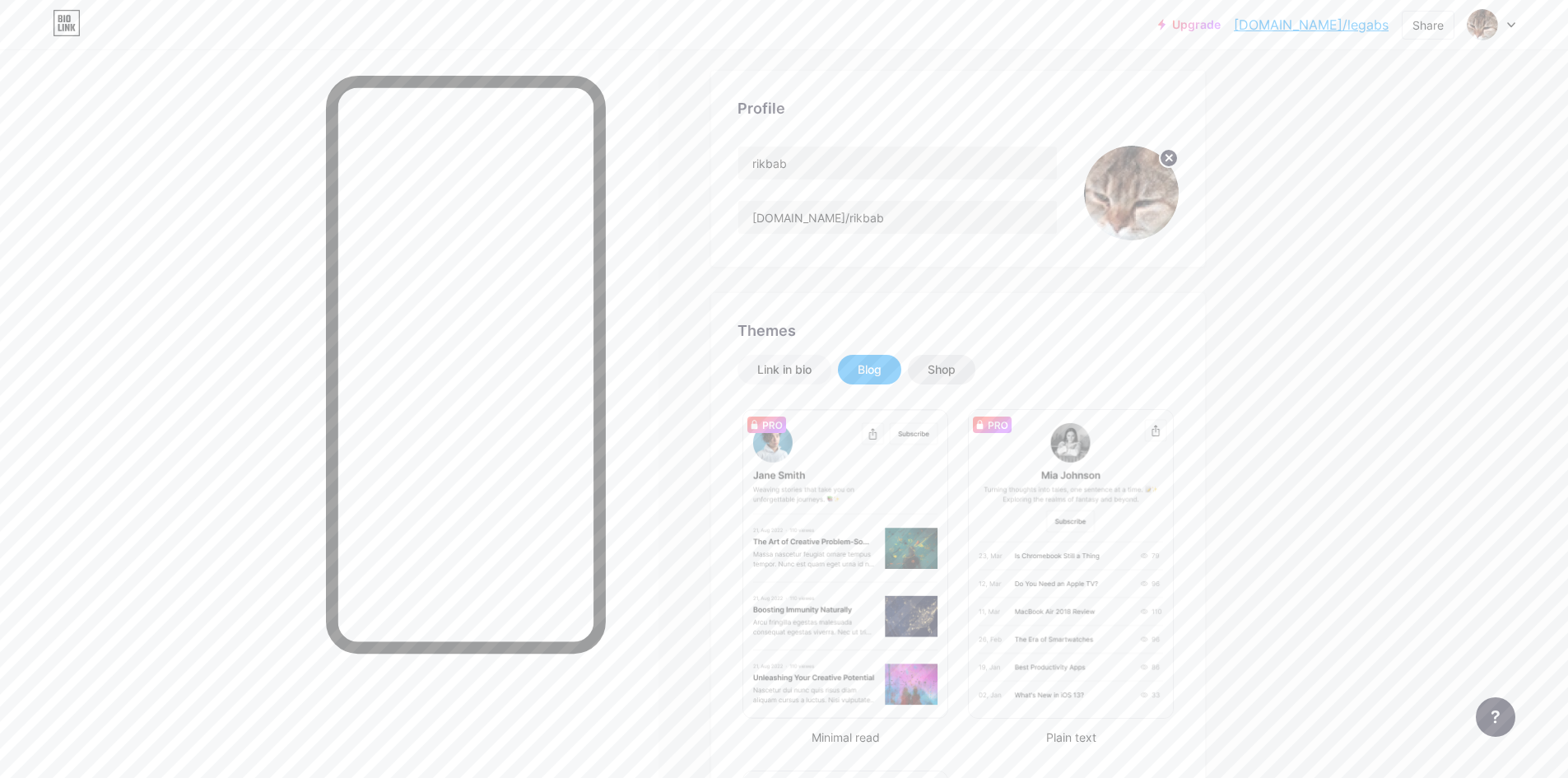
click at [954, 375] on div "Shop" at bounding box center [941, 369] width 28 height 17
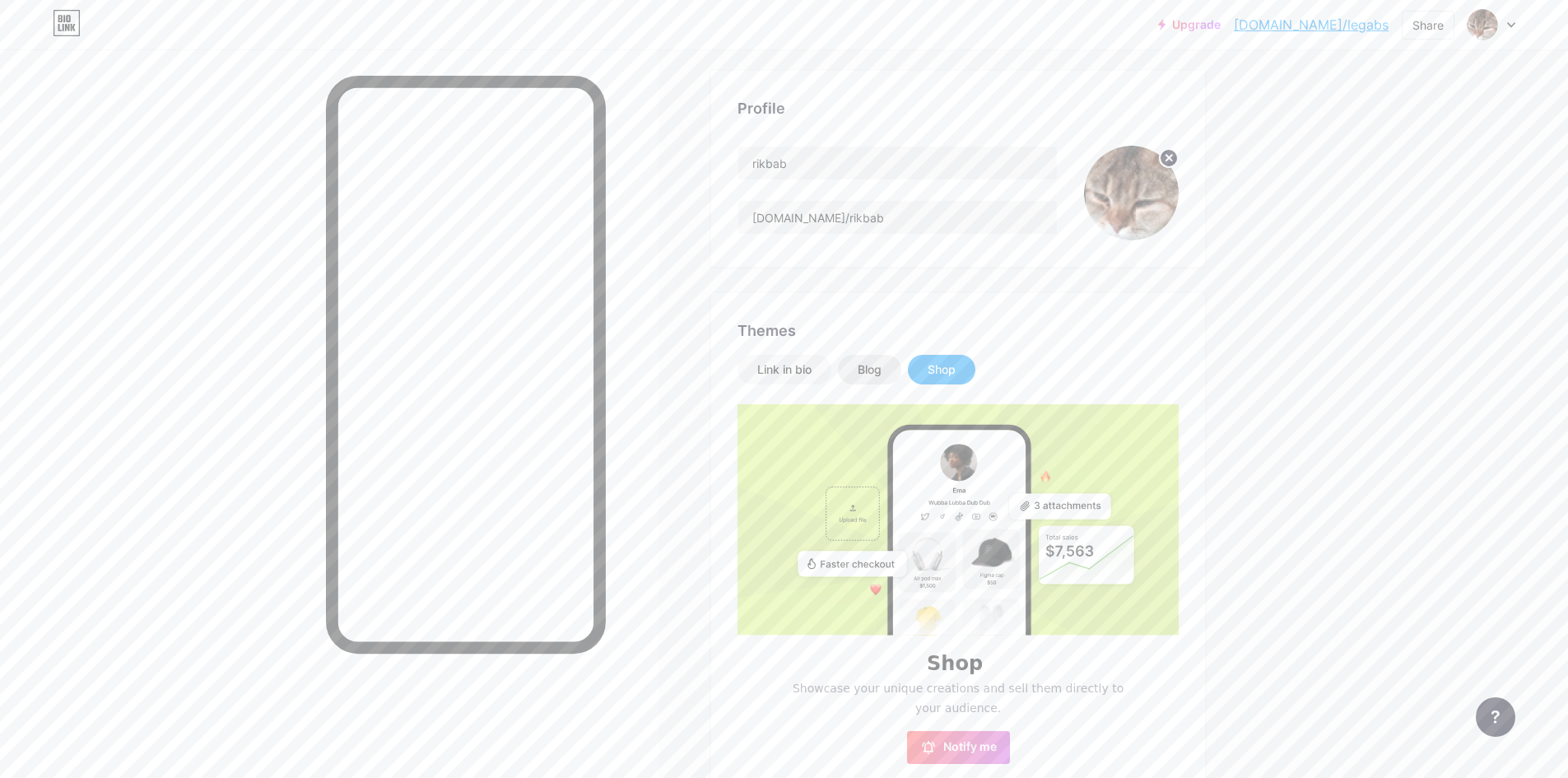
click at [901, 373] on div "Blog" at bounding box center [869, 370] width 64 height 30
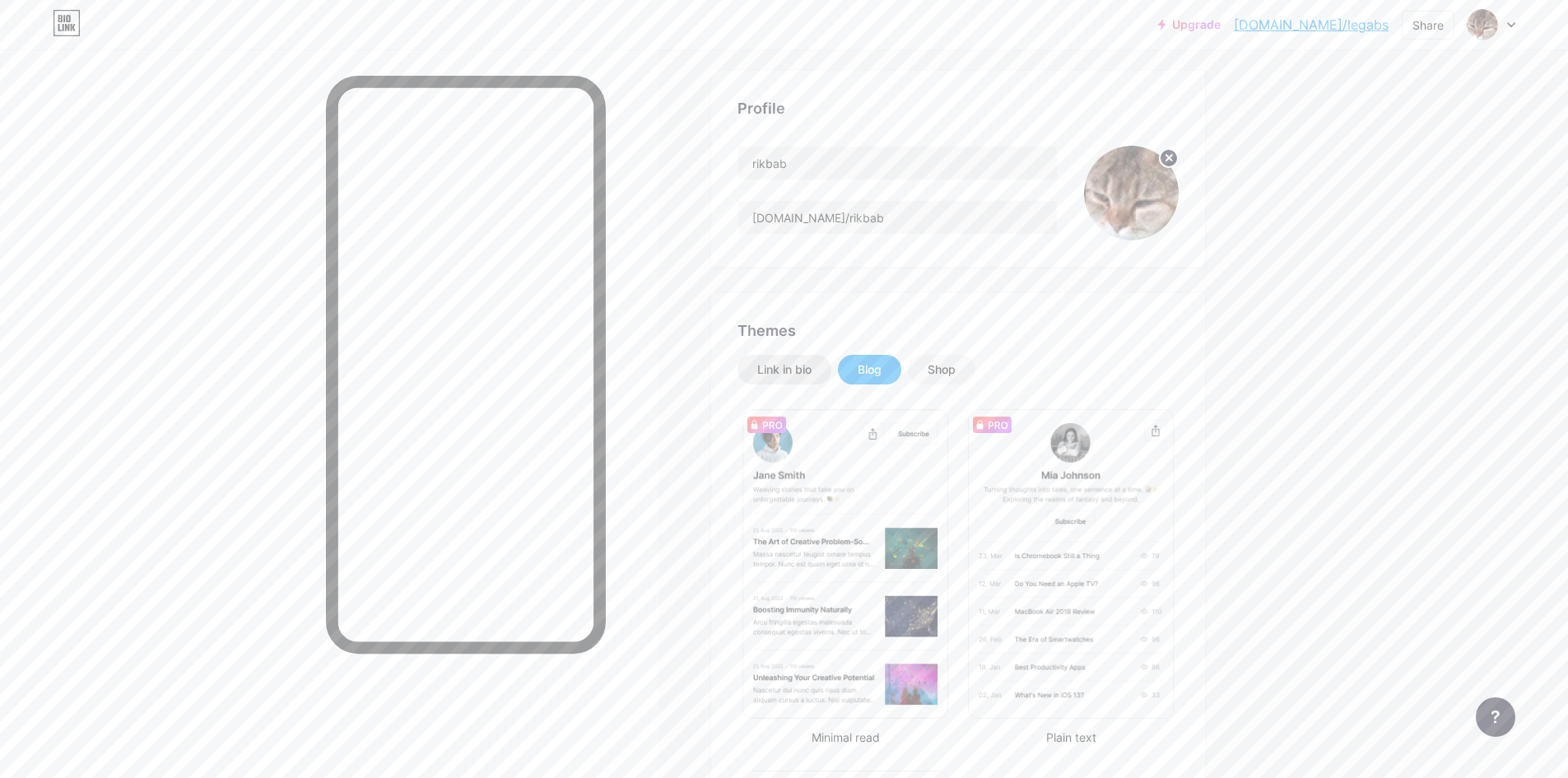
click at [824, 376] on div "Link in bio" at bounding box center [785, 370] width 94 height 30
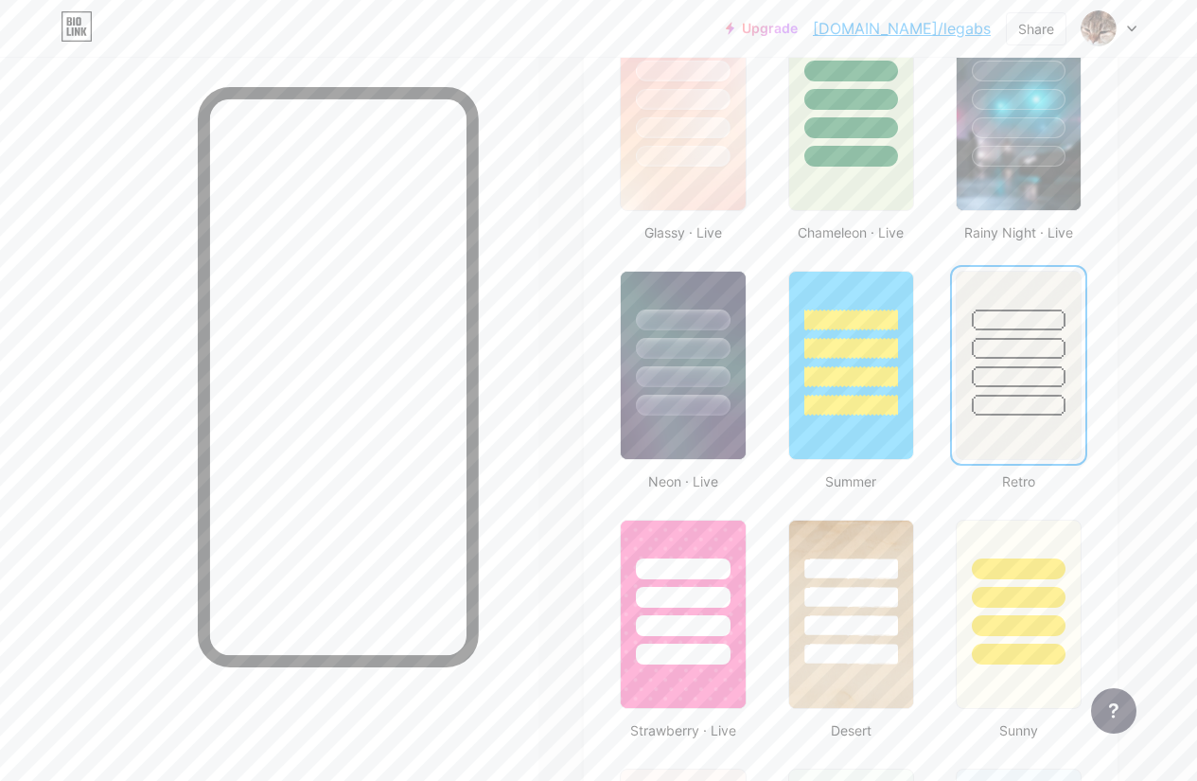
scroll to position [946, 0]
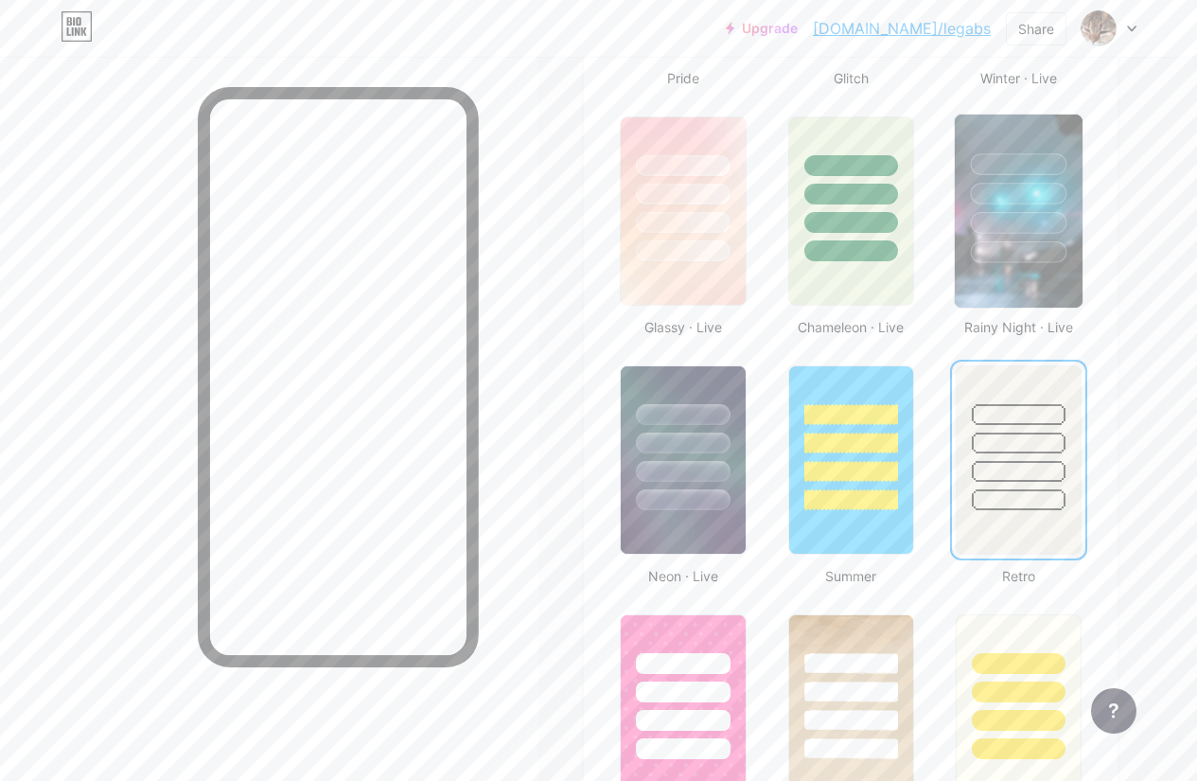
click at [1037, 265] on img at bounding box center [1019, 210] width 128 height 193
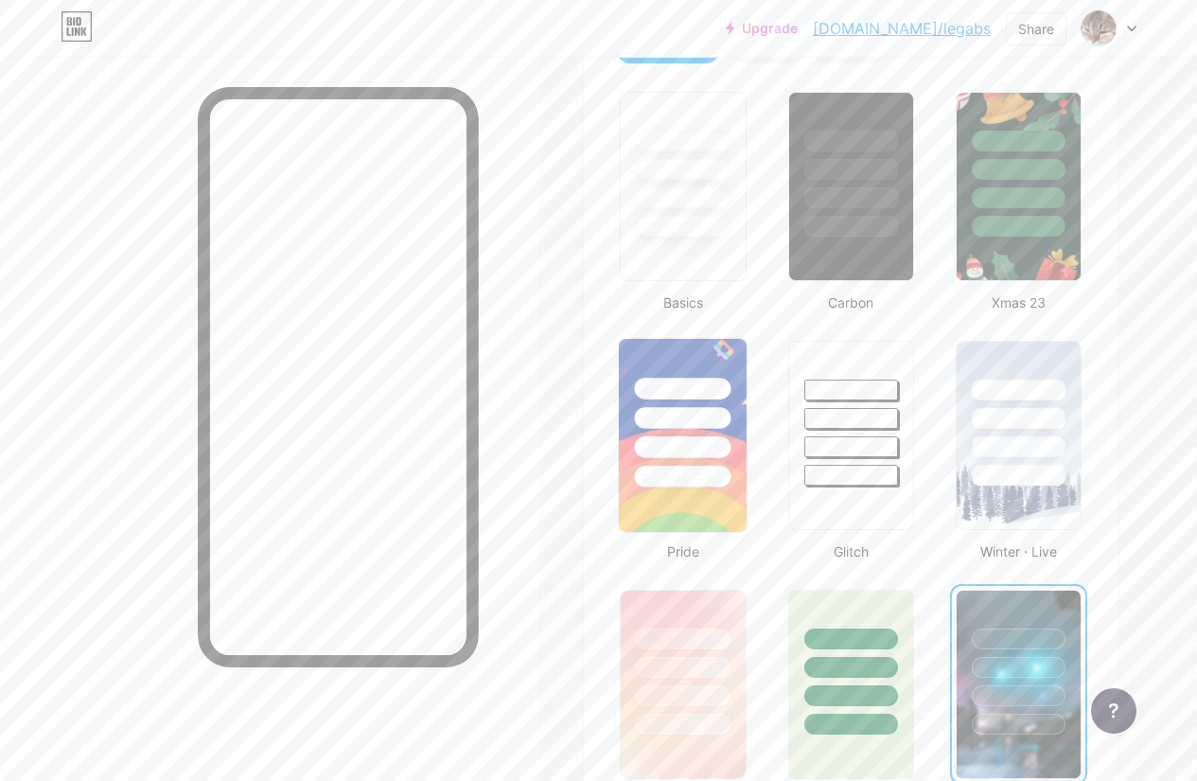
click at [683, 425] on div at bounding box center [683, 418] width 97 height 22
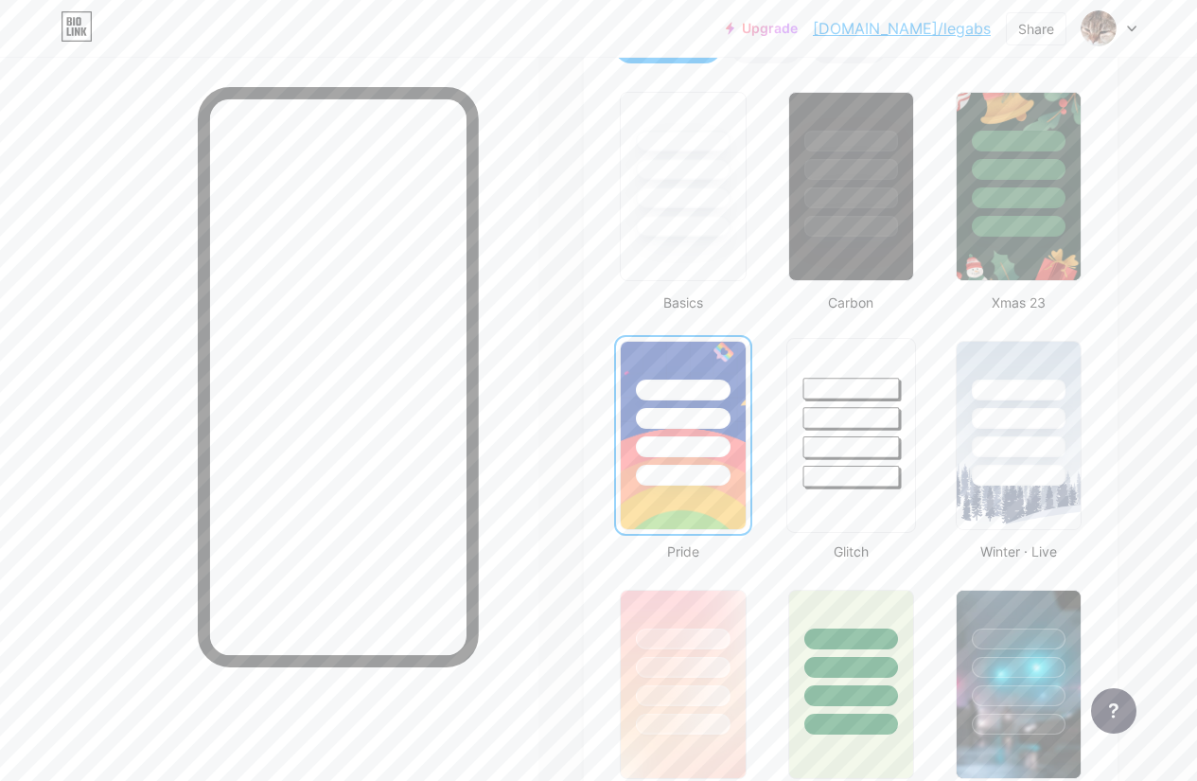
click at [859, 437] on div at bounding box center [850, 447] width 97 height 22
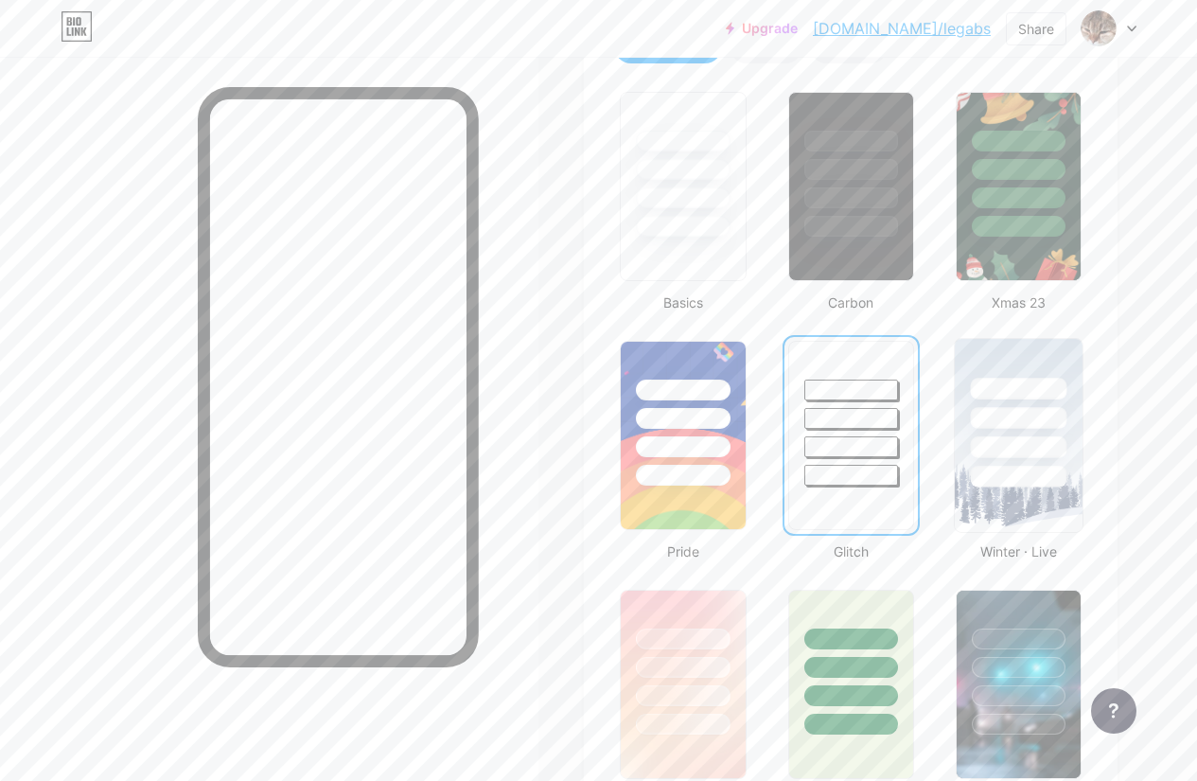
click at [1061, 430] on div at bounding box center [1019, 413] width 128 height 149
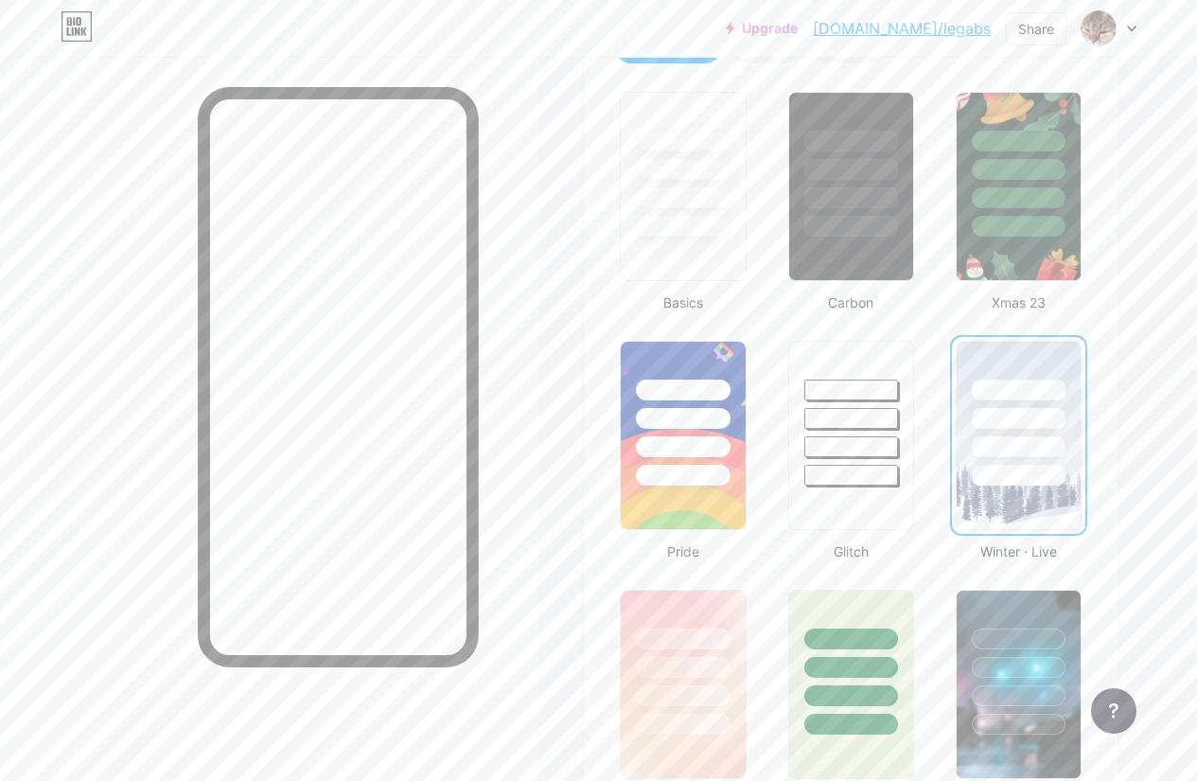
click at [1045, 432] on div at bounding box center [1019, 414] width 124 height 144
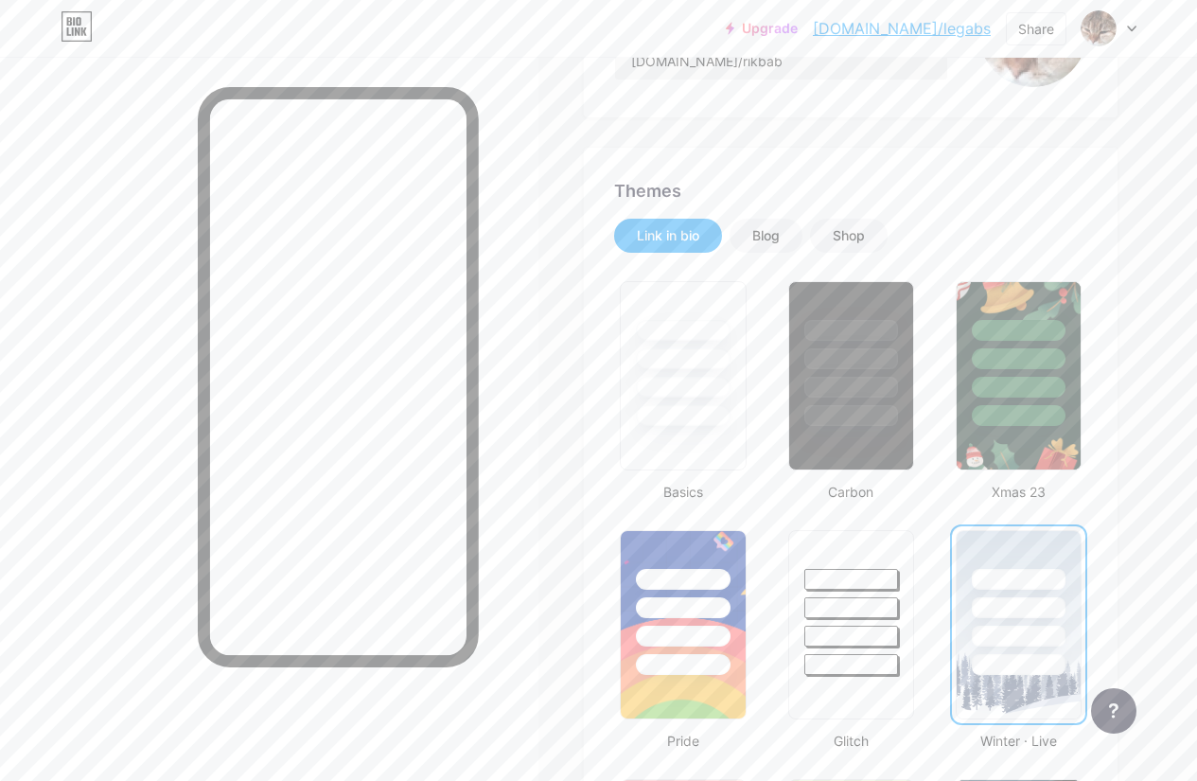
scroll to position [0, 0]
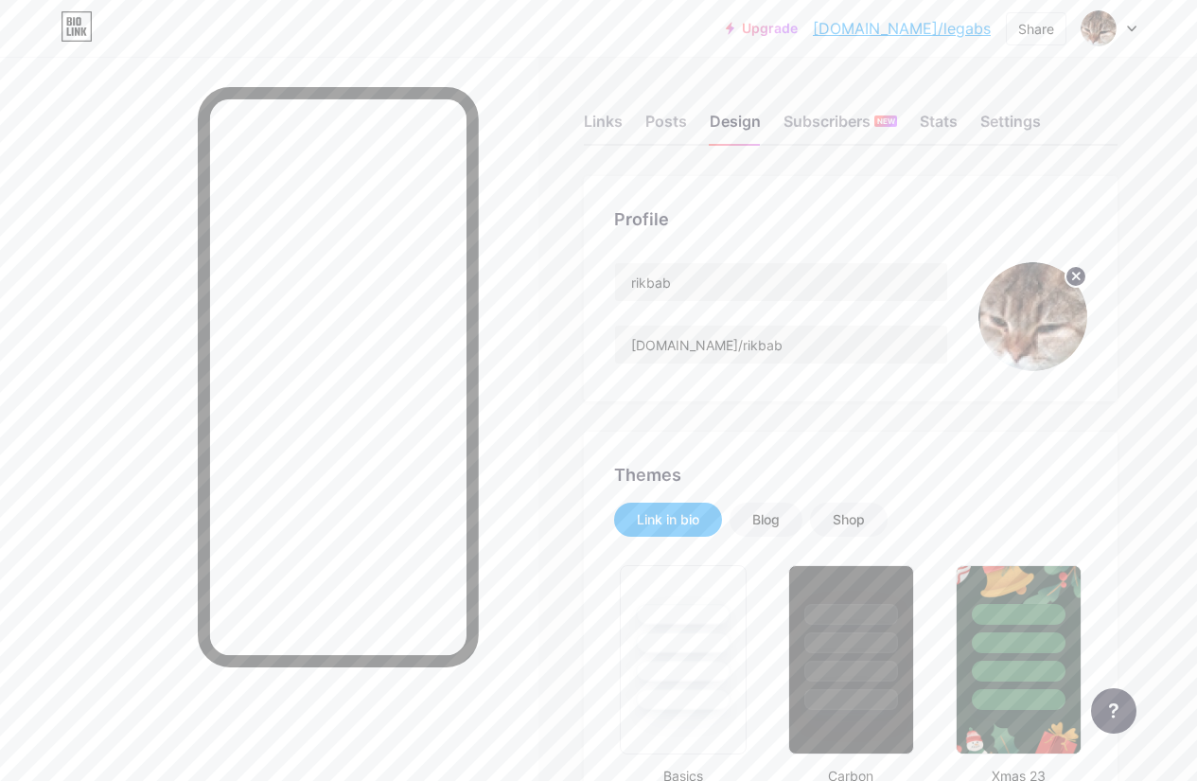
click at [633, 114] on div "Links Posts Design Subscribers NEW Stats Settings" at bounding box center [851, 112] width 534 height 66
click at [614, 121] on div "Links" at bounding box center [603, 127] width 39 height 34
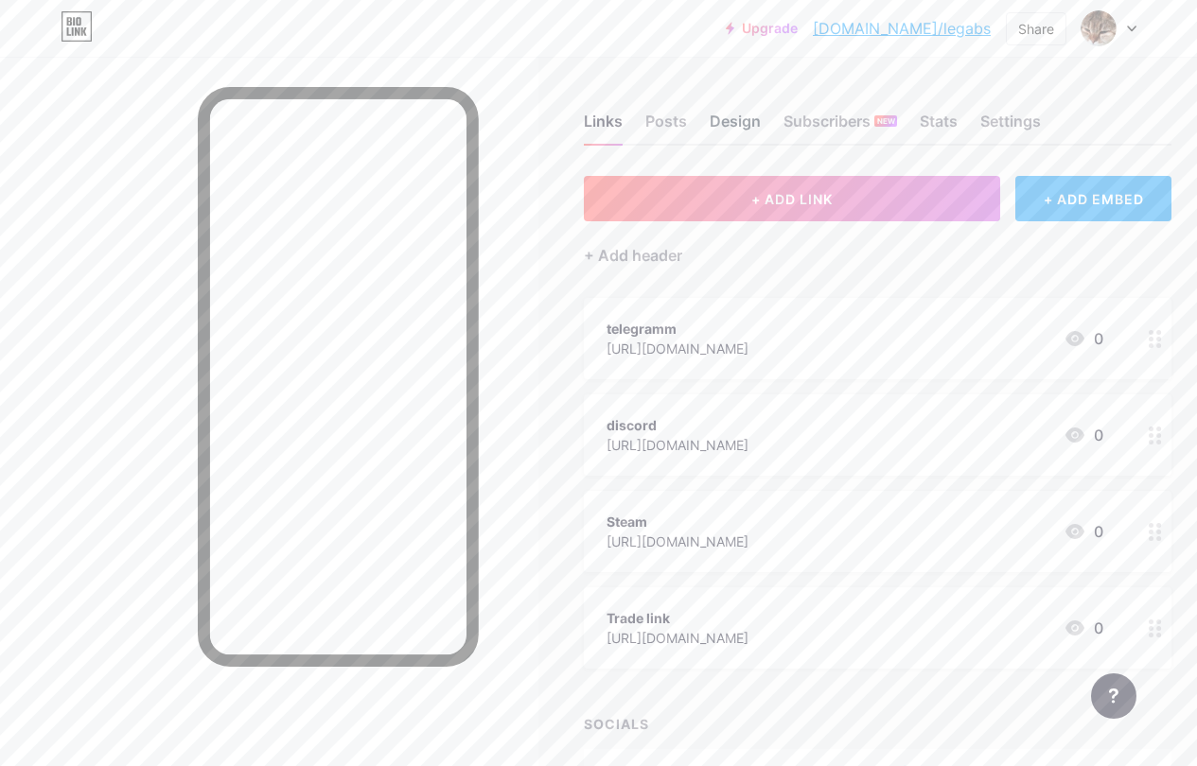
click at [742, 117] on div "Design" at bounding box center [735, 127] width 51 height 34
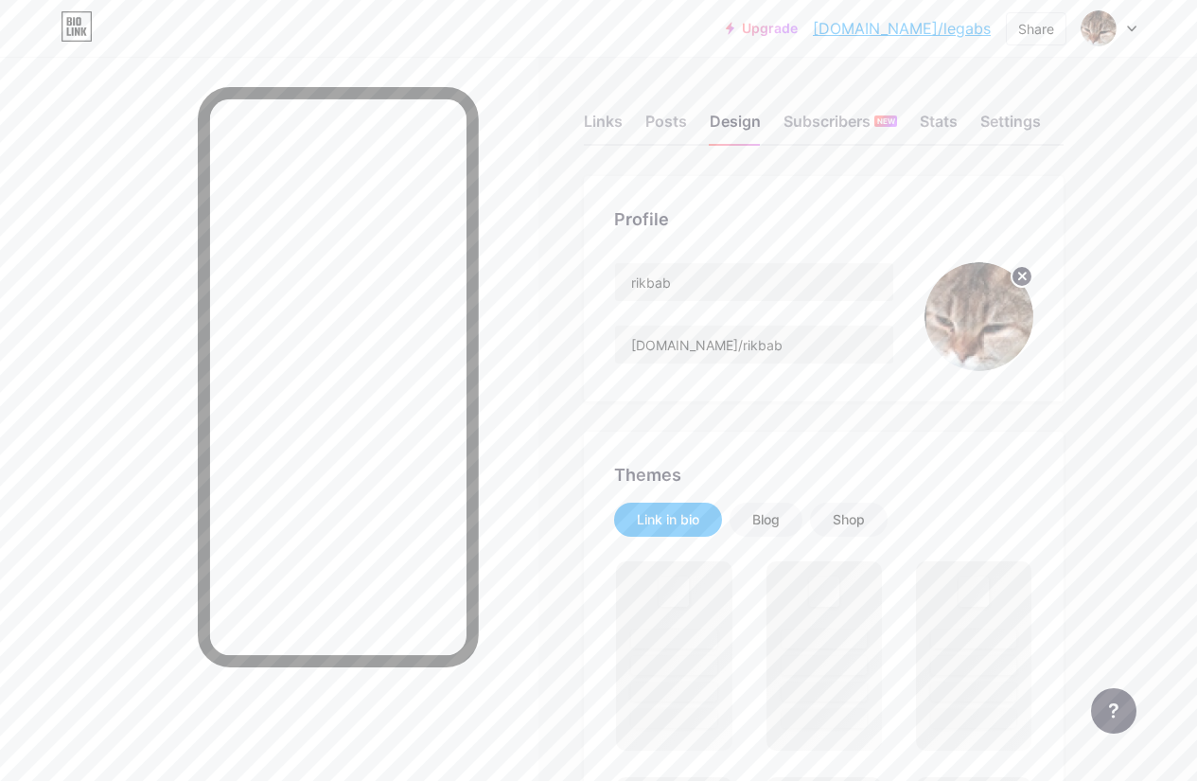
click at [719, 302] on div "rikbab [DOMAIN_NAME]/rikbab" at bounding box center [754, 316] width 280 height 109
drag, startPoint x: 738, startPoint y: 292, endPoint x: 539, endPoint y: 294, distance: 198.7
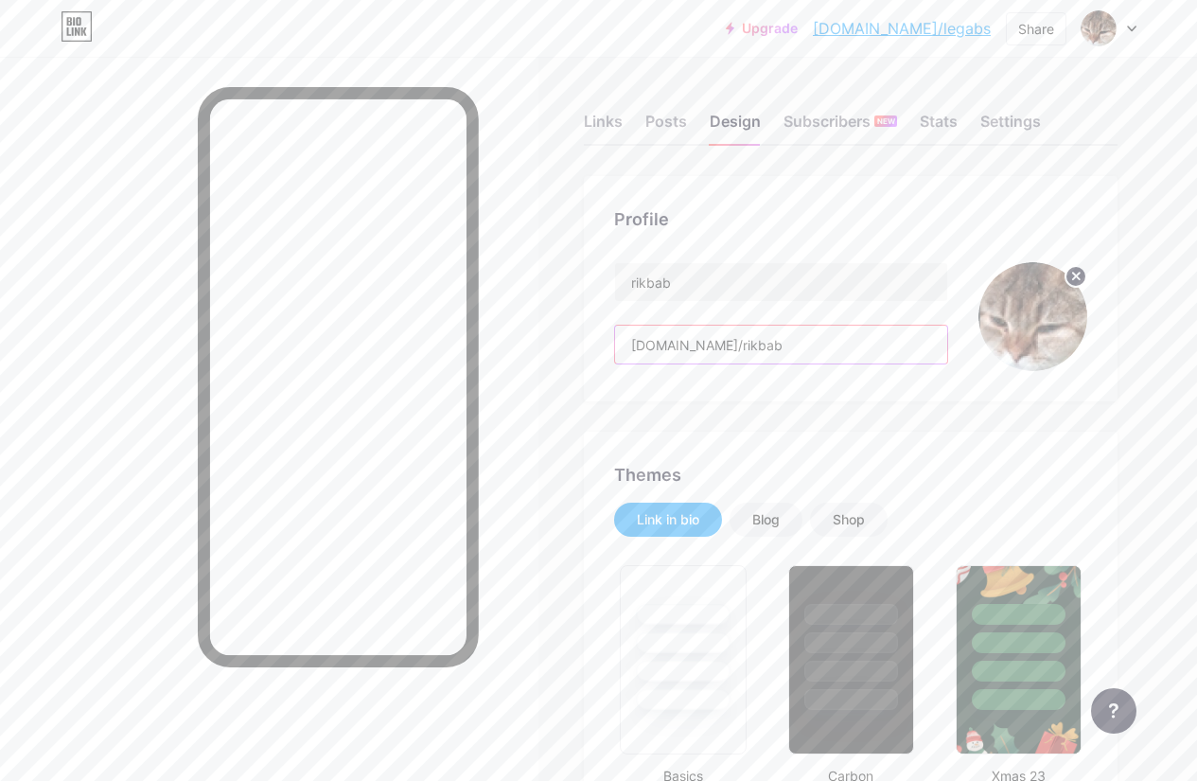
drag, startPoint x: 770, startPoint y: 347, endPoint x: 504, endPoint y: 357, distance: 266.0
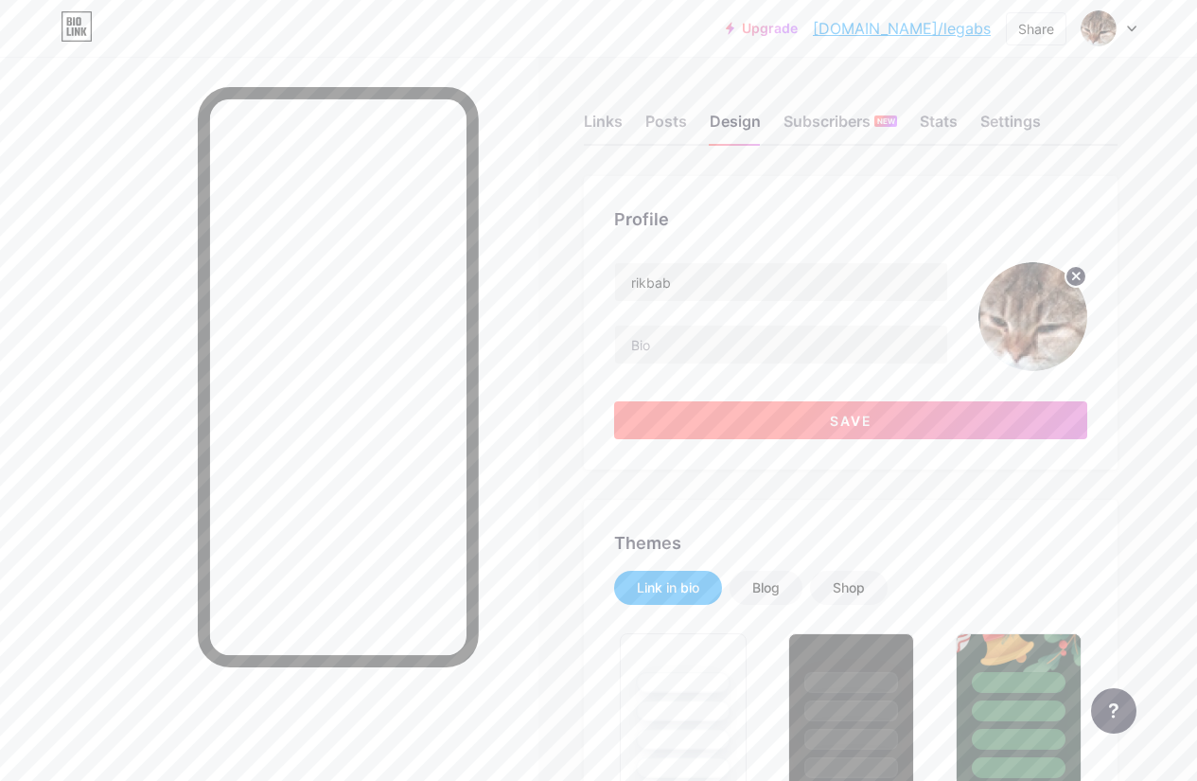
click at [851, 415] on span "Save" at bounding box center [851, 421] width 43 height 16
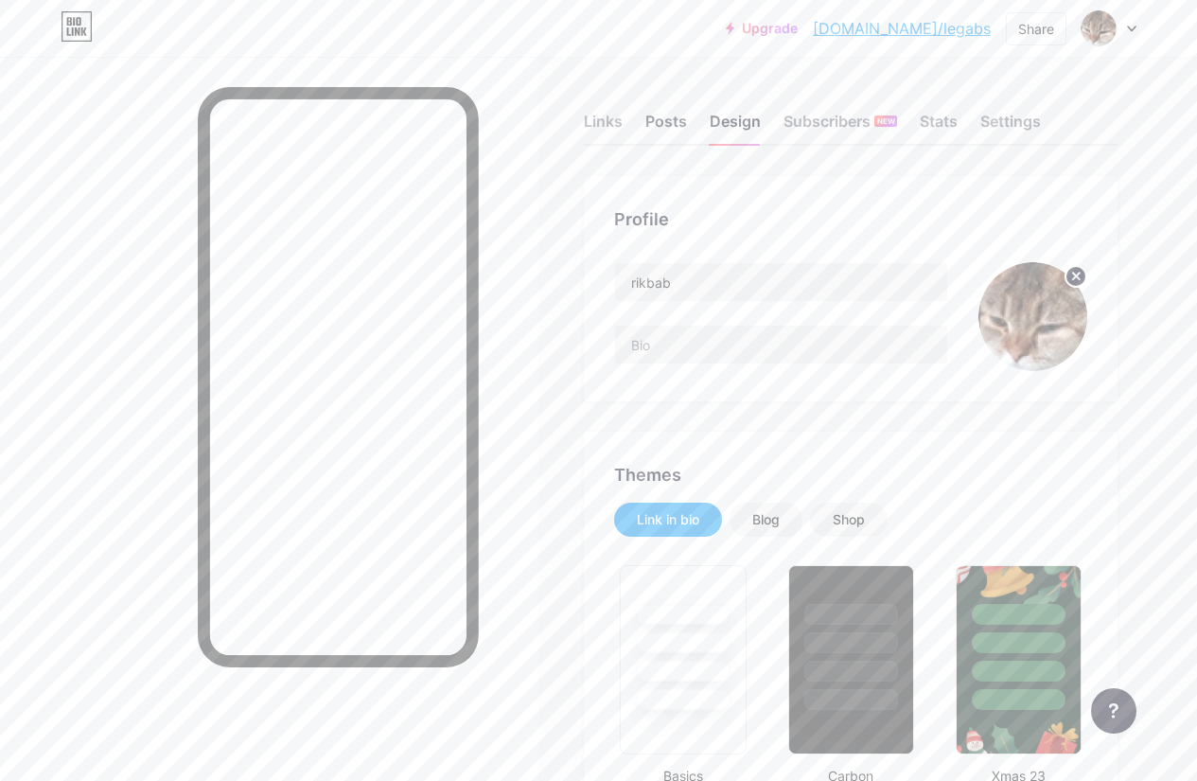
drag, startPoint x: 605, startPoint y: 140, endPoint x: 662, endPoint y: 140, distance: 57.7
click at [605, 141] on div "Links" at bounding box center [603, 127] width 39 height 34
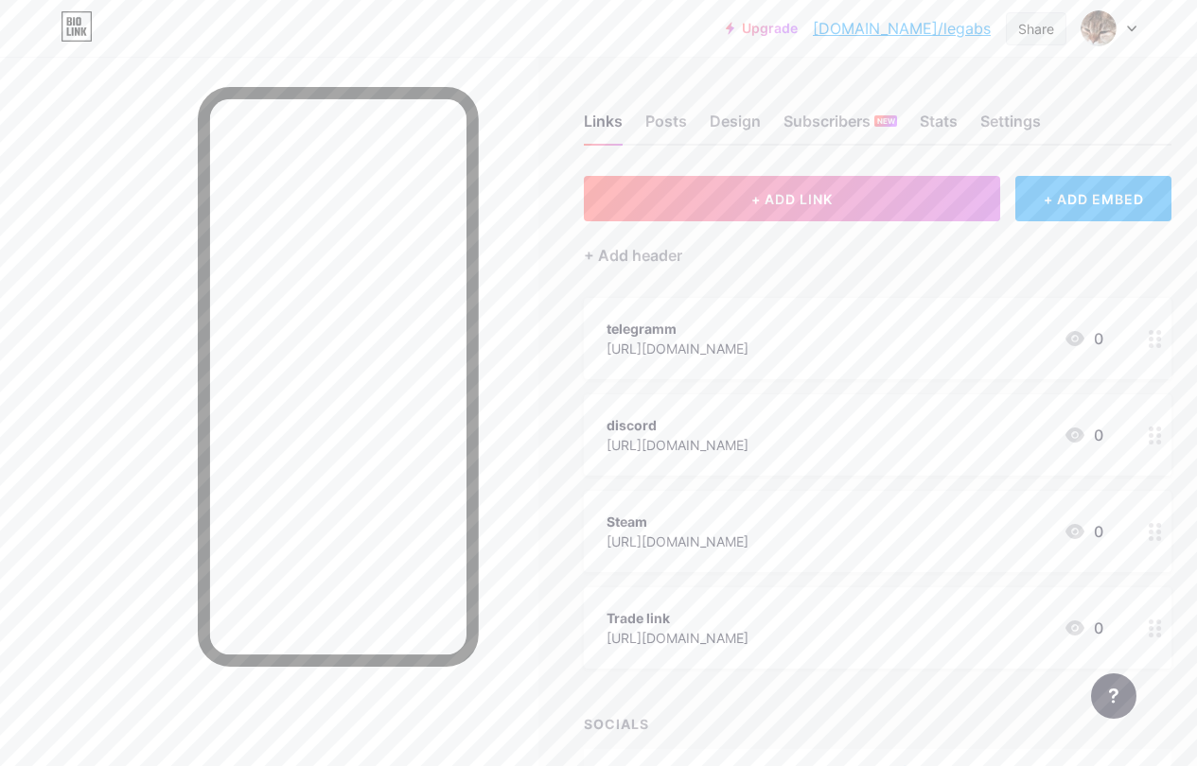
click at [1032, 34] on div "Share" at bounding box center [1036, 29] width 36 height 20
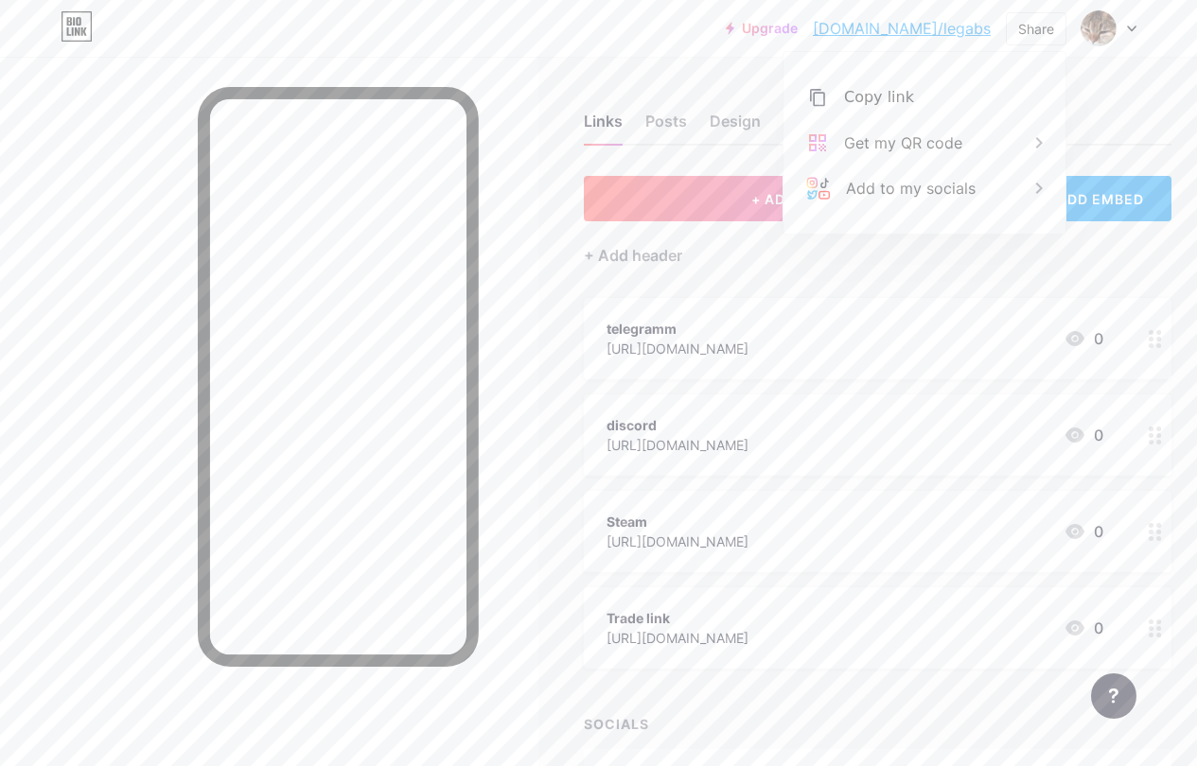
click at [935, 30] on link "[DOMAIN_NAME]/legabs" at bounding box center [902, 28] width 178 height 23
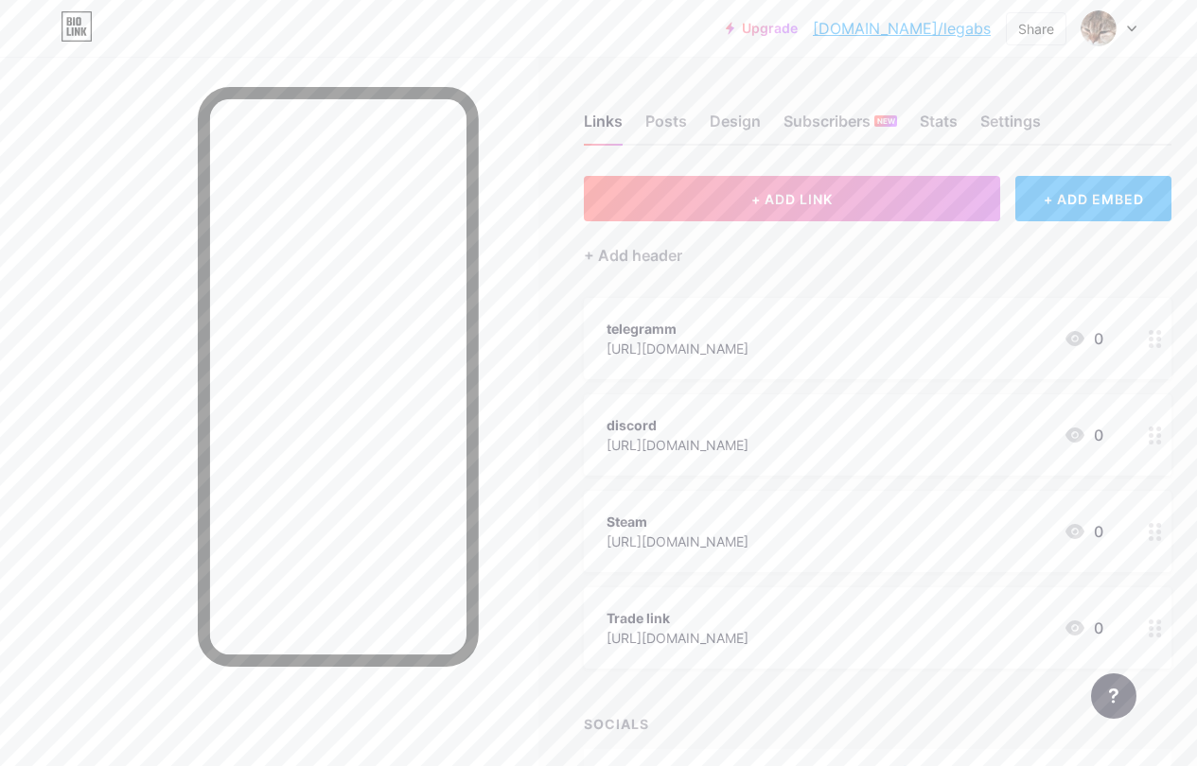
click at [1127, 18] on div at bounding box center [1108, 28] width 55 height 34
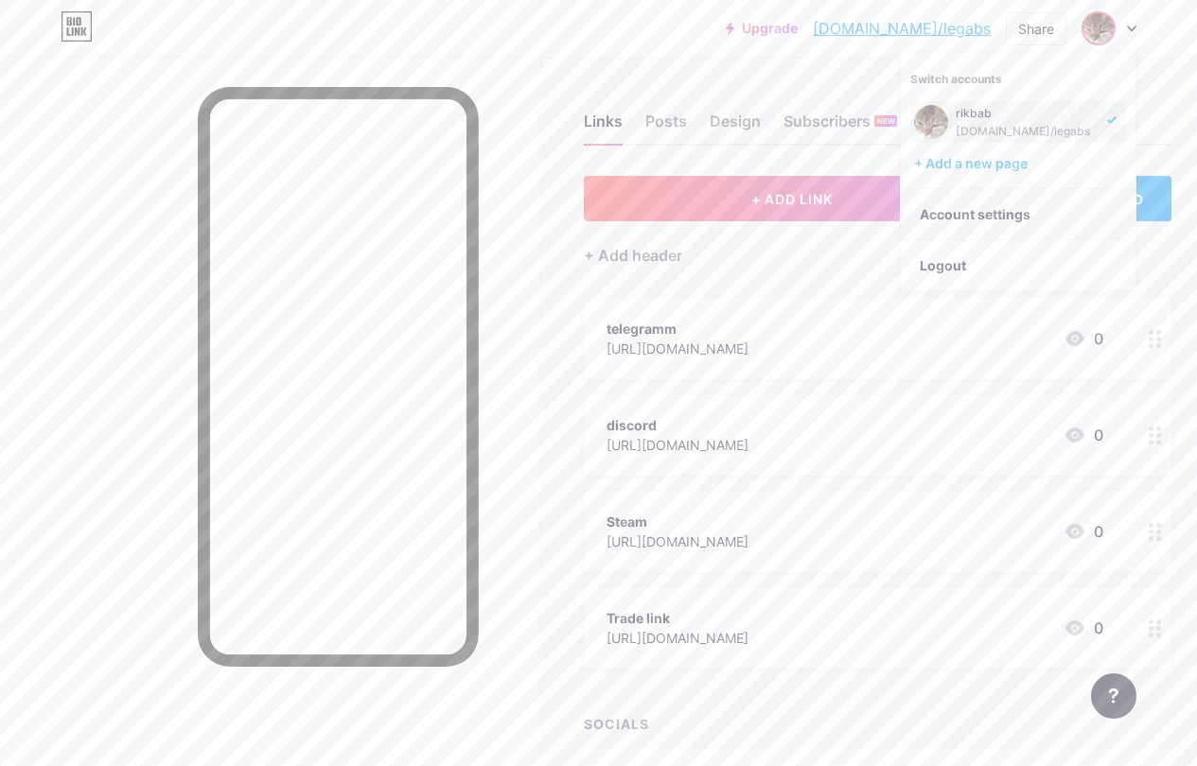
click at [999, 218] on link "Account settings" at bounding box center [1018, 214] width 235 height 51
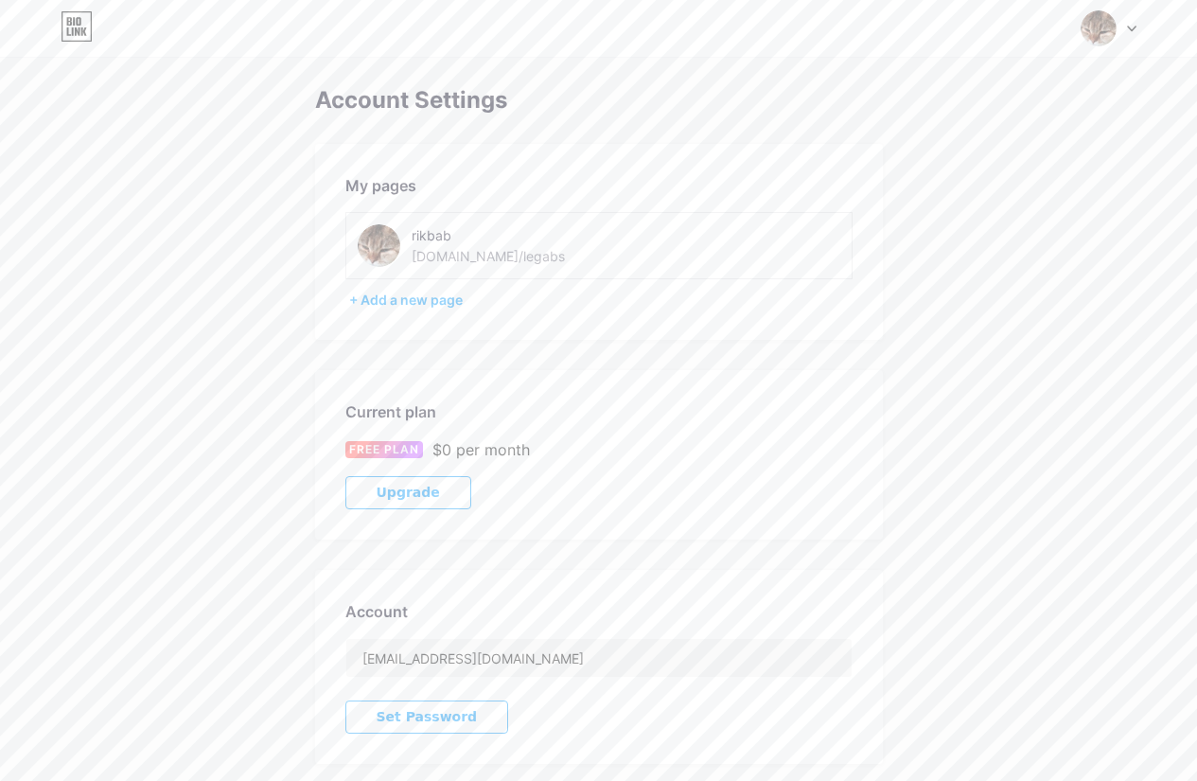
drag, startPoint x: 469, startPoint y: 237, endPoint x: 485, endPoint y: 255, distance: 23.4
click at [470, 237] on div "rikbab" at bounding box center [508, 235] width 193 height 20
click at [485, 255] on div "[DOMAIN_NAME]/legabs" at bounding box center [488, 256] width 153 height 20
click at [525, 267] on div "rikbab [DOMAIN_NAME]/legabs" at bounding box center [598, 245] width 507 height 67
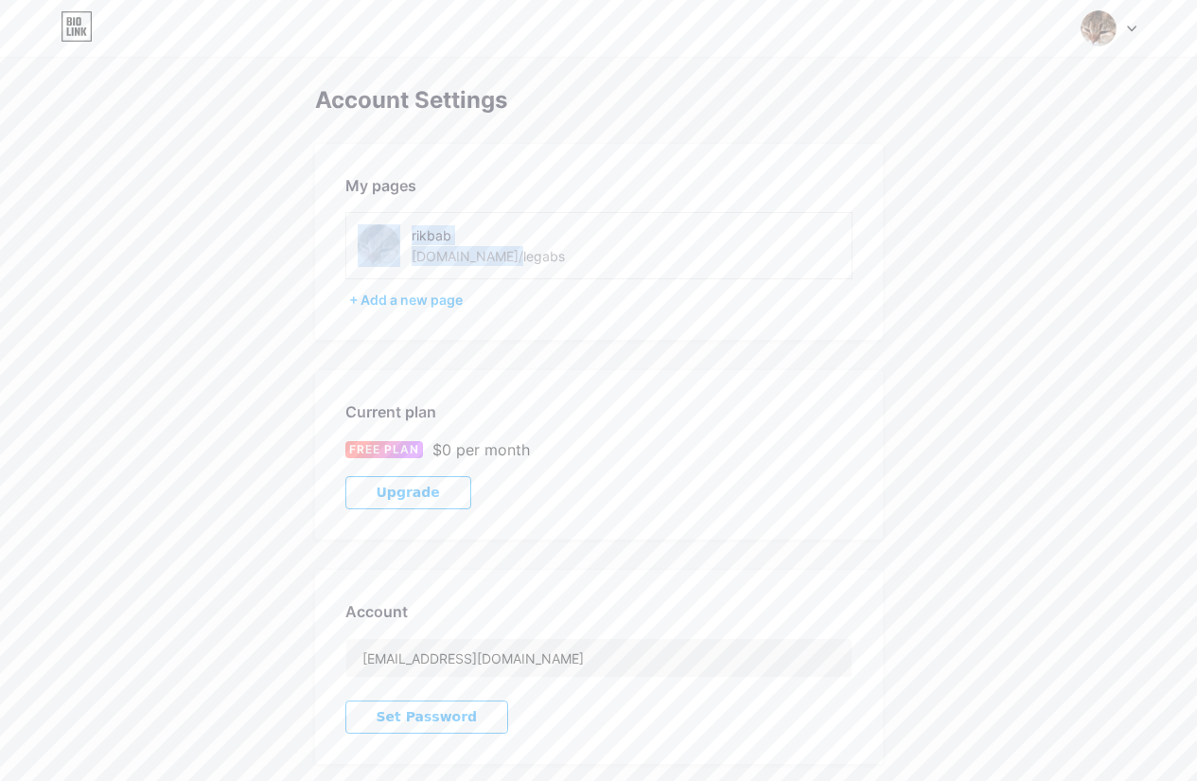
drag, startPoint x: 493, startPoint y: 257, endPoint x: 405, endPoint y: 255, distance: 88.0
click at [405, 255] on div "rikbab [DOMAIN_NAME]/legabs" at bounding box center [519, 245] width 322 height 43
click at [497, 255] on div "[DOMAIN_NAME]/legabs" at bounding box center [488, 256] width 153 height 20
click at [503, 254] on div "rikbab [DOMAIN_NAME]/legabs" at bounding box center [508, 245] width 193 height 43
click at [502, 254] on div "rikbab [DOMAIN_NAME]/legabs" at bounding box center [508, 245] width 193 height 43
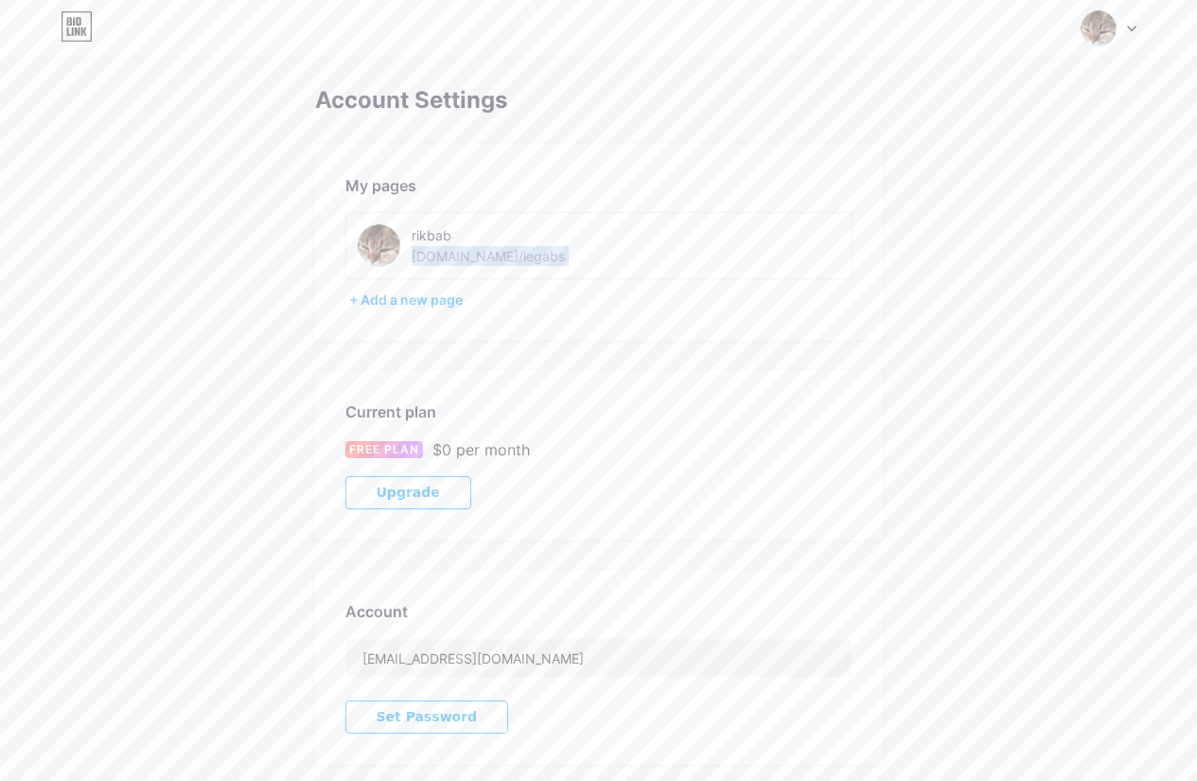
click at [502, 254] on div "rikbab [DOMAIN_NAME]/legabs" at bounding box center [508, 245] width 193 height 43
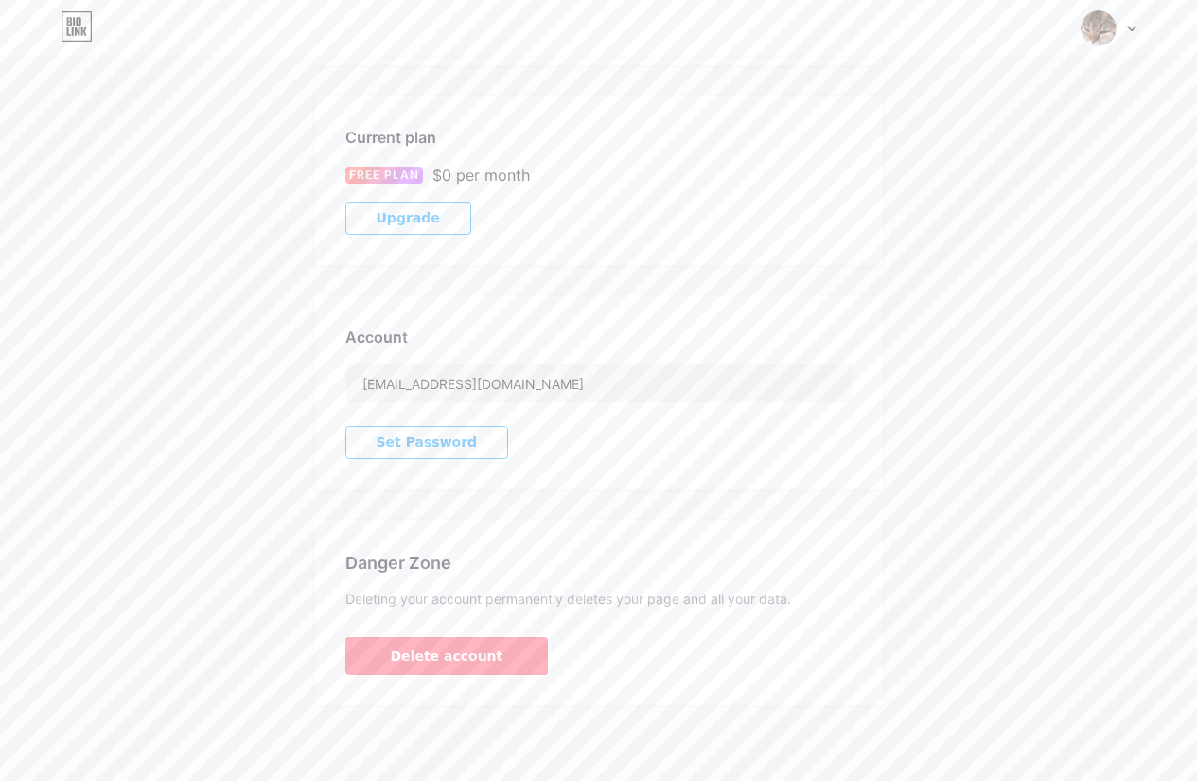
click at [177, 286] on div "Account Settings My pages rikbab [DOMAIN_NAME]/legabs + Add a new page Current …" at bounding box center [598, 259] width 1197 height 892
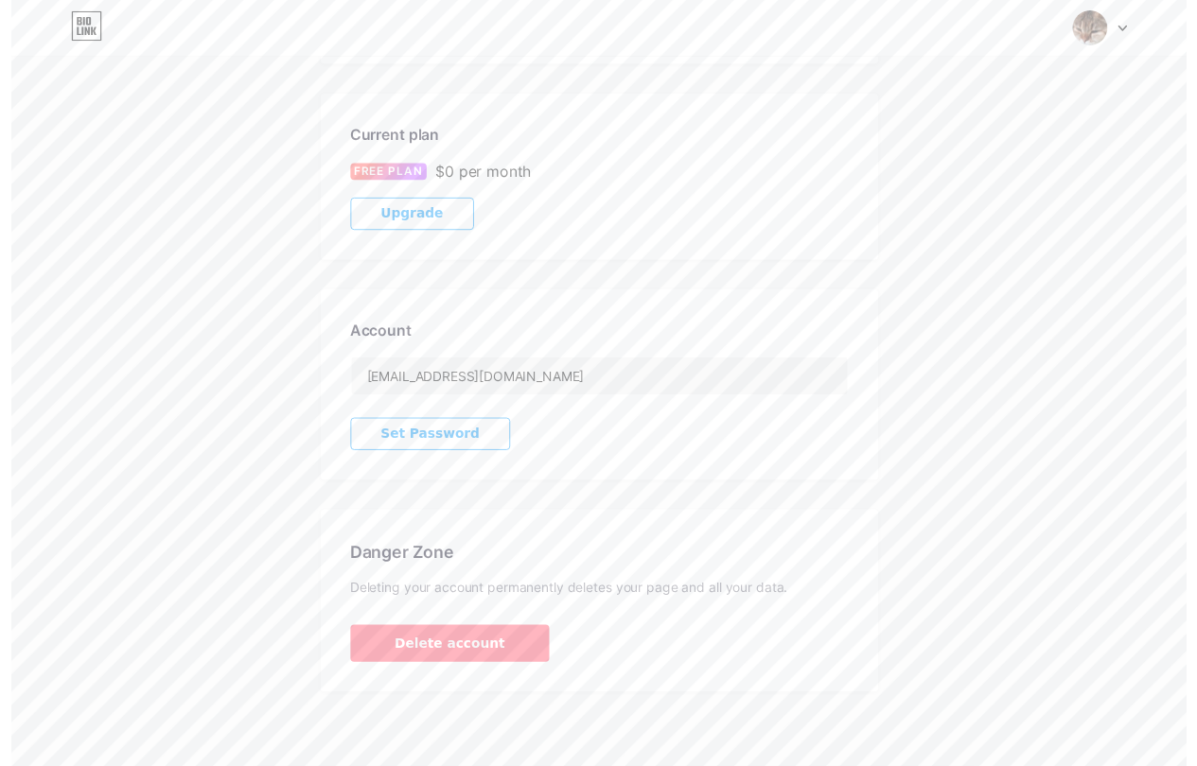
scroll to position [0, 0]
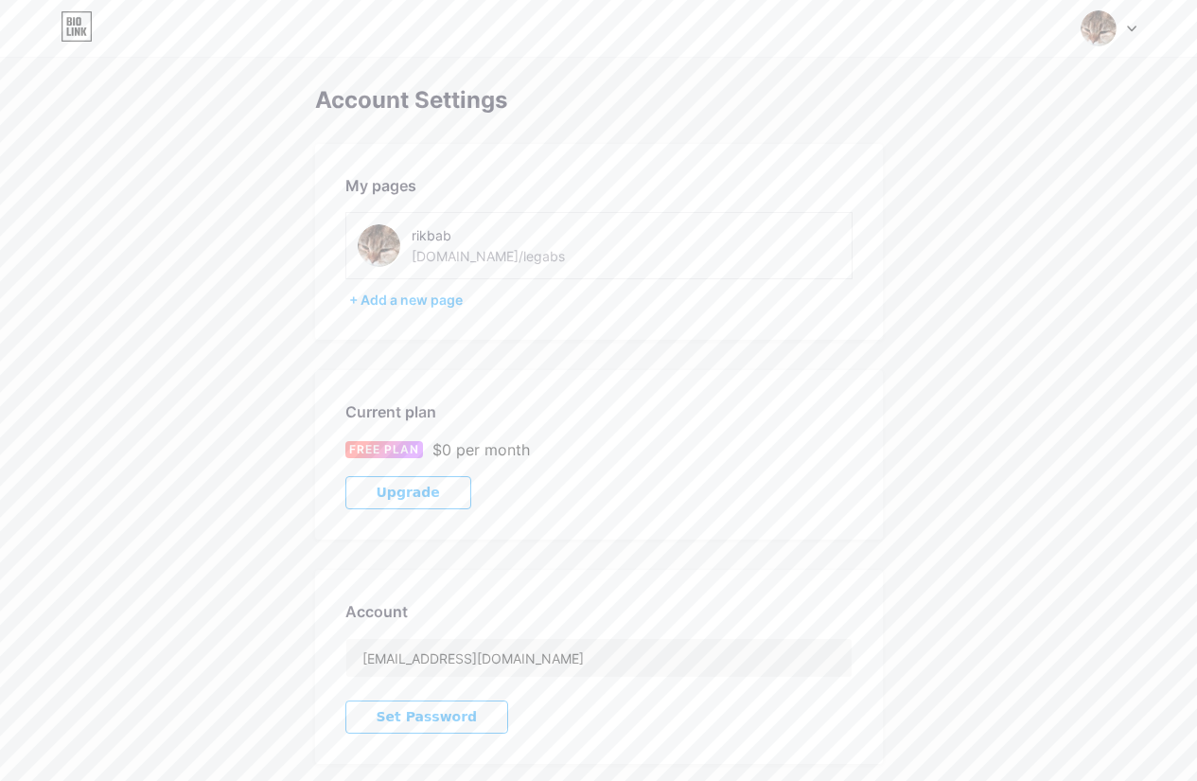
click at [1102, 27] on img at bounding box center [1098, 28] width 36 height 36
click at [965, 208] on link "Dashboard" at bounding box center [1018, 214] width 235 height 51
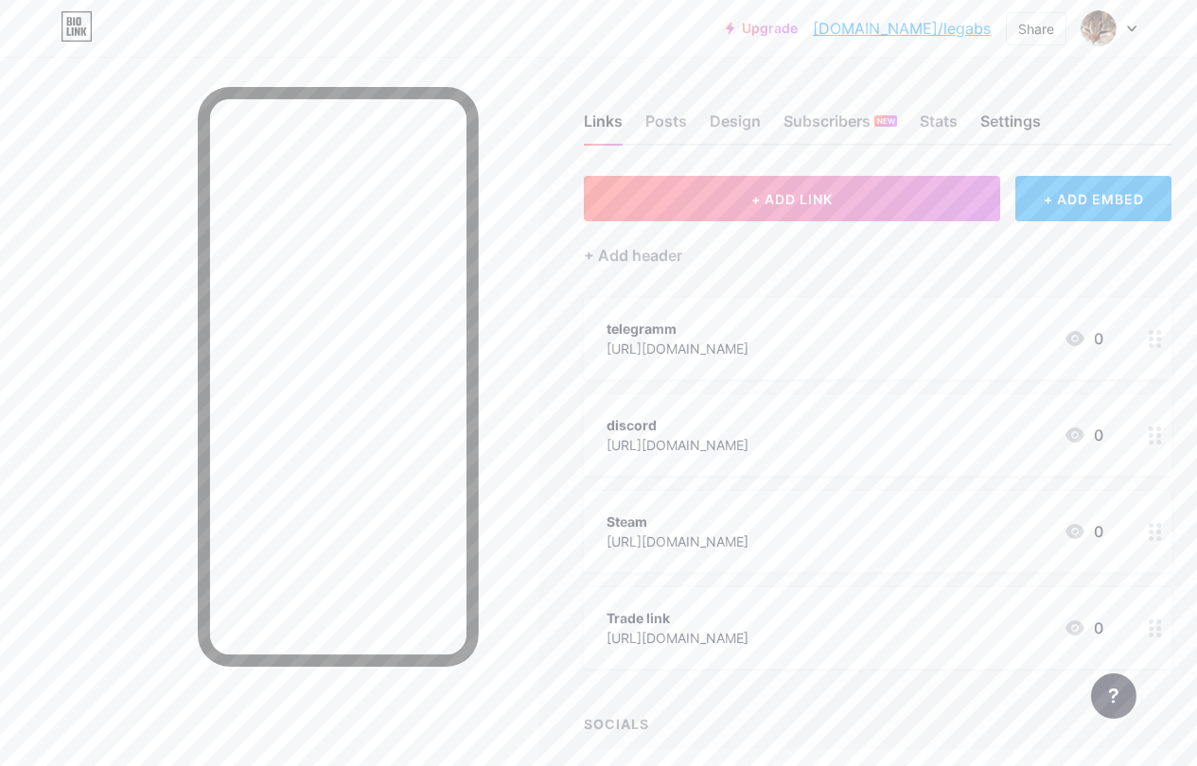
click at [1012, 140] on div "Settings" at bounding box center [1010, 127] width 61 height 34
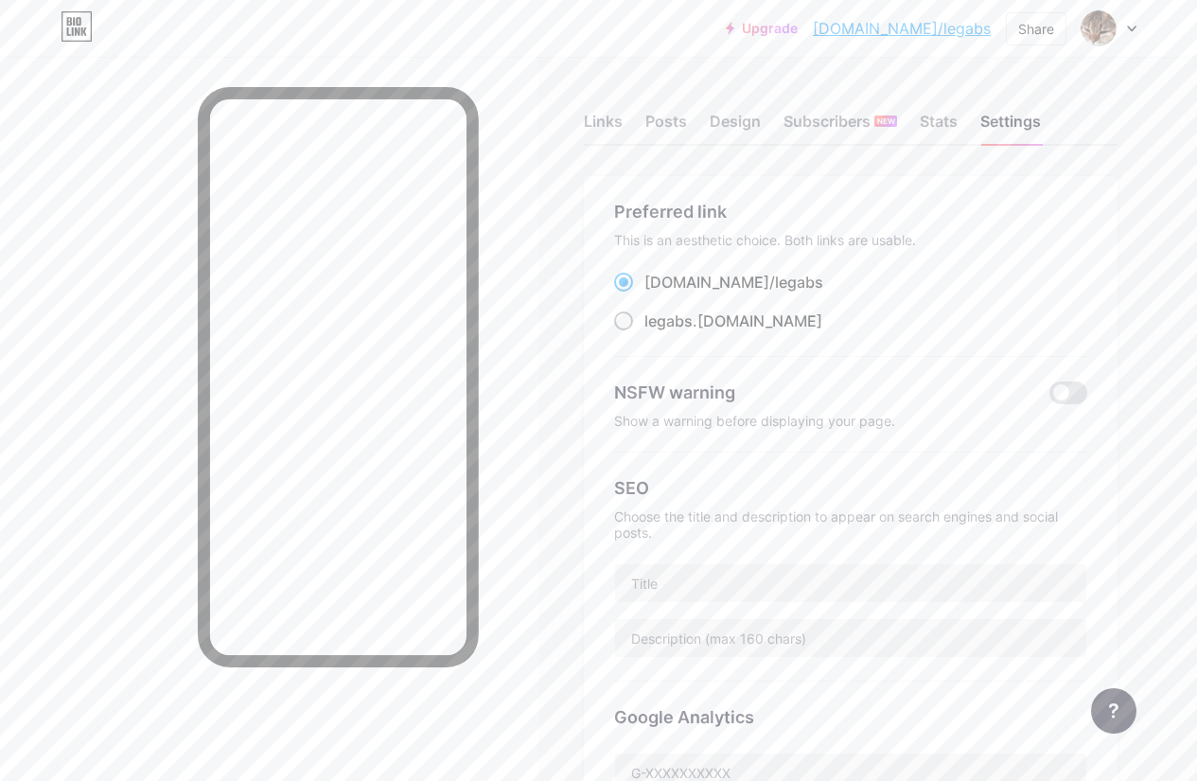
click at [669, 317] on span "legabs" at bounding box center [668, 320] width 48 height 19
click at [657, 332] on input "legabs .[DOMAIN_NAME]" at bounding box center [650, 338] width 12 height 12
radio input "true"
click at [664, 288] on div "[DOMAIN_NAME]/ legabs" at bounding box center [733, 282] width 179 height 23
click at [657, 293] on input "[DOMAIN_NAME]/ legabs" at bounding box center [650, 299] width 12 height 12
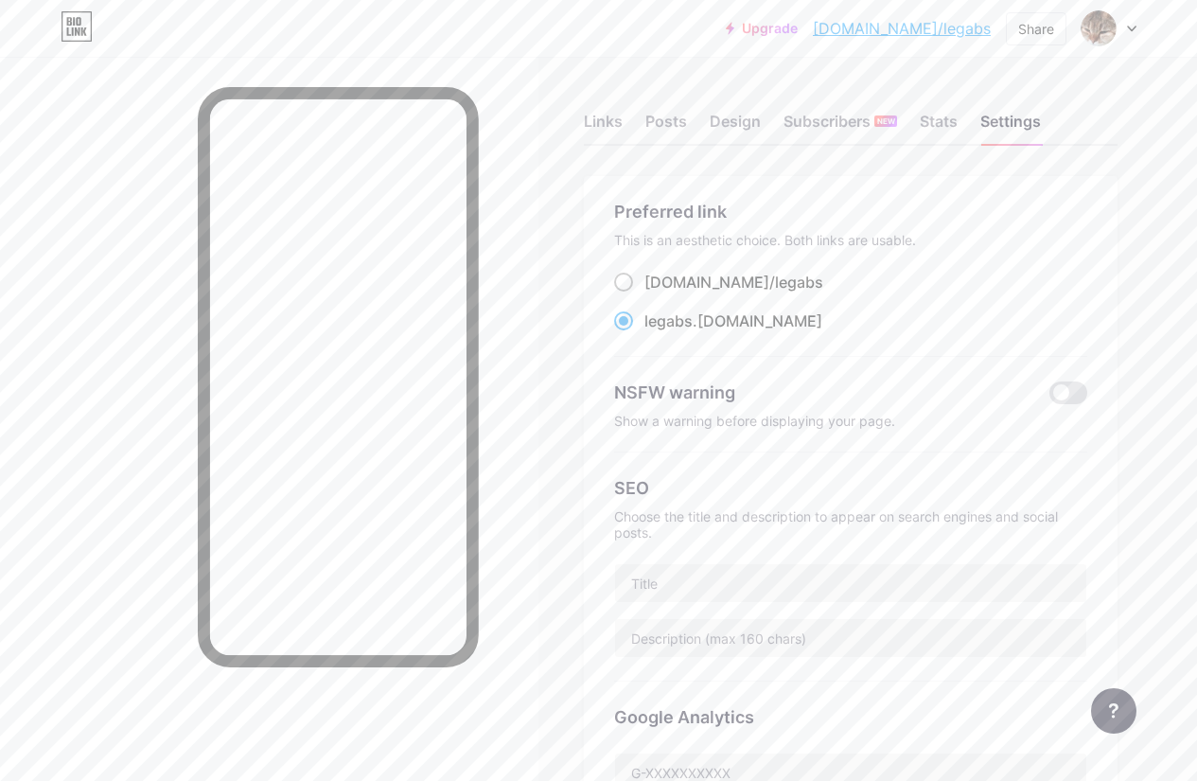
radio input "true"
click at [505, 151] on div at bounding box center [269, 447] width 538 height 781
click at [659, 285] on div "[DOMAIN_NAME]/ legabs" at bounding box center [733, 282] width 179 height 23
click at [657, 293] on input "[DOMAIN_NAME]/ legabs" at bounding box center [650, 299] width 12 height 12
click at [1070, 381] on span at bounding box center [1068, 392] width 38 height 23
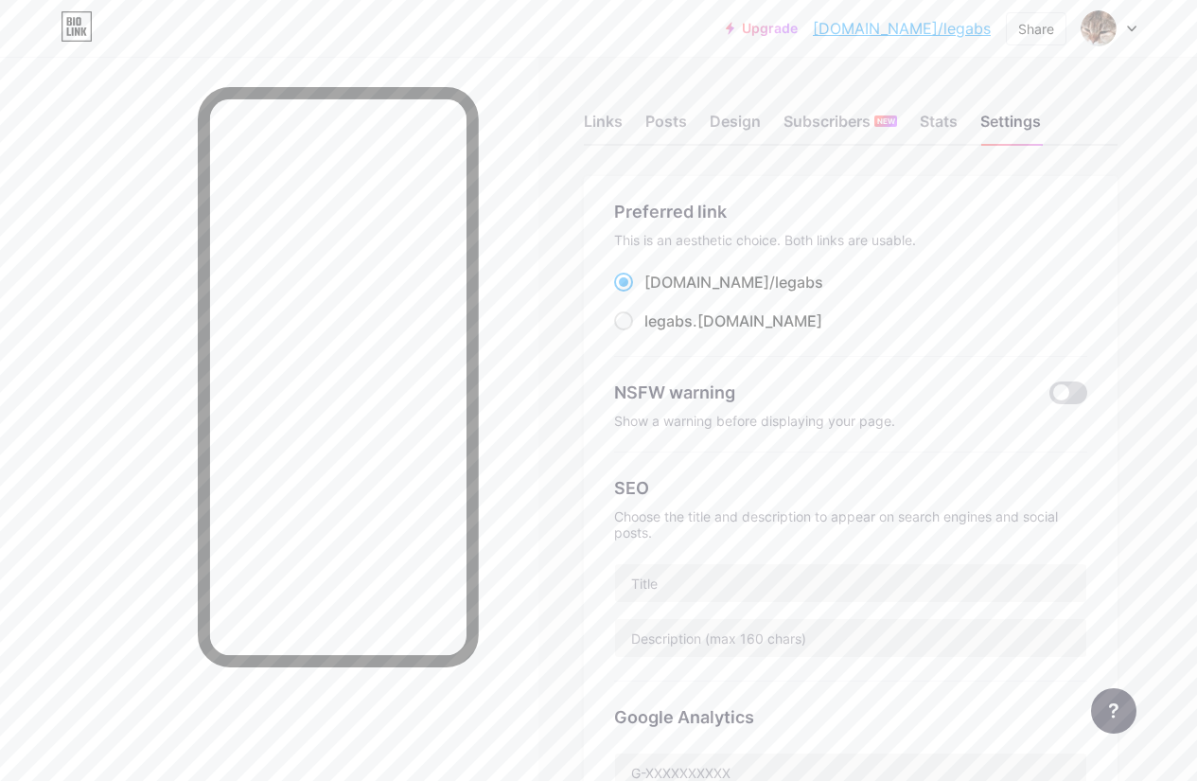
click at [1049, 397] on input "checkbox" at bounding box center [1049, 397] width 0 height 0
click at [1070, 381] on span at bounding box center [1068, 392] width 38 height 23
click at [1049, 397] on input "checkbox" at bounding box center [1049, 397] width 0 height 0
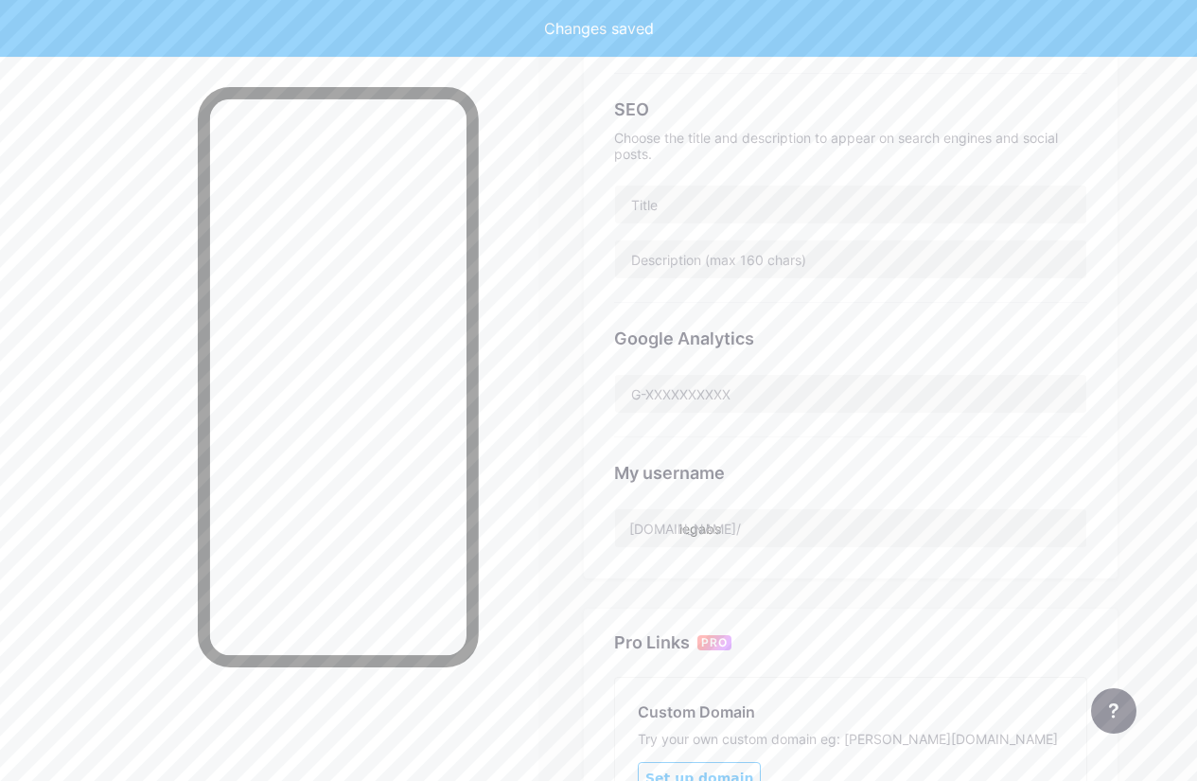
scroll to position [715, 0]
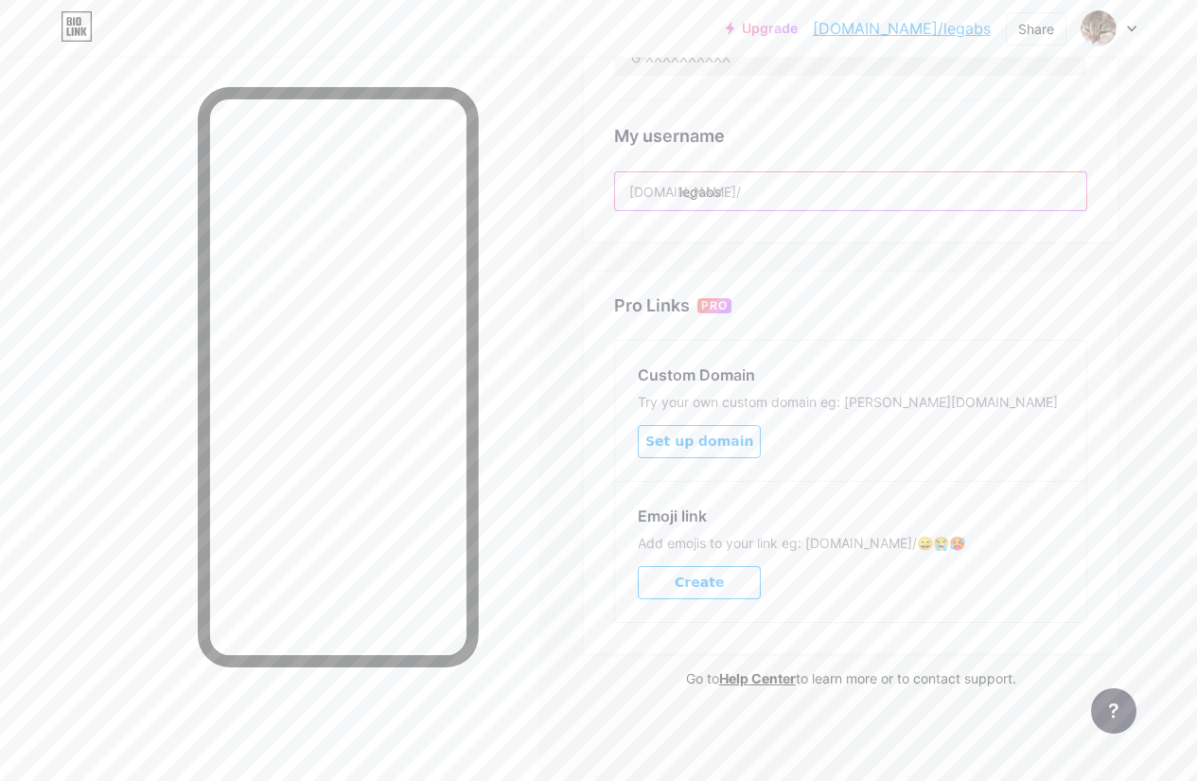
click at [776, 176] on input "legabs" at bounding box center [850, 191] width 471 height 38
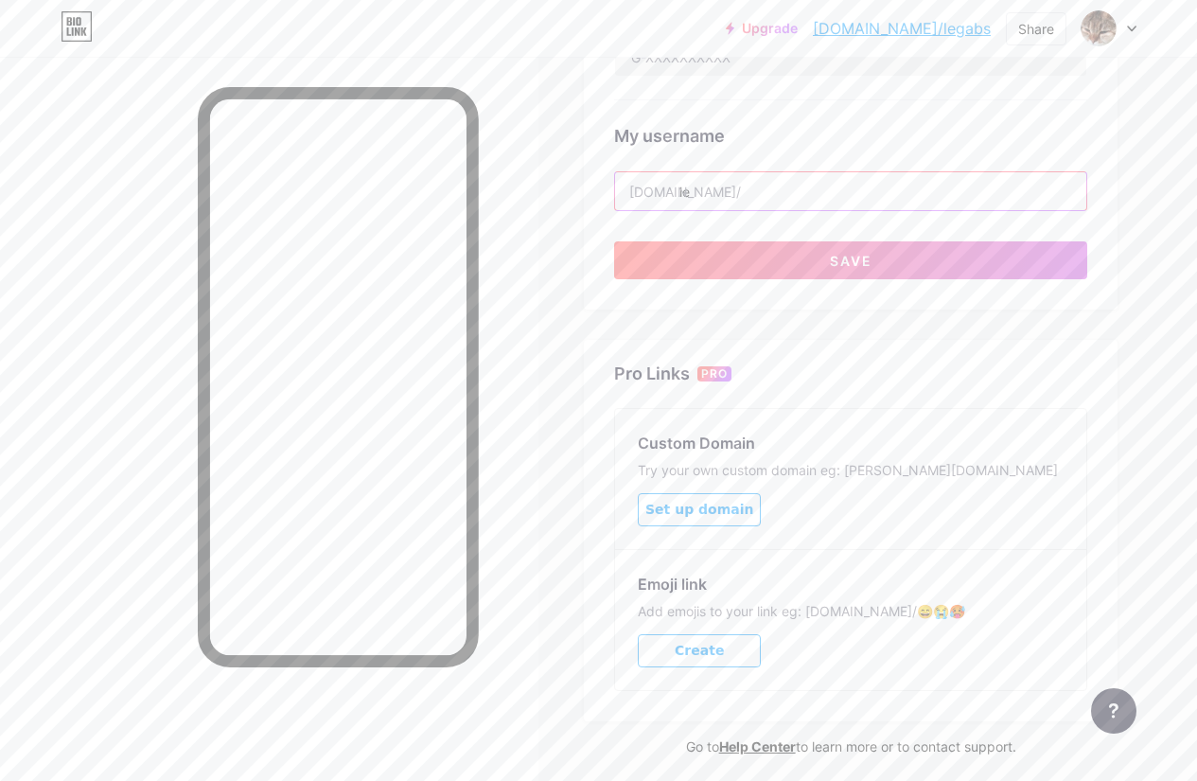
type input "l"
type input "rikbab"
click at [801, 259] on button "Save" at bounding box center [850, 260] width 473 height 38
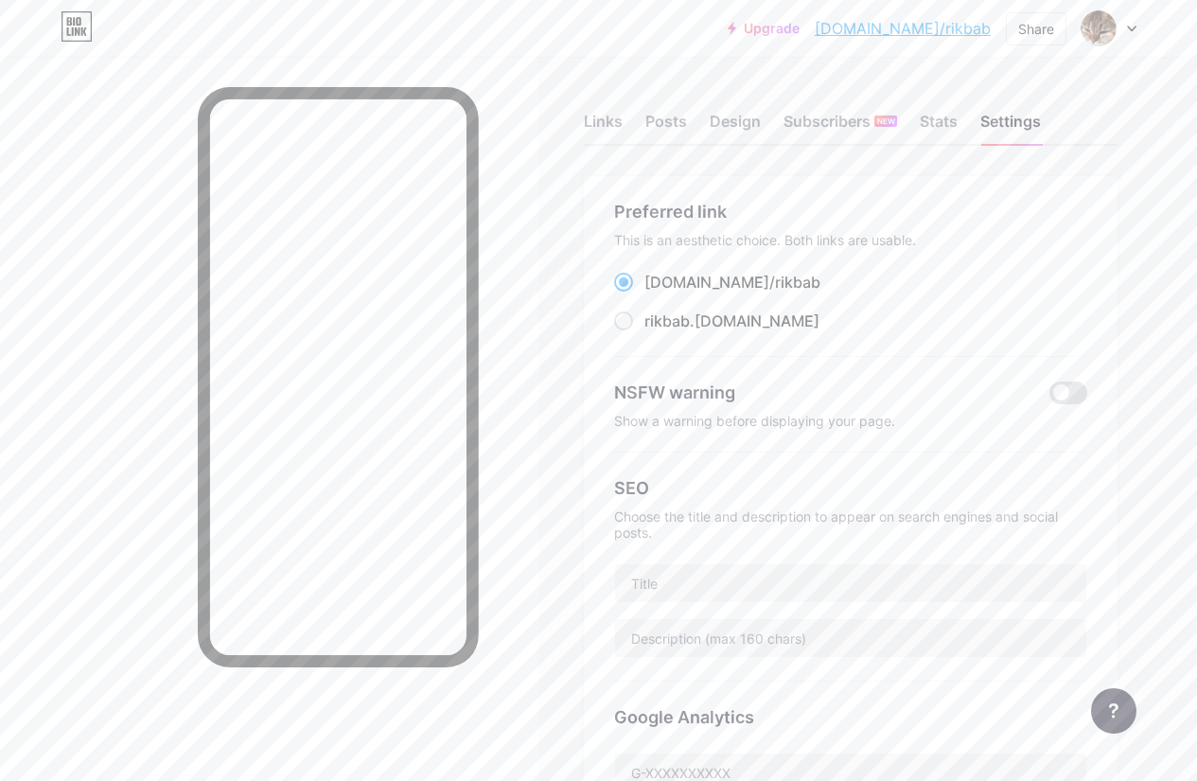
scroll to position [473, 0]
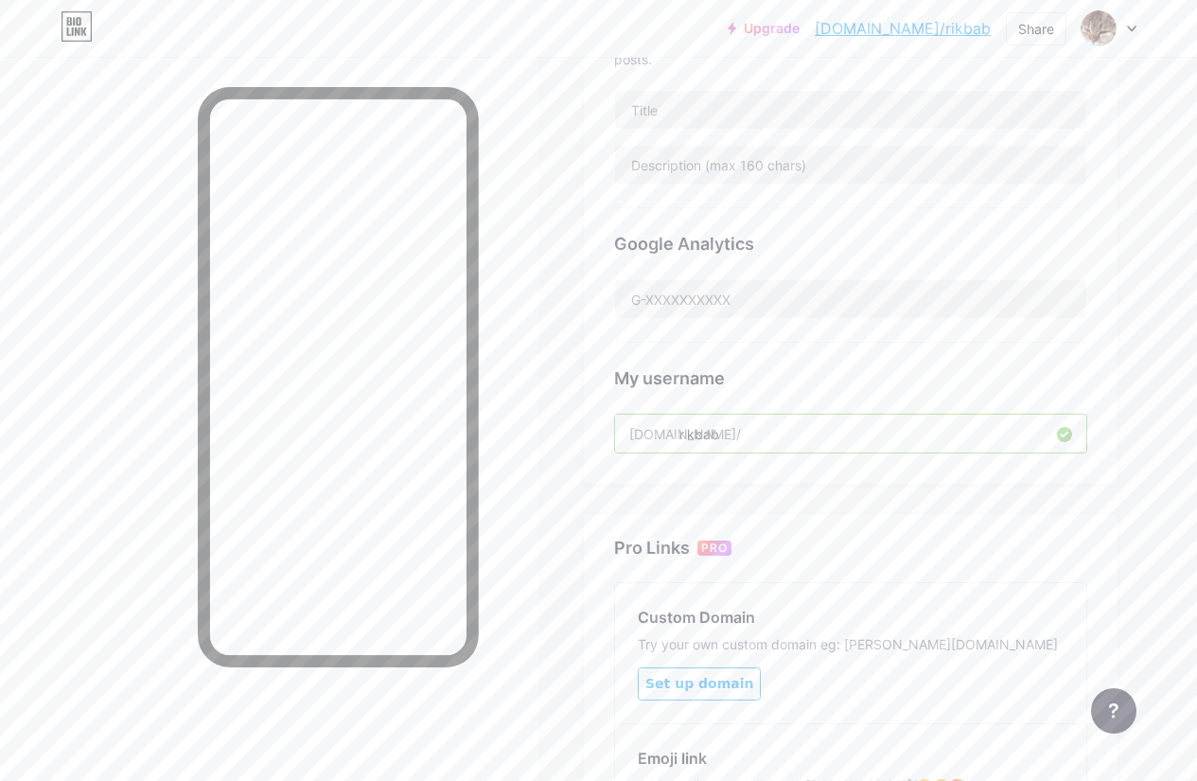
click at [778, 433] on input "rikbab" at bounding box center [850, 433] width 471 height 38
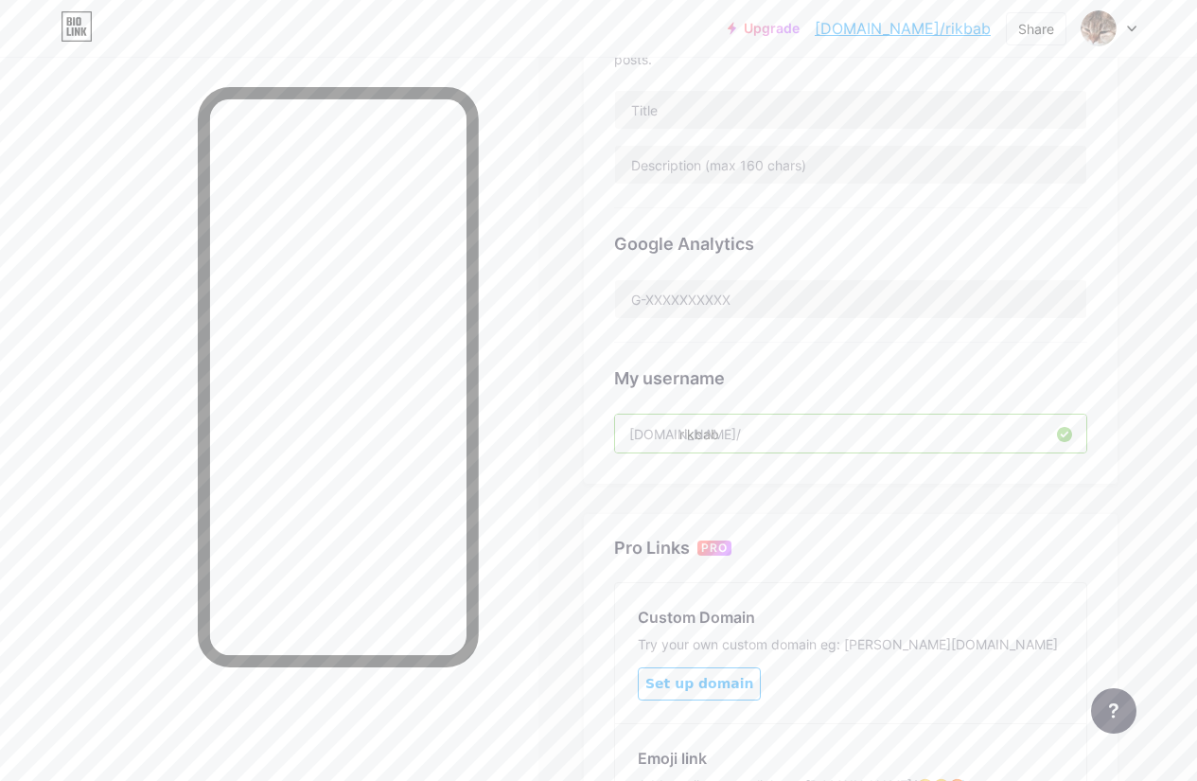
click at [634, 433] on input "rikbab" at bounding box center [850, 433] width 471 height 38
drag, startPoint x: 635, startPoint y: 433, endPoint x: 716, endPoint y: 432, distance: 81.4
click at [716, 432] on input "rikbab" at bounding box center [850, 433] width 471 height 38
click at [781, 429] on input "rikbab" at bounding box center [850, 433] width 471 height 38
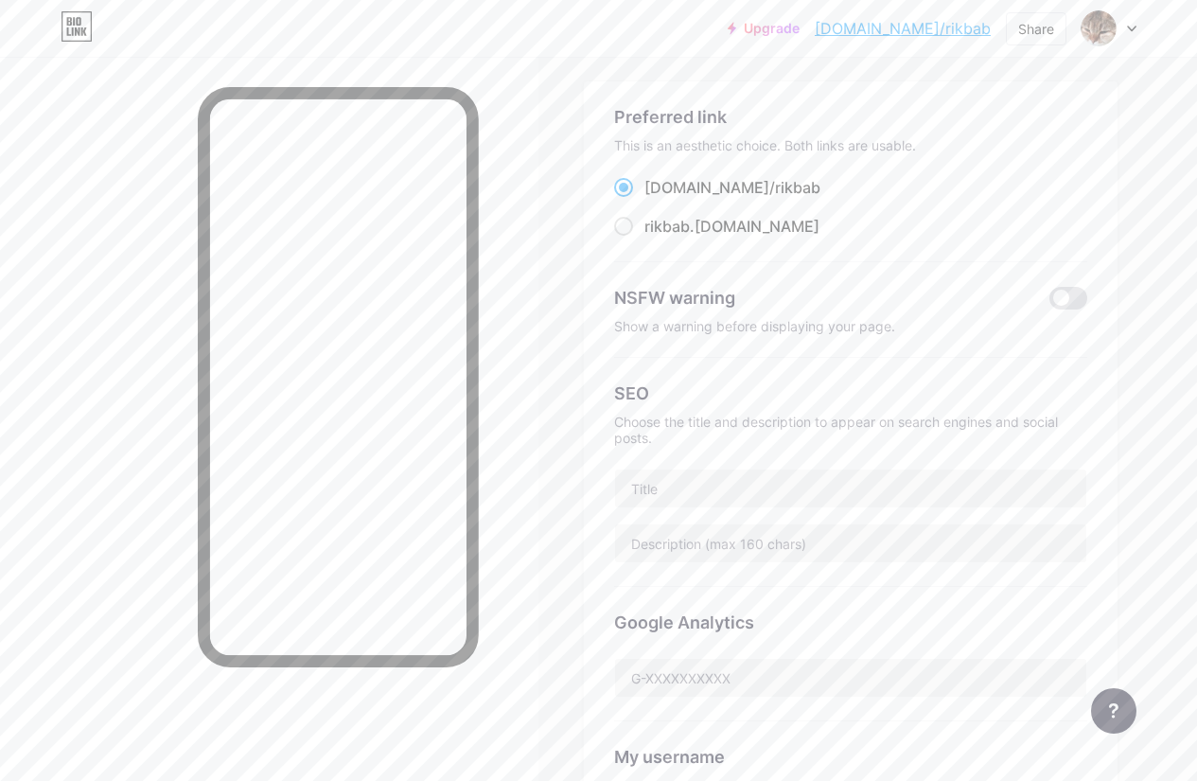
scroll to position [0, 0]
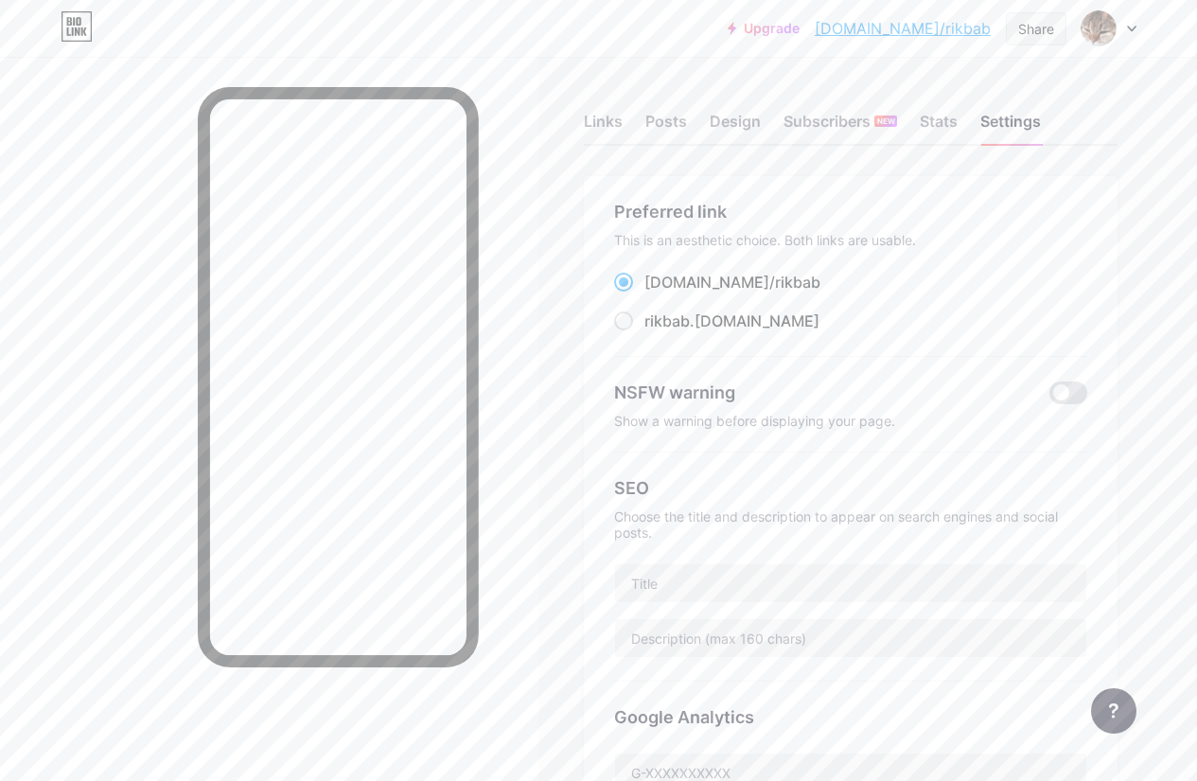
click at [1057, 33] on div "Share" at bounding box center [1036, 28] width 61 height 33
click at [929, 102] on div "Copy link" at bounding box center [924, 97] width 282 height 45
